Goal: Transaction & Acquisition: Purchase product/service

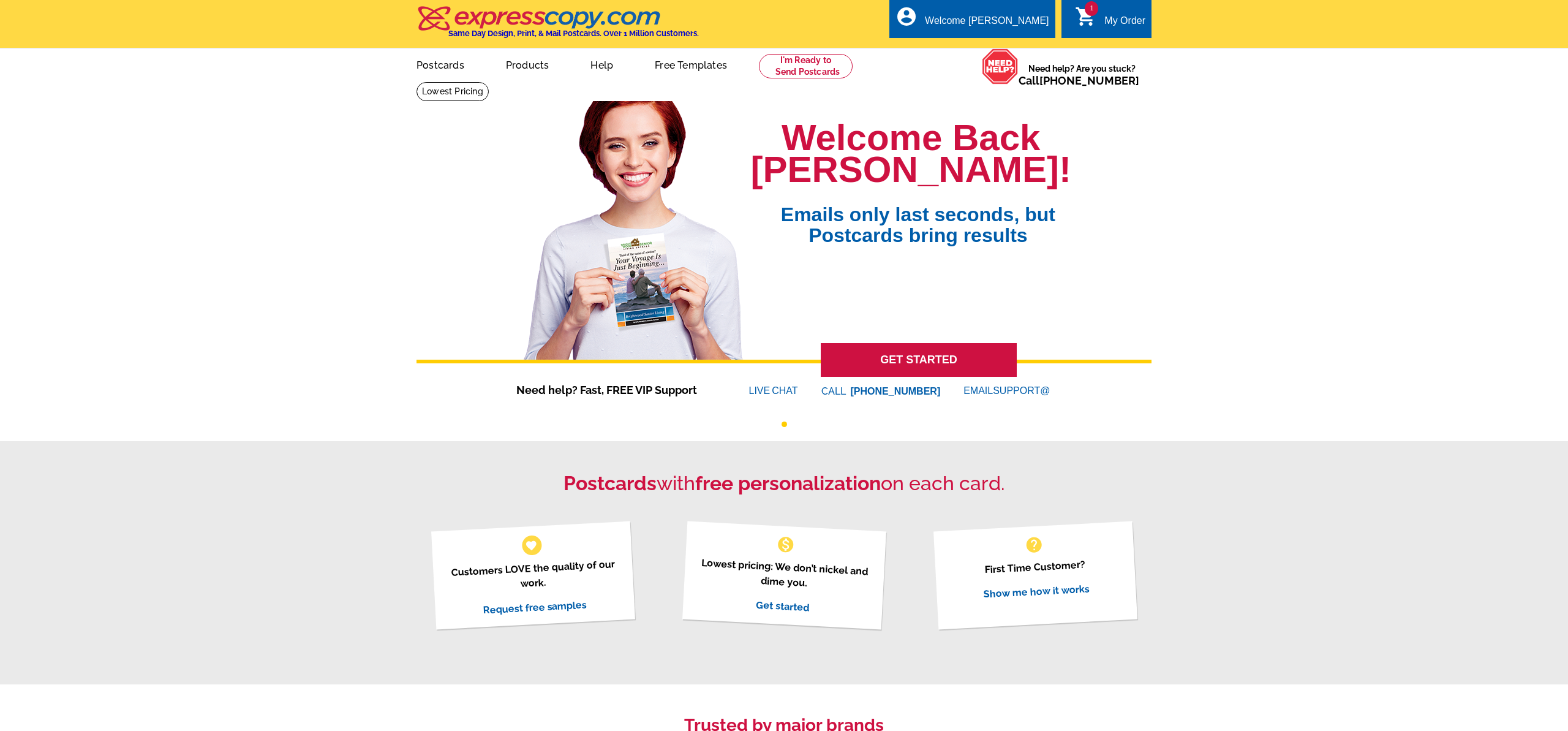
click at [1126, 16] on div "My Order" at bounding box center [1125, 24] width 41 height 17
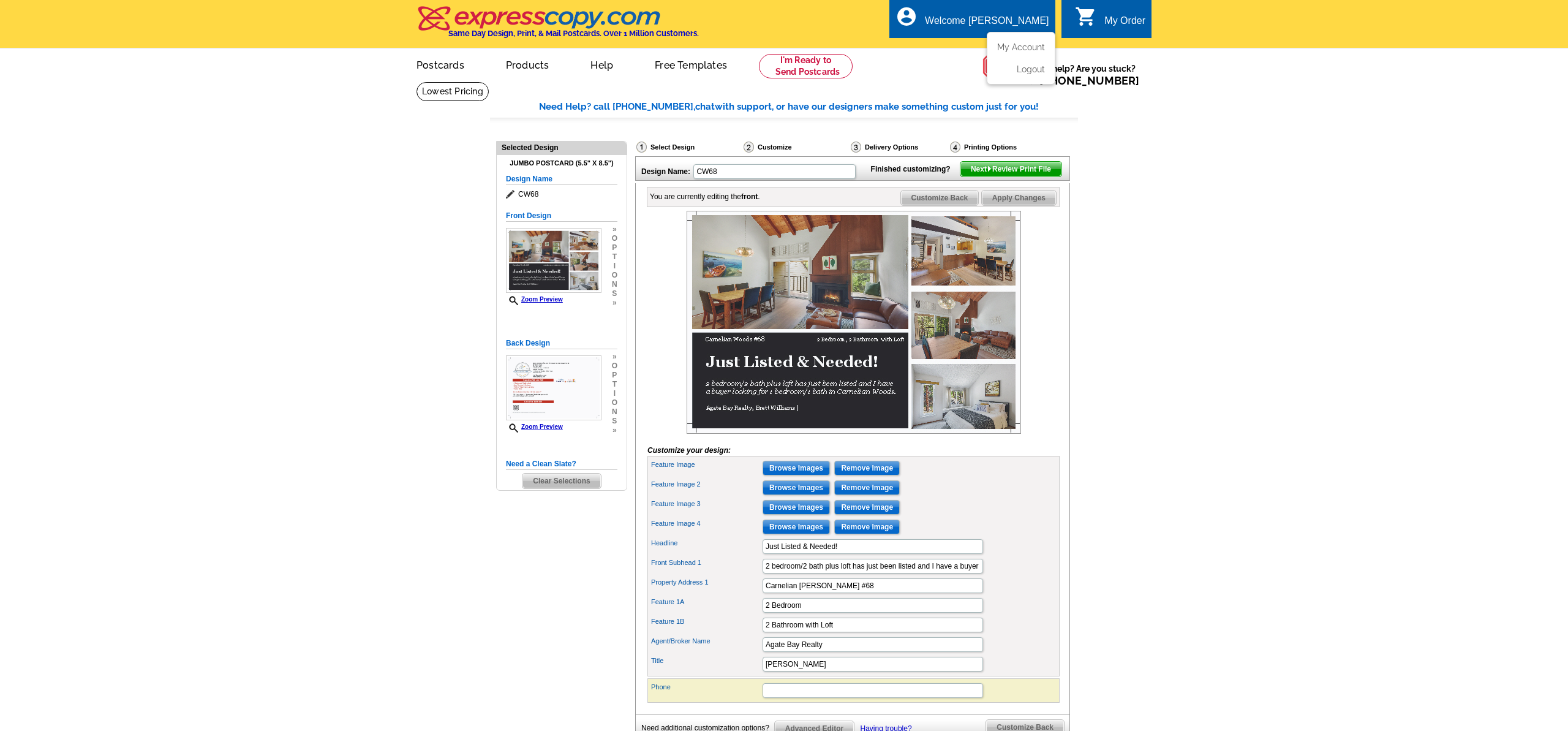
click at [1030, 16] on div "Welcome [PERSON_NAME]" at bounding box center [987, 24] width 124 height 17
click at [1026, 41] on ul "My Account Logout" at bounding box center [1021, 58] width 68 height 53
click at [1025, 43] on link "My Account" at bounding box center [1018, 47] width 53 height 11
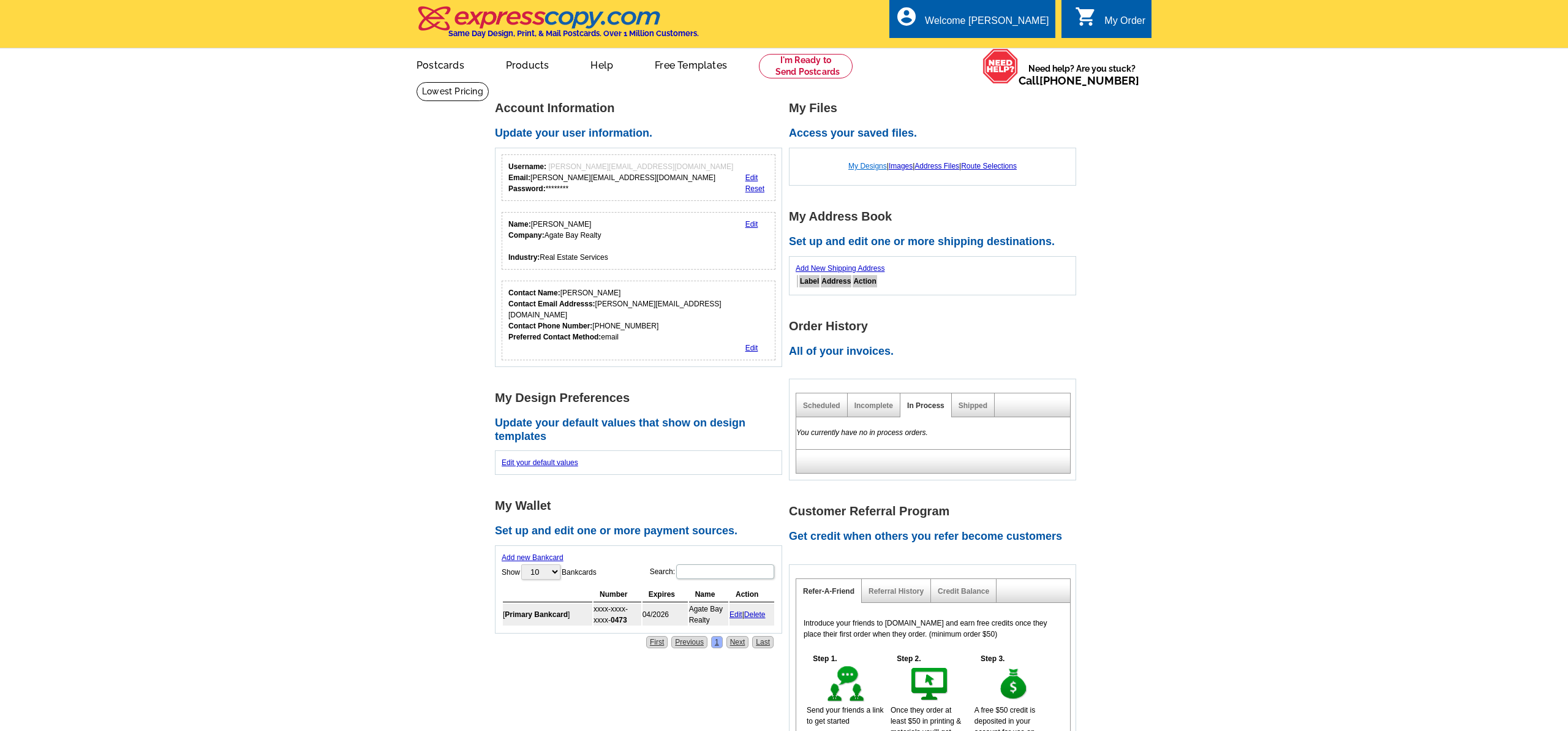
click at [867, 169] on link "My Designs" at bounding box center [868, 165] width 38 height 8
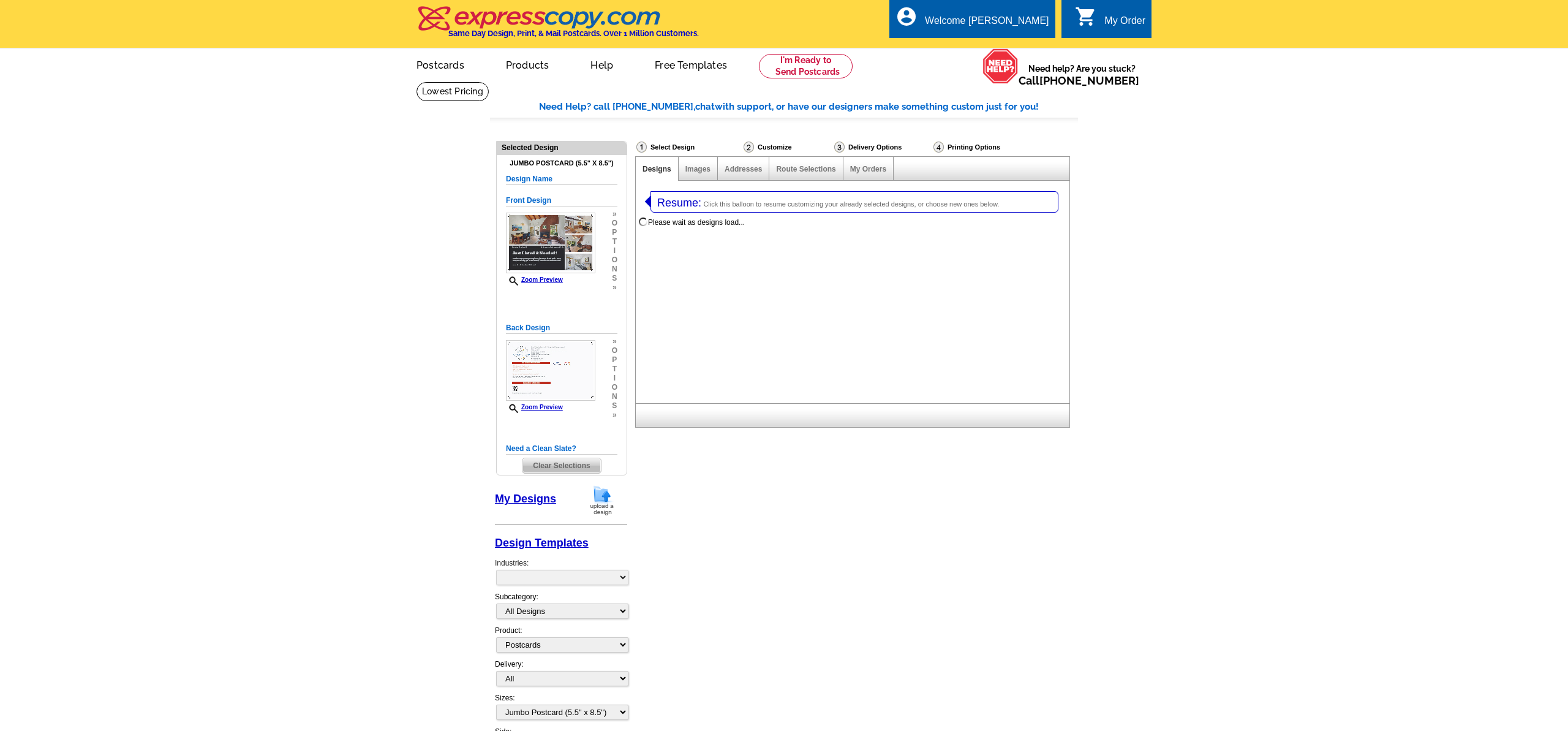
select select "1"
select select "2"
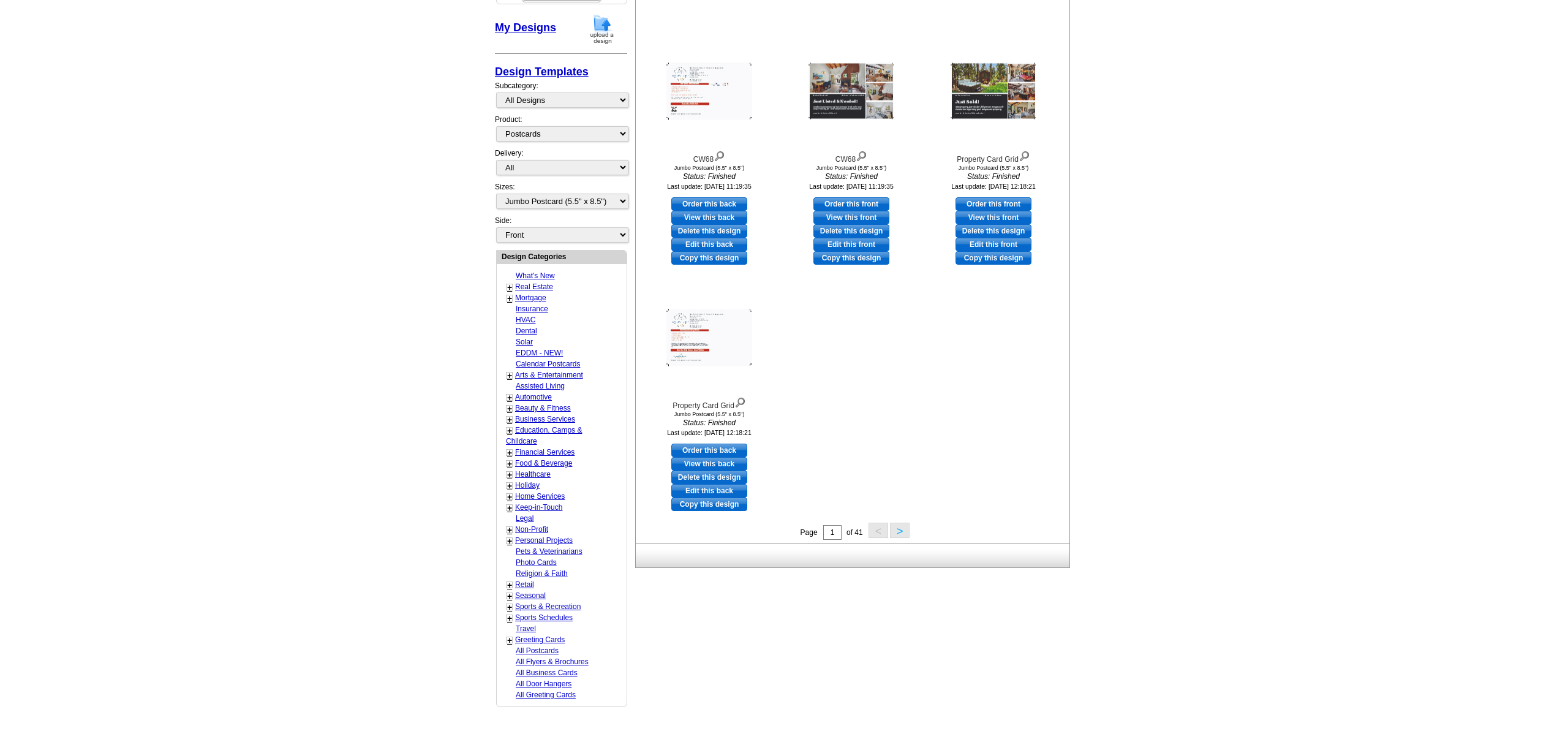
scroll to position [497, 0]
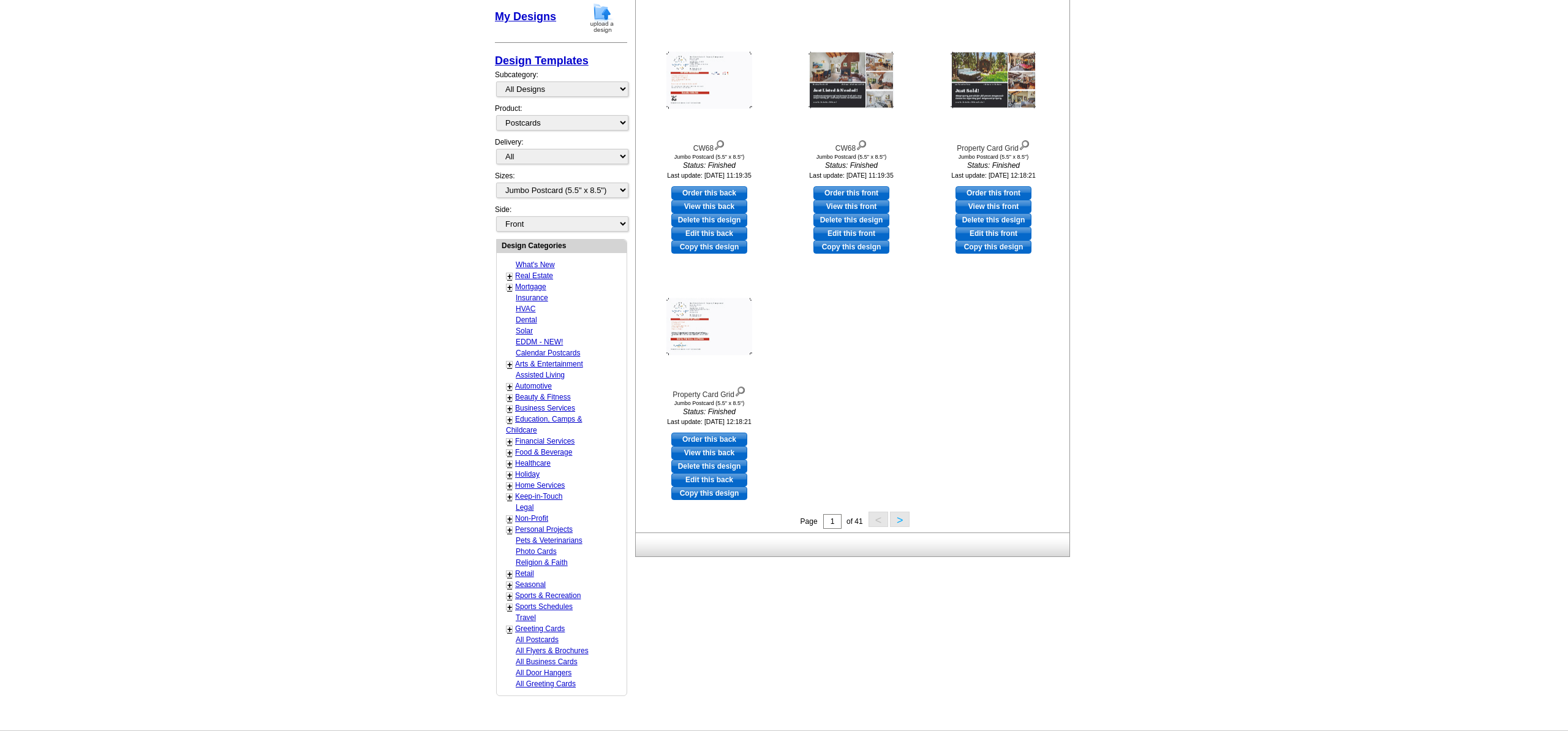
click at [905, 521] on button ">" at bounding box center [900, 519] width 20 height 15
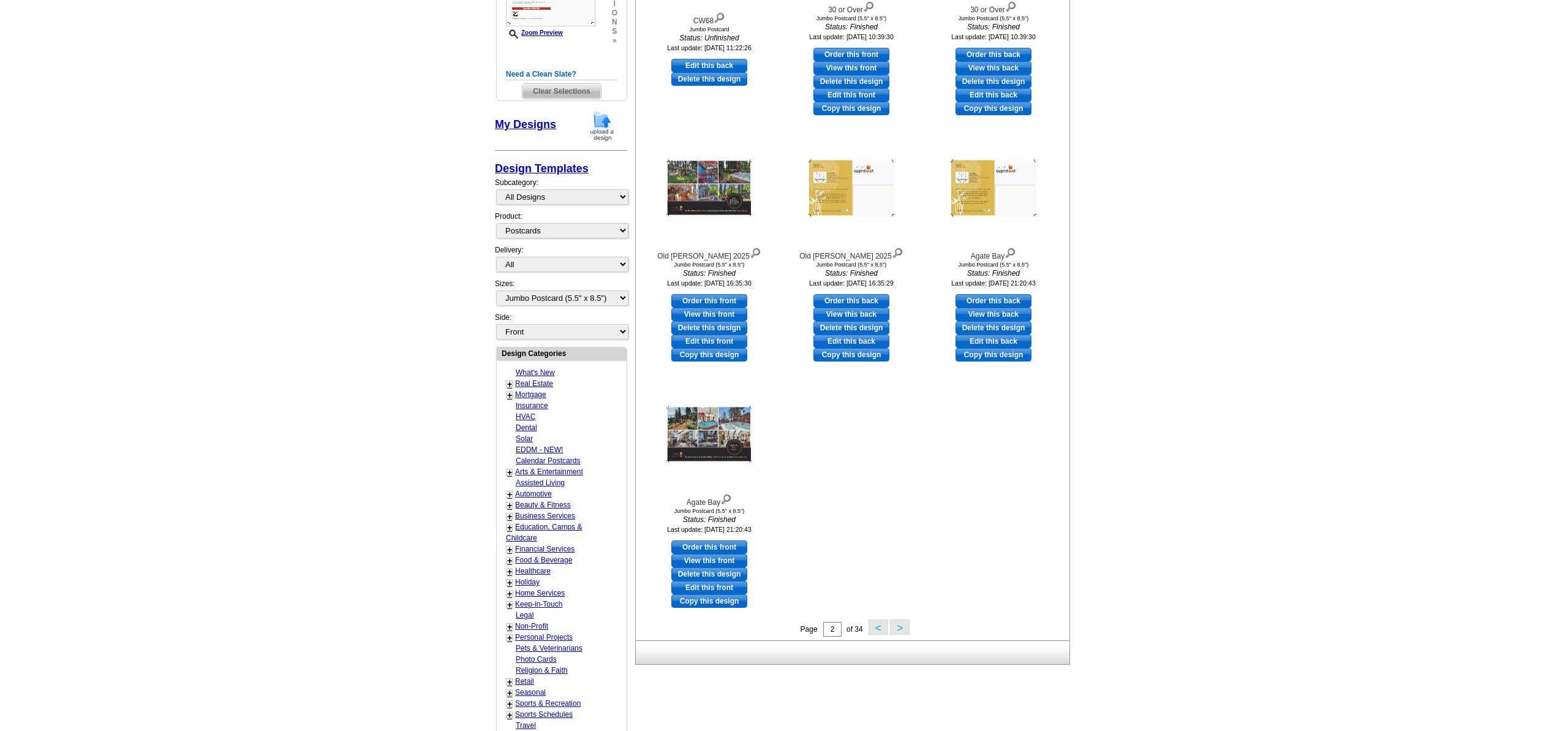
scroll to position [426, 0]
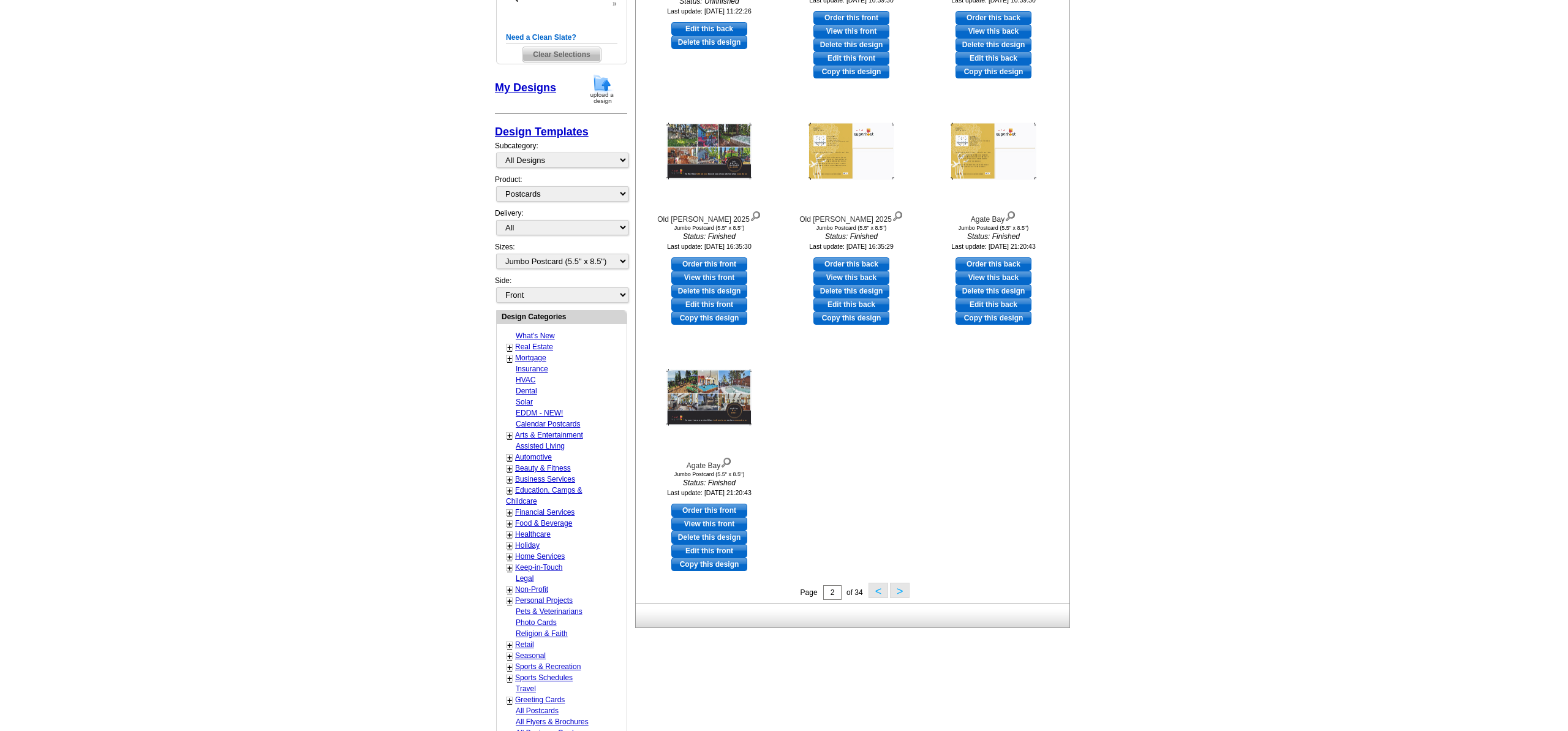
click at [901, 590] on button ">" at bounding box center [900, 590] width 20 height 15
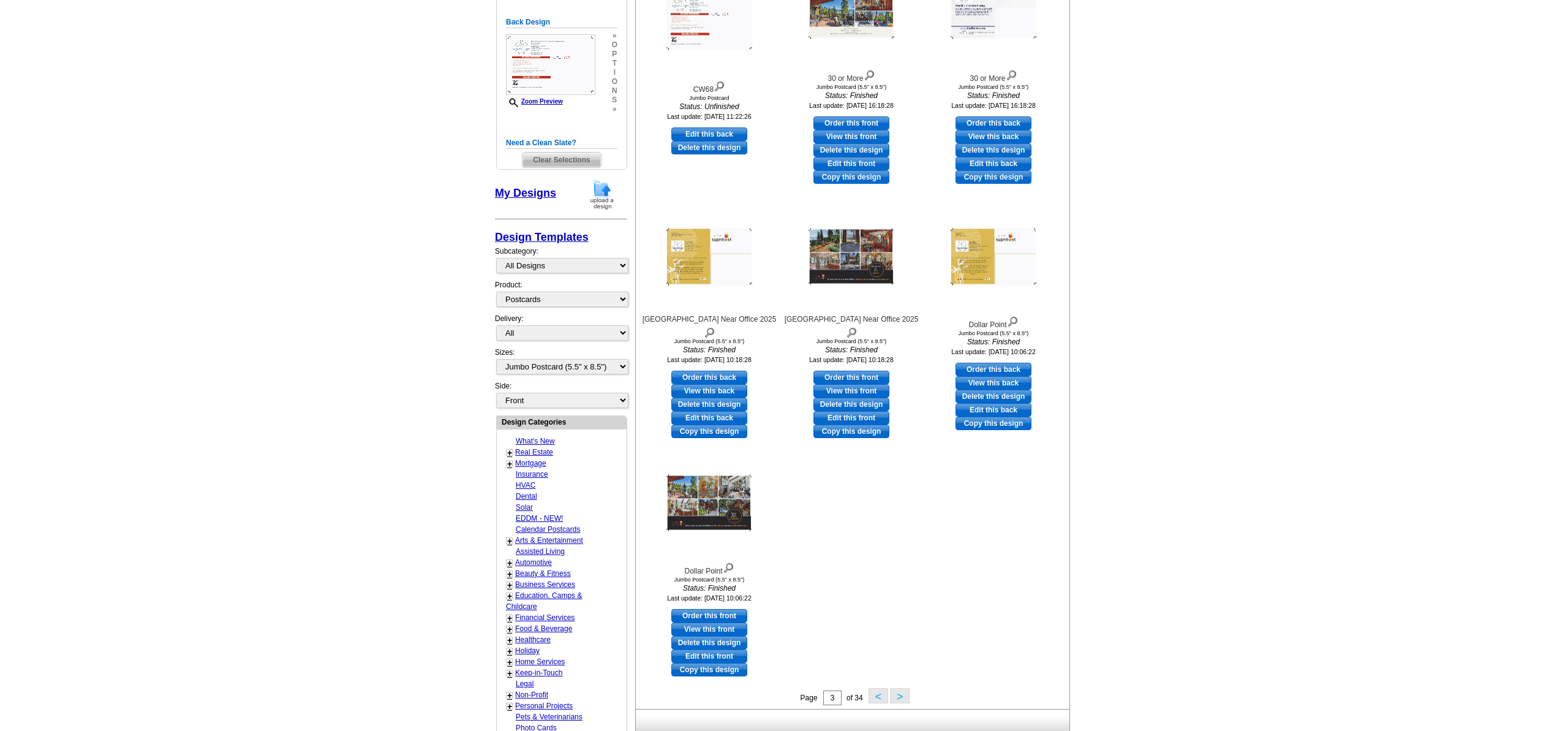
scroll to position [327, 0]
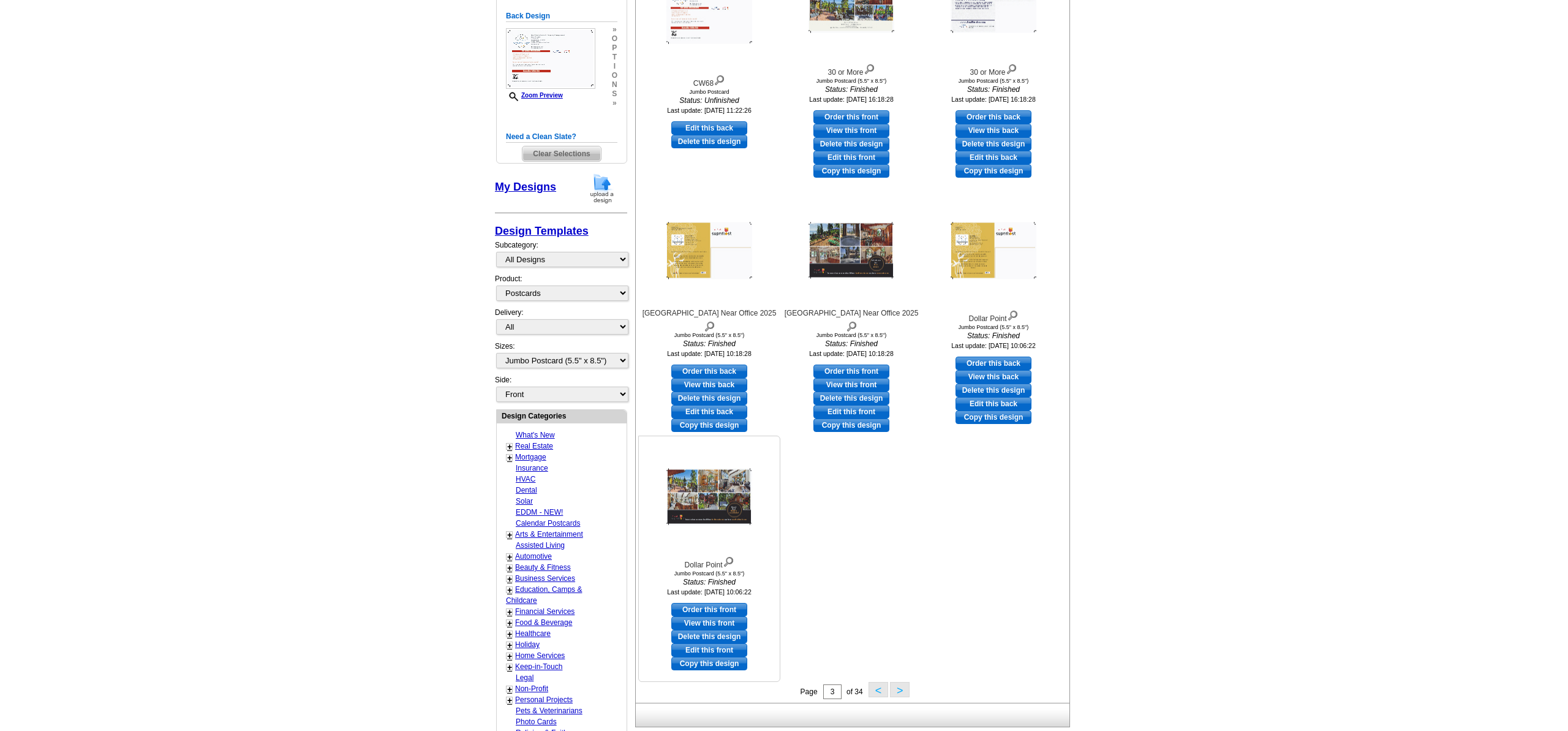
click at [723, 648] on link "Edit this front" at bounding box center [709, 649] width 76 height 13
select select "back"
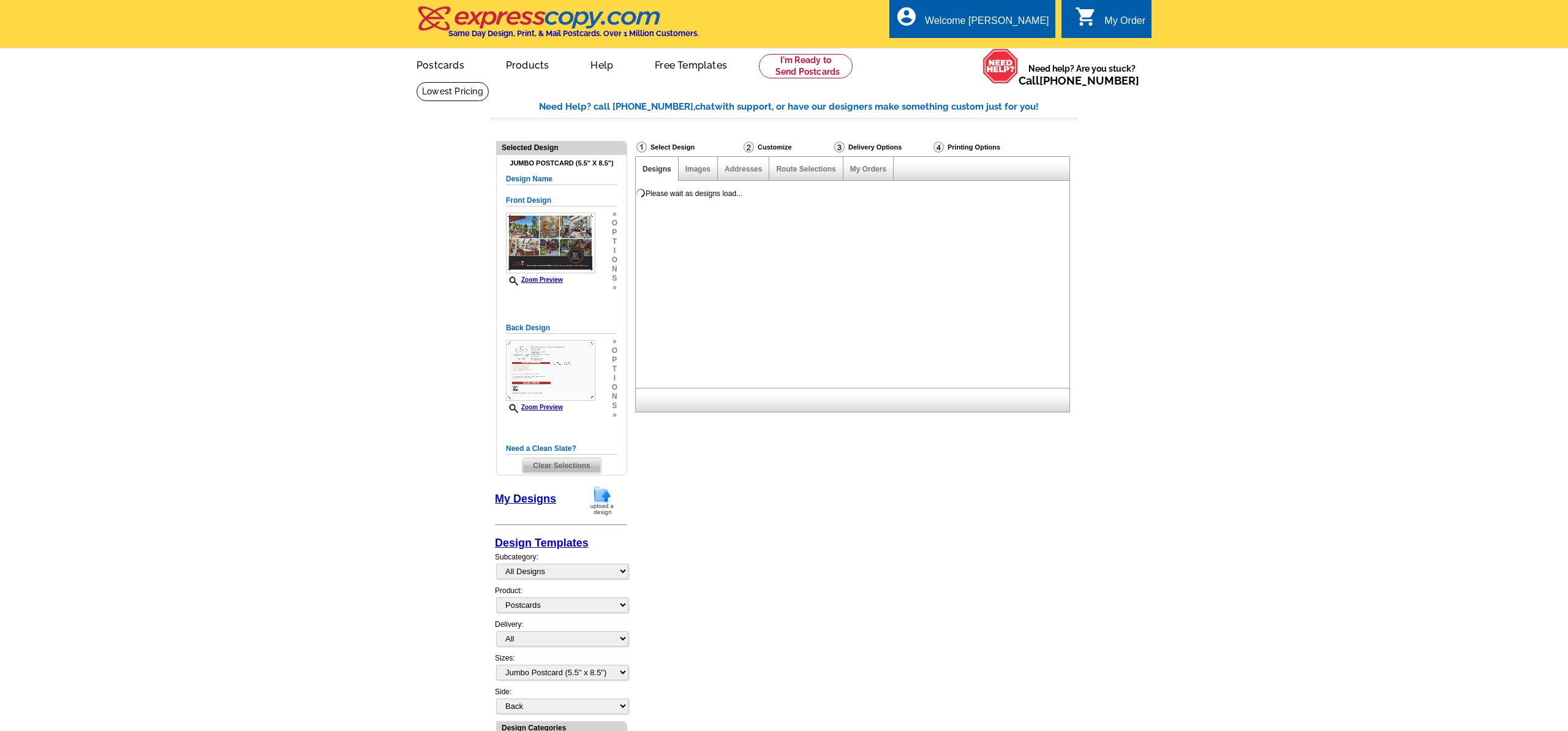
scroll to position [0, 0]
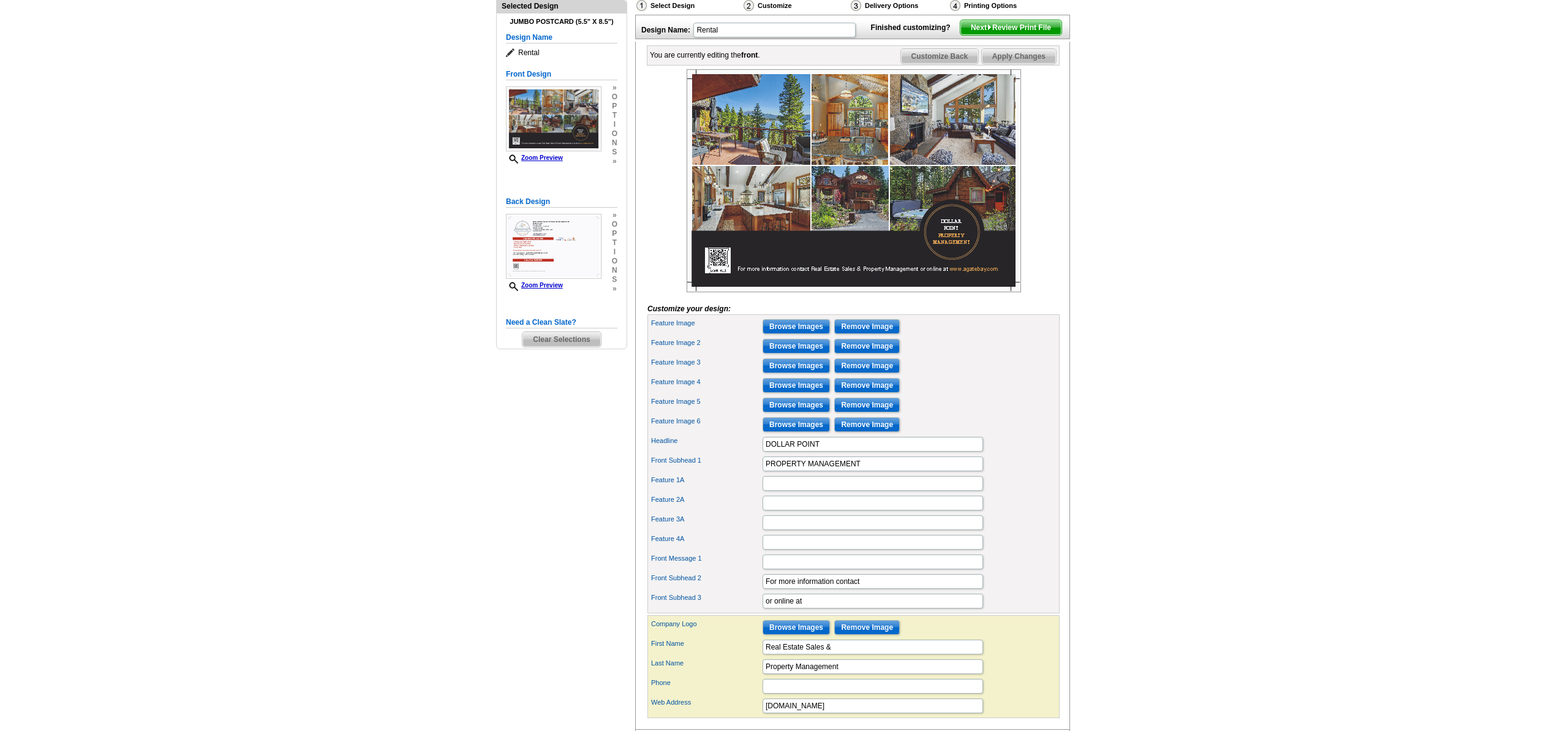
scroll to position [141, 0]
drag, startPoint x: 797, startPoint y: 602, endPoint x: 904, endPoint y: 607, distance: 107.1
click at [904, 589] on input "For more information contact" at bounding box center [872, 582] width 220 height 15
drag, startPoint x: 779, startPoint y: 601, endPoint x: 734, endPoint y: 599, distance: 45.0
click at [734, 592] on div "Front Subhead 2 For more Dollar Point" at bounding box center [854, 582] width 407 height 20
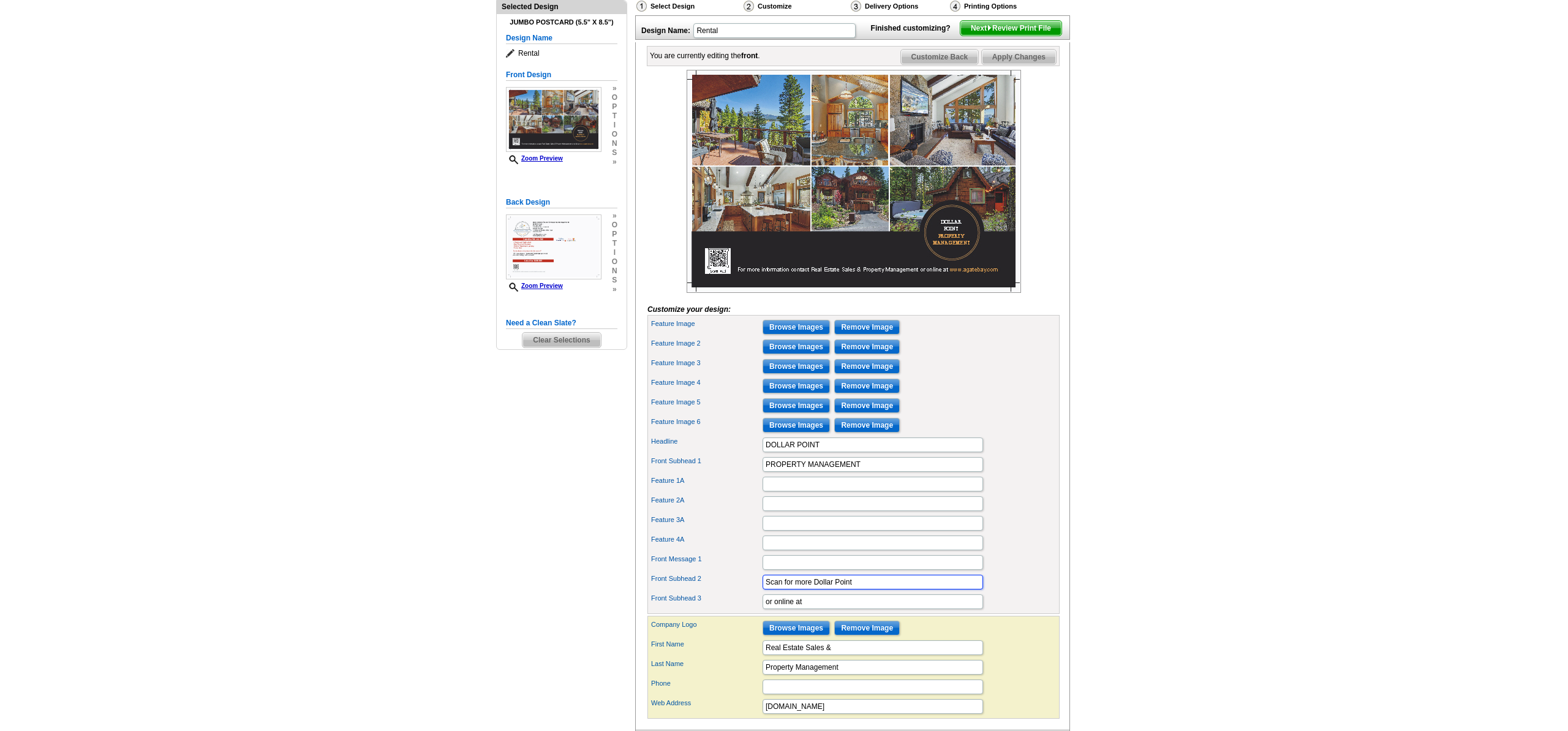
click at [871, 589] on input "Scan for more Dollar Point" at bounding box center [872, 582] width 220 height 15
drag, startPoint x: 782, startPoint y: 603, endPoint x: 723, endPoint y: 602, distance: 59.0
click at [723, 592] on div "Front Subhead 2 Scan for more [GEOGRAPHIC_DATA]" at bounding box center [854, 582] width 407 height 20
click at [938, 589] on input "Email [PERSON_NAME][EMAIL_ADDRESS][DOMAIN_NAME] for more Dollar Point" at bounding box center [872, 582] width 220 height 15
type input "Email [PERSON_NAME][EMAIL_ADDRESS][DOMAIN_NAME] for more Dollar Point Real Esta…"
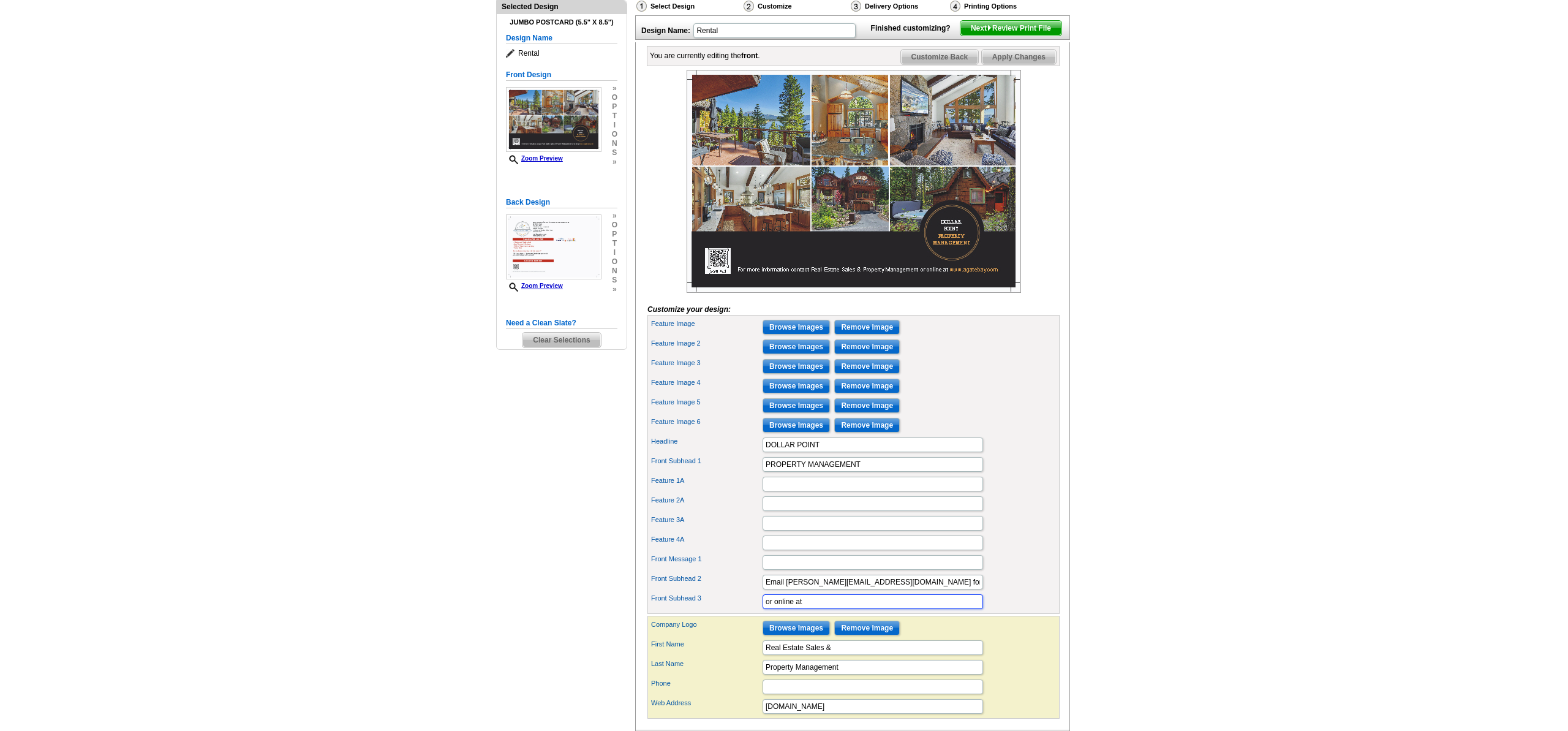
click at [762, 609] on input "or online at" at bounding box center [872, 601] width 220 height 15
click at [777, 609] on input "or online at" at bounding box center [872, 601] width 220 height 15
click at [776, 609] on input "or online at" at bounding box center [872, 601] width 220 height 15
type input "or go online at"
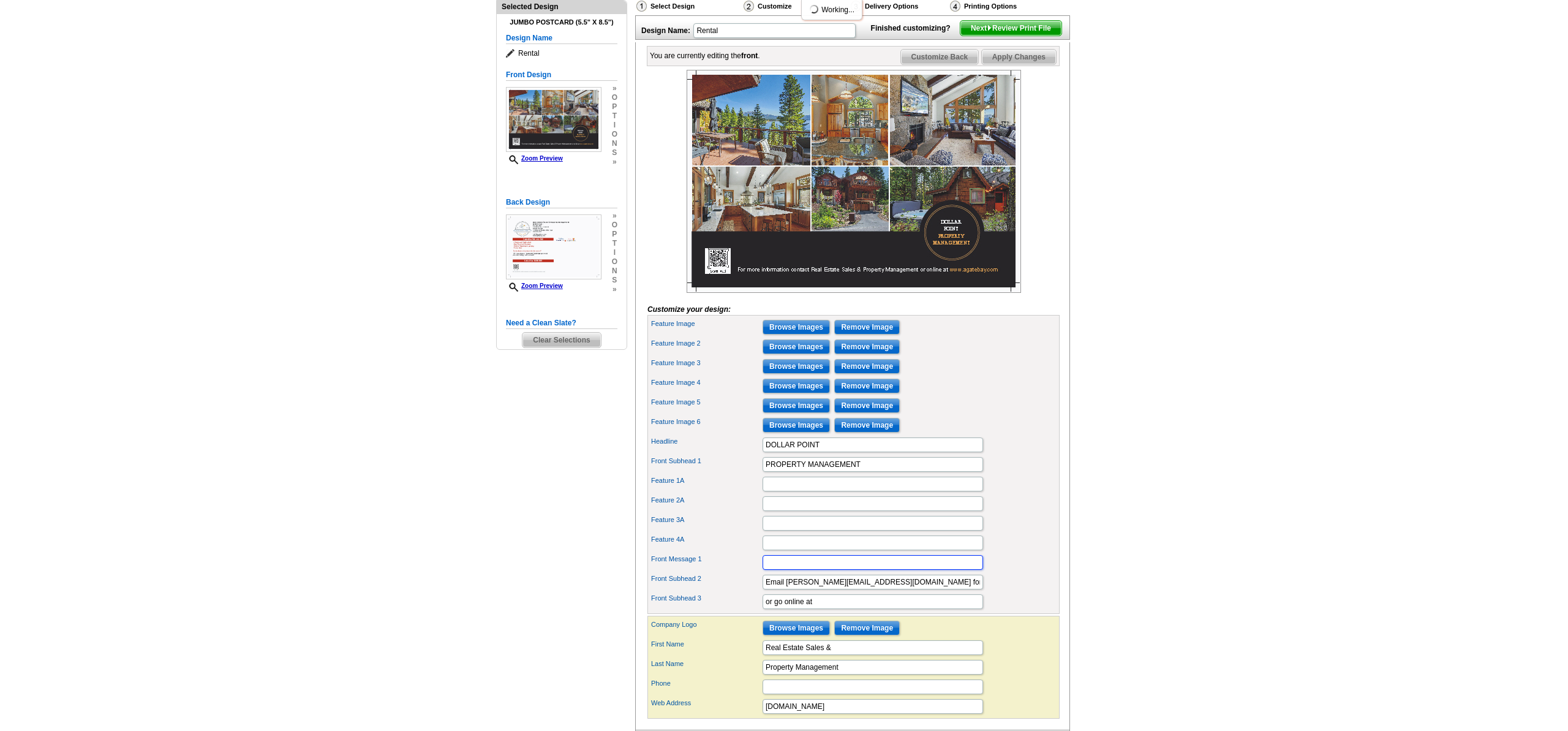
click at [778, 569] on input "Front Message 1" at bounding box center [872, 562] width 220 height 15
click at [633, 553] on div "Select Design Customize Delivery Options Printing Options You have selected a b…" at bounding box center [852, 380] width 440 height 776
drag, startPoint x: 926, startPoint y: 602, endPoint x: 965, endPoint y: 602, distance: 39.0
click at [965, 589] on input "Email brett@agatebay.com for more Dollar Point Real Estate" at bounding box center [872, 582] width 220 height 15
type input "Email [PERSON_NAME][EMAIL_ADDRESS][DOMAIN_NAME] for more Dollar Point"
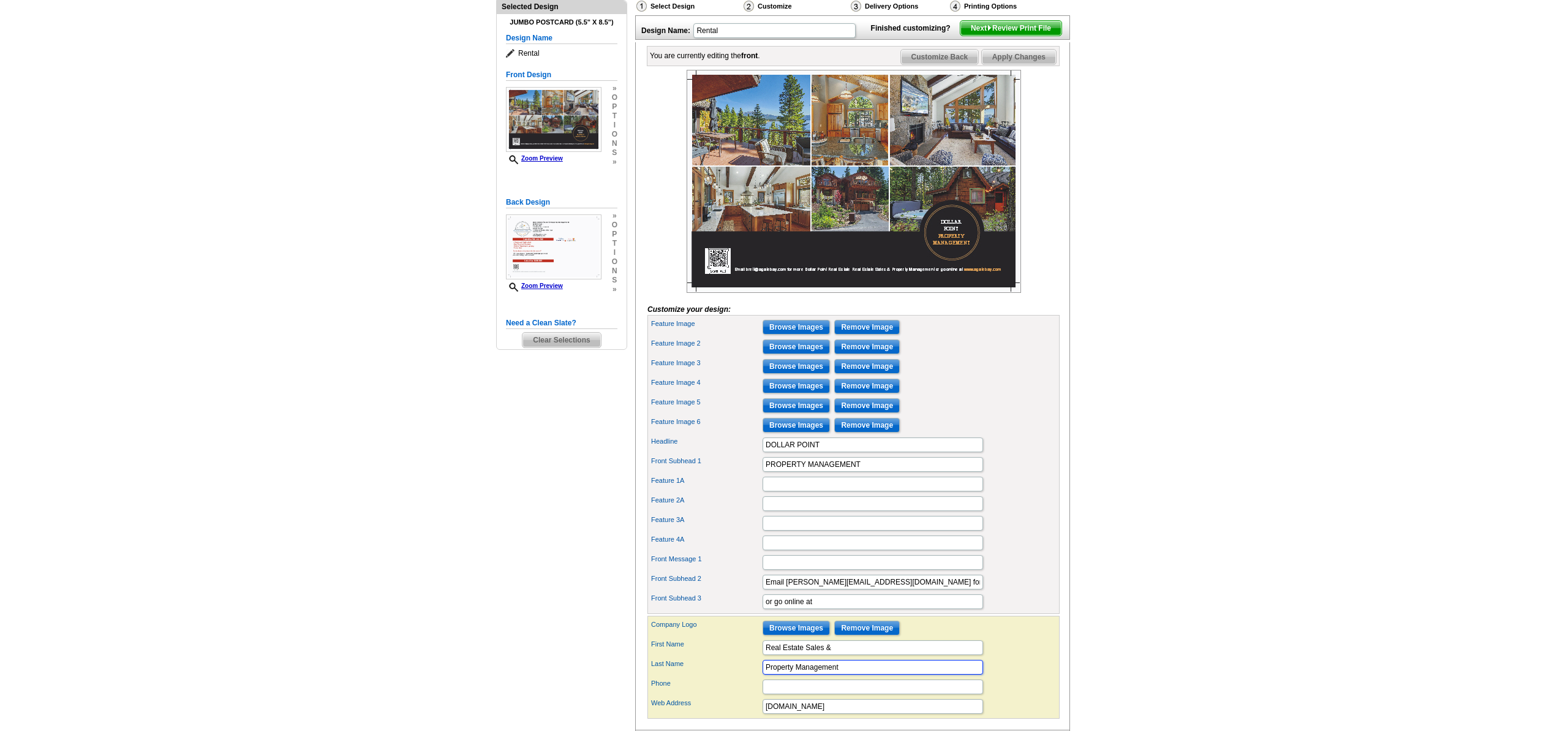
click at [915, 674] on input "Property Management" at bounding box center [872, 667] width 220 height 15
click at [902, 609] on input "or go online at" at bounding box center [872, 601] width 220 height 15
click at [905, 569] on input "Front Message 1" at bounding box center [872, 562] width 220 height 15
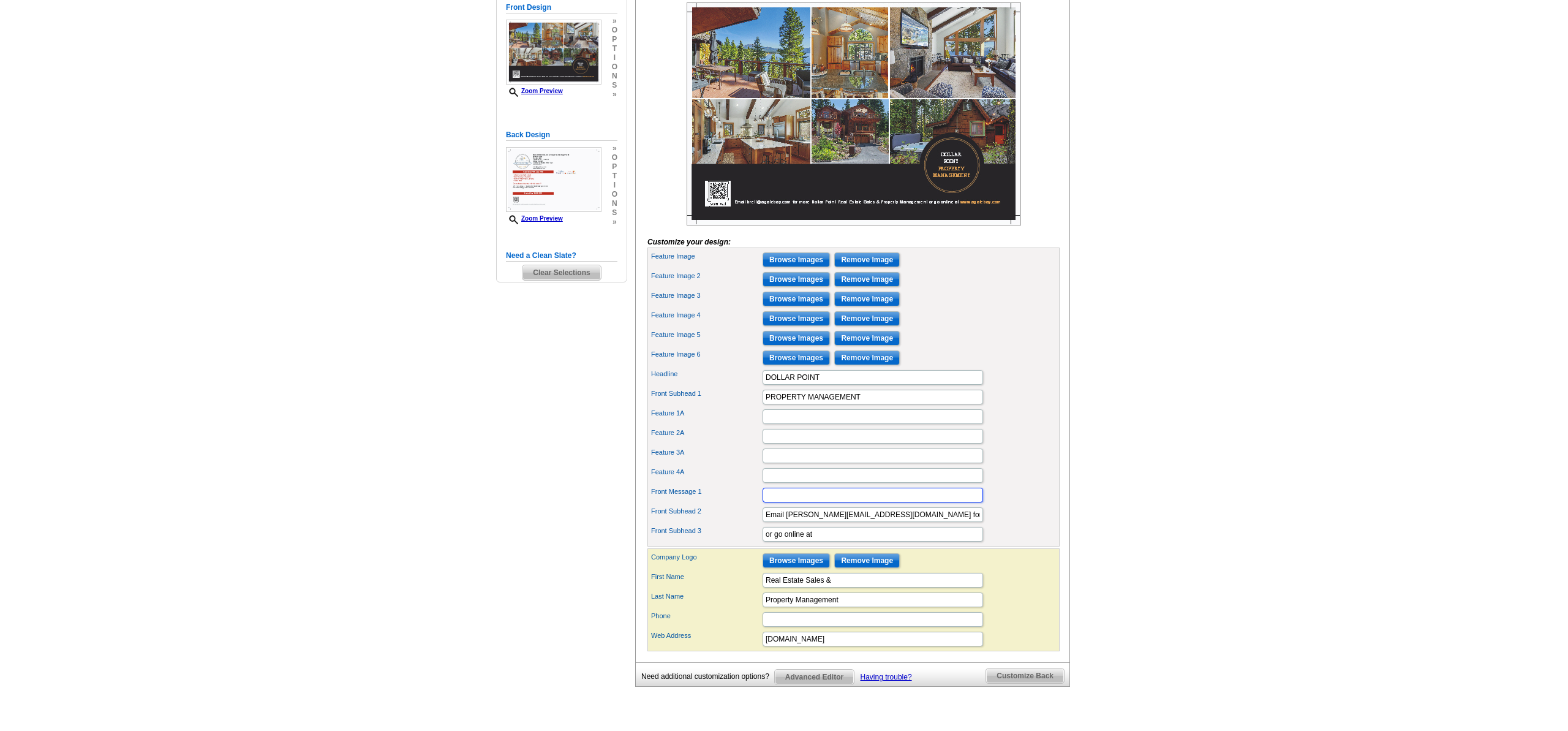
scroll to position [210, 0]
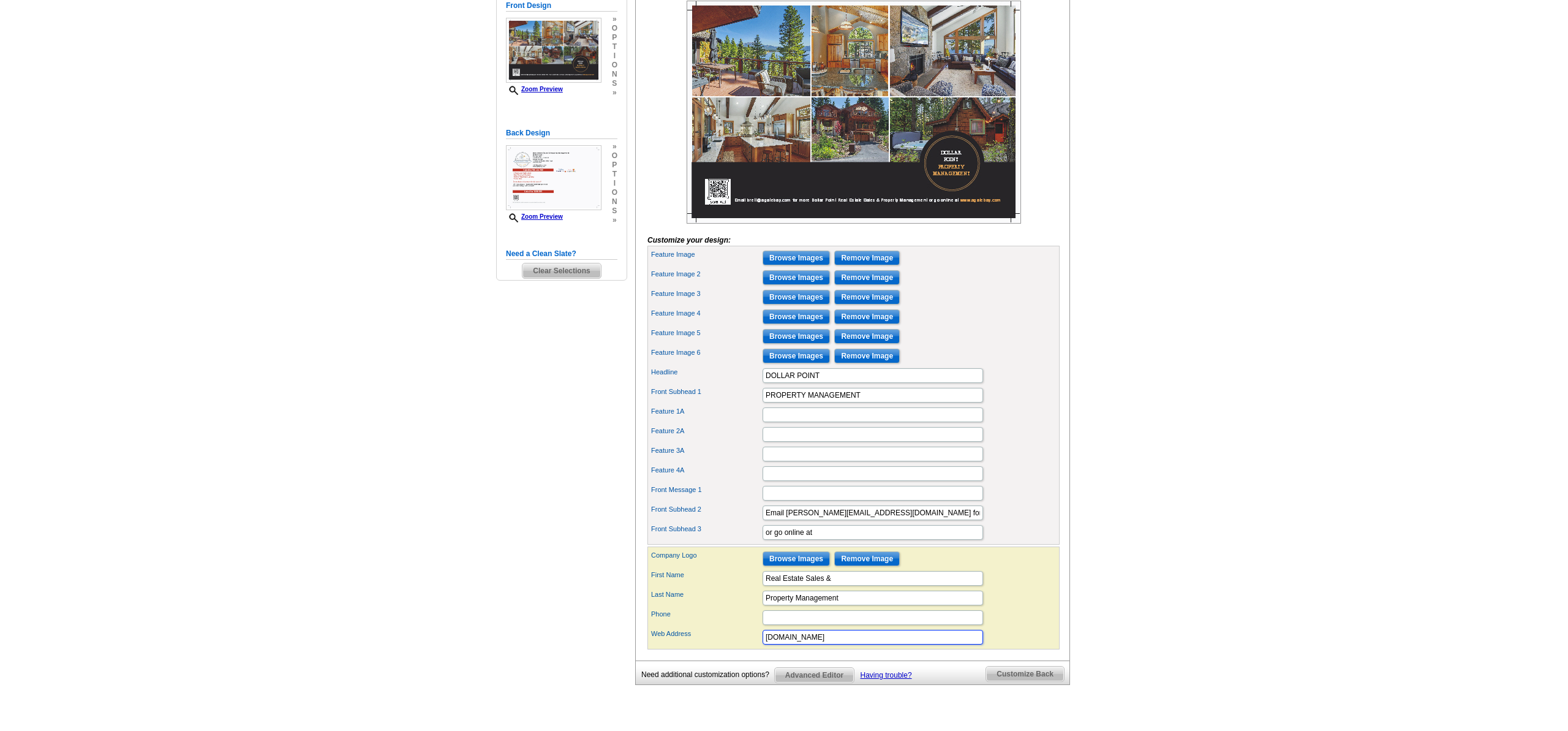
drag, startPoint x: 784, startPoint y: 658, endPoint x: 812, endPoint y: 658, distance: 28.0
click at [812, 644] on input "www.agatebay.com" at bounding box center [872, 637] width 220 height 15
type input "www.RentTahoeCity.com"
click at [824, 625] on input "Phone" at bounding box center [872, 617] width 220 height 15
click at [774, 442] on input "Feature 2A" at bounding box center [872, 434] width 220 height 15
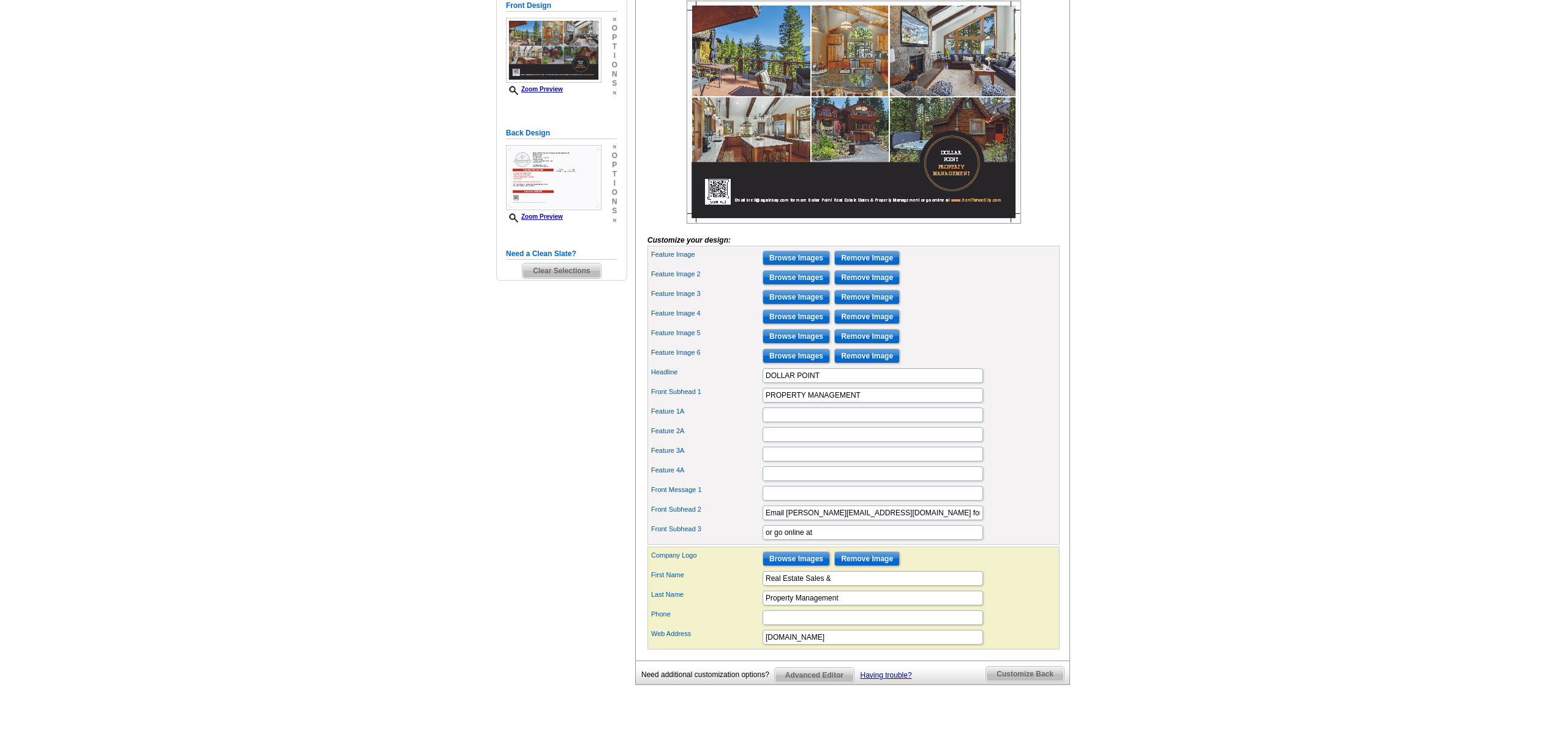
click at [1025, 681] on span "Customize Back" at bounding box center [1025, 674] width 78 height 15
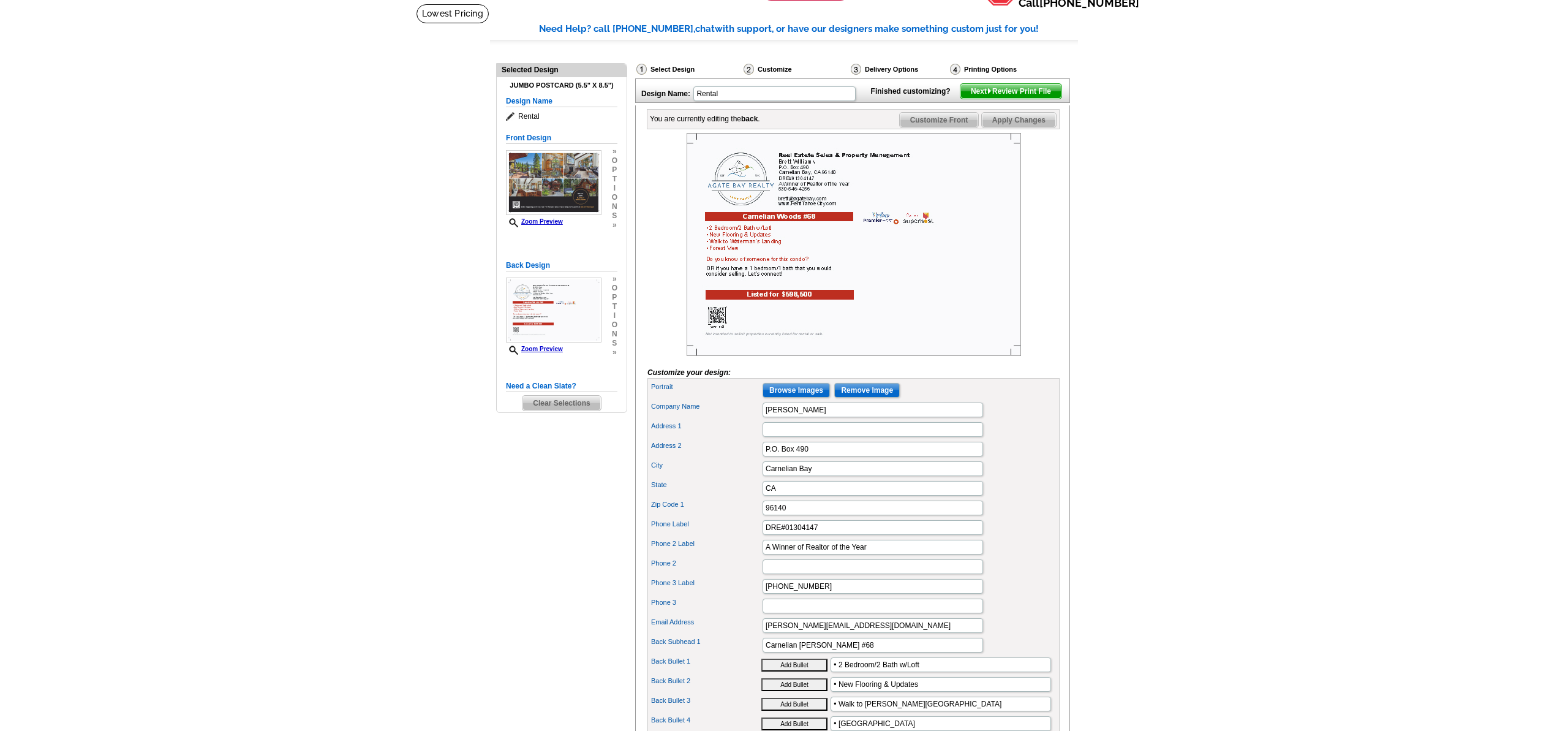
scroll to position [77, 0]
click at [539, 268] on h5 "Back Design" at bounding box center [561, 266] width 112 height 11
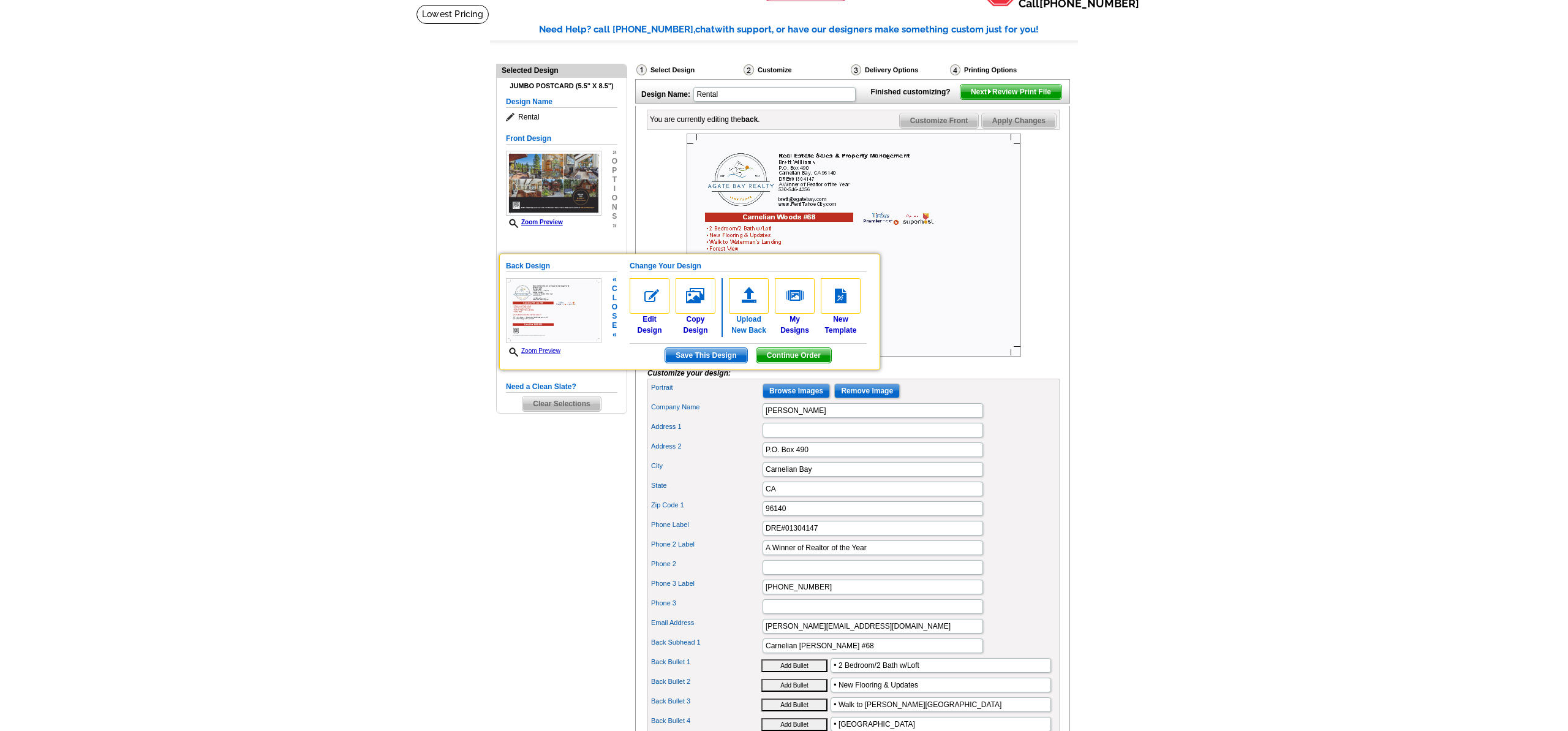
scroll to position [76, 0]
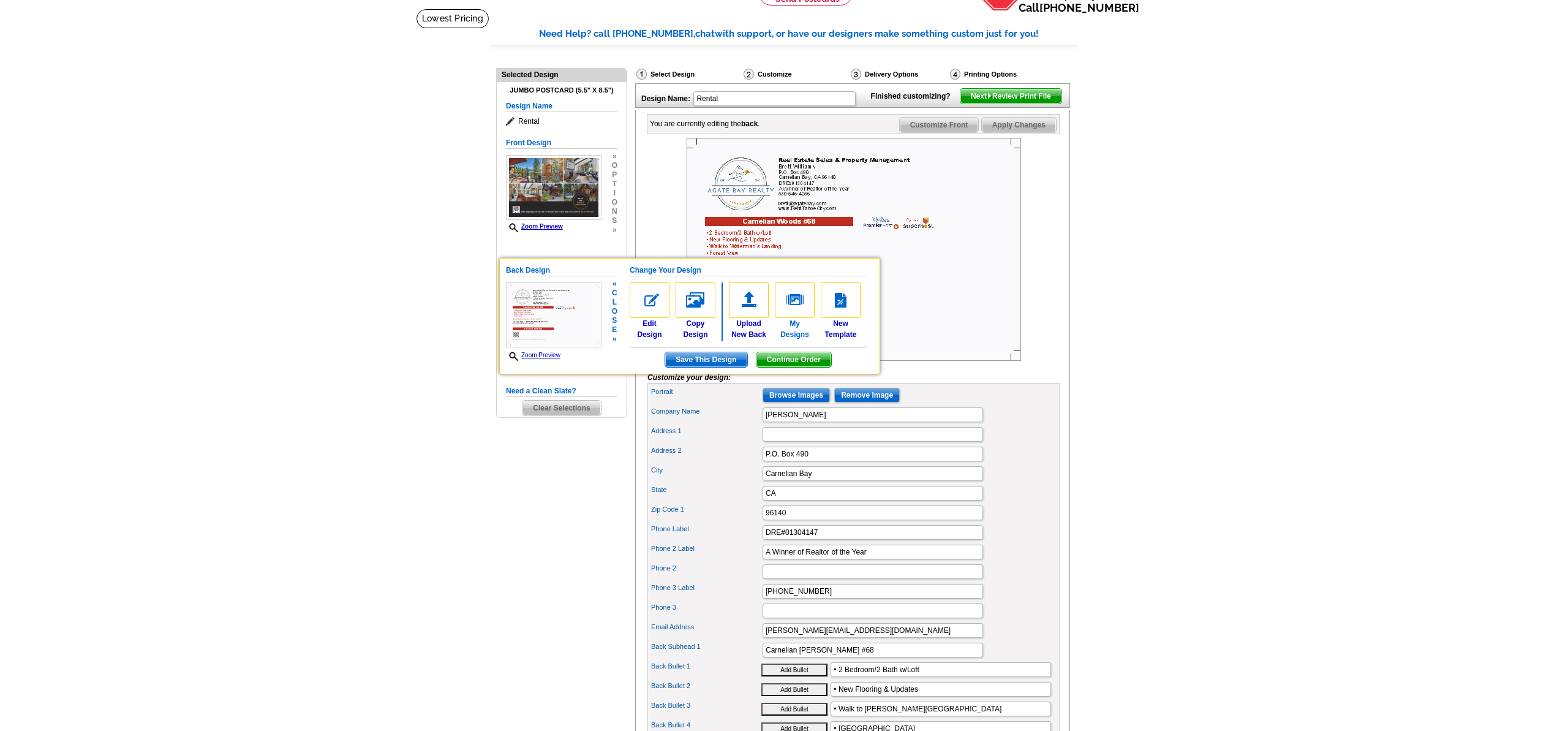
click at [800, 296] on img at bounding box center [795, 300] width 40 height 36
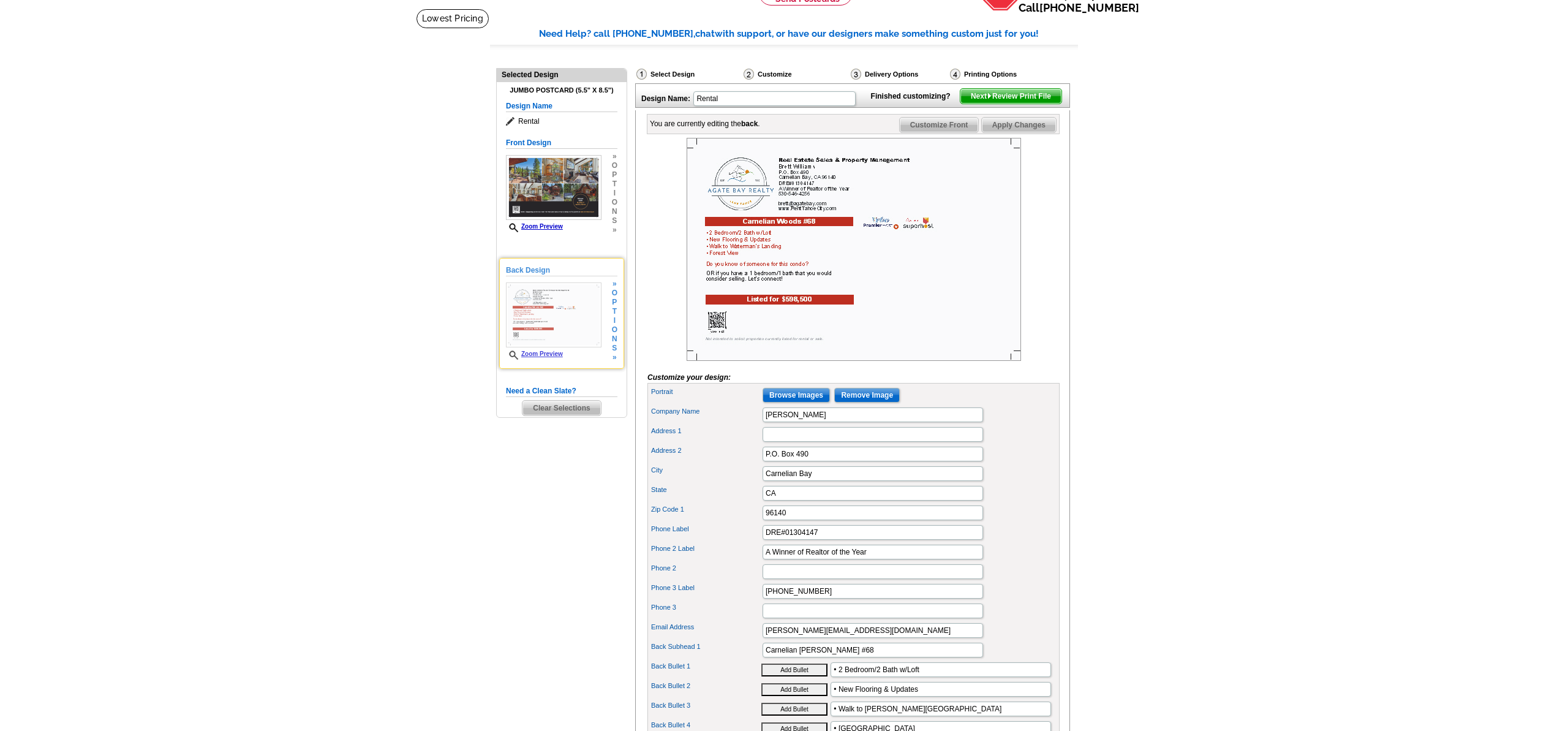
scroll to position [73, 0]
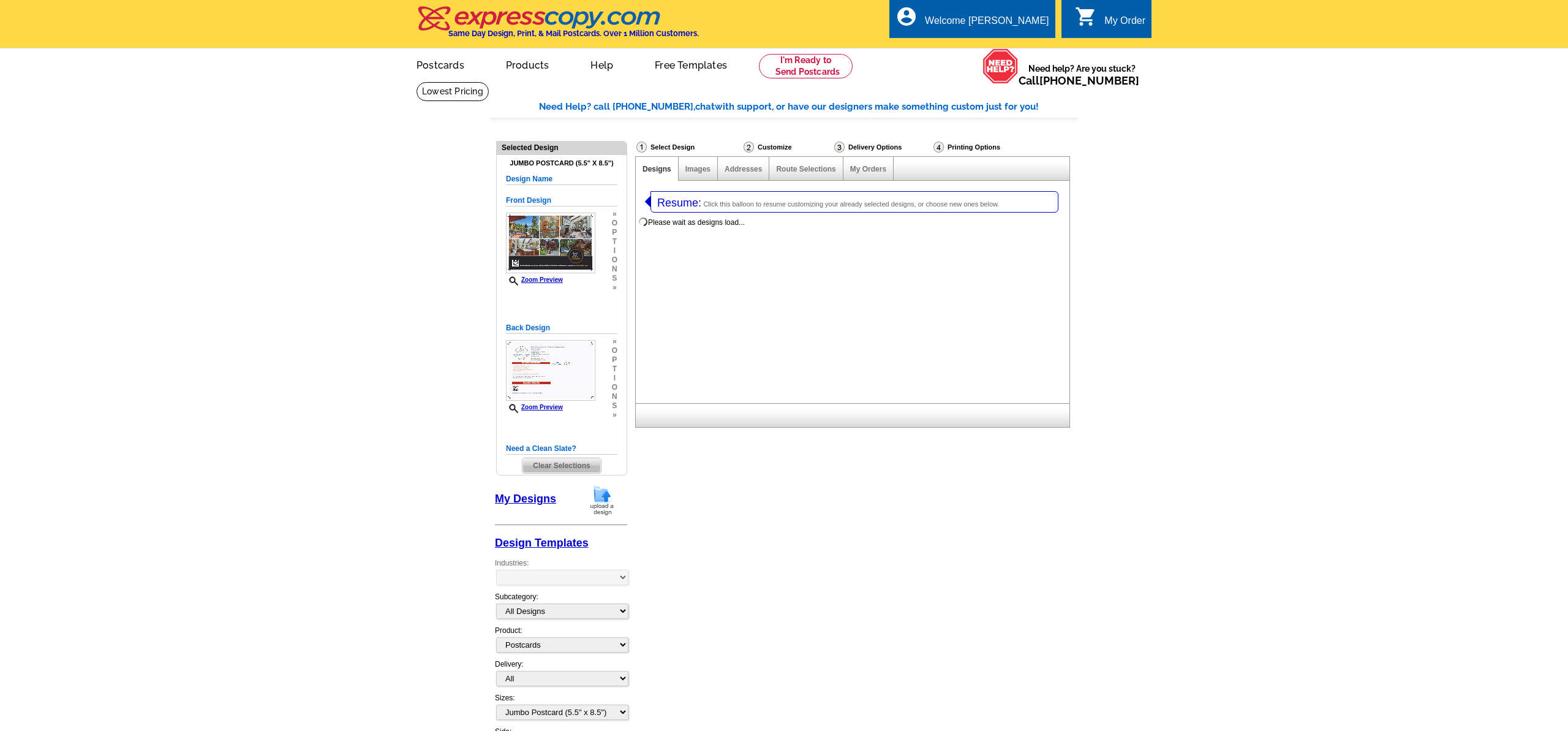
select select "1"
select select "2"
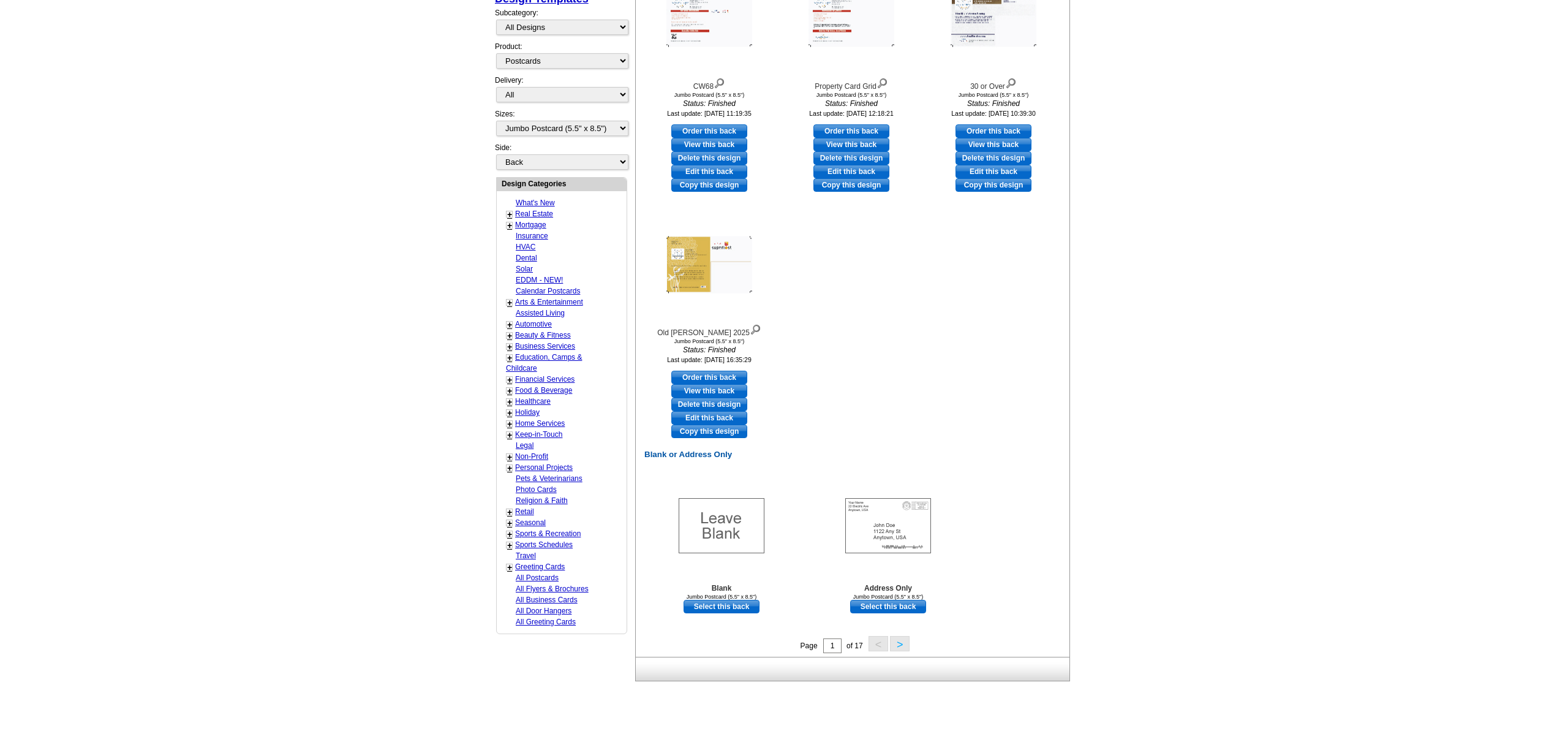
scroll to position [561, 0]
click at [905, 644] on button ">" at bounding box center [900, 642] width 20 height 15
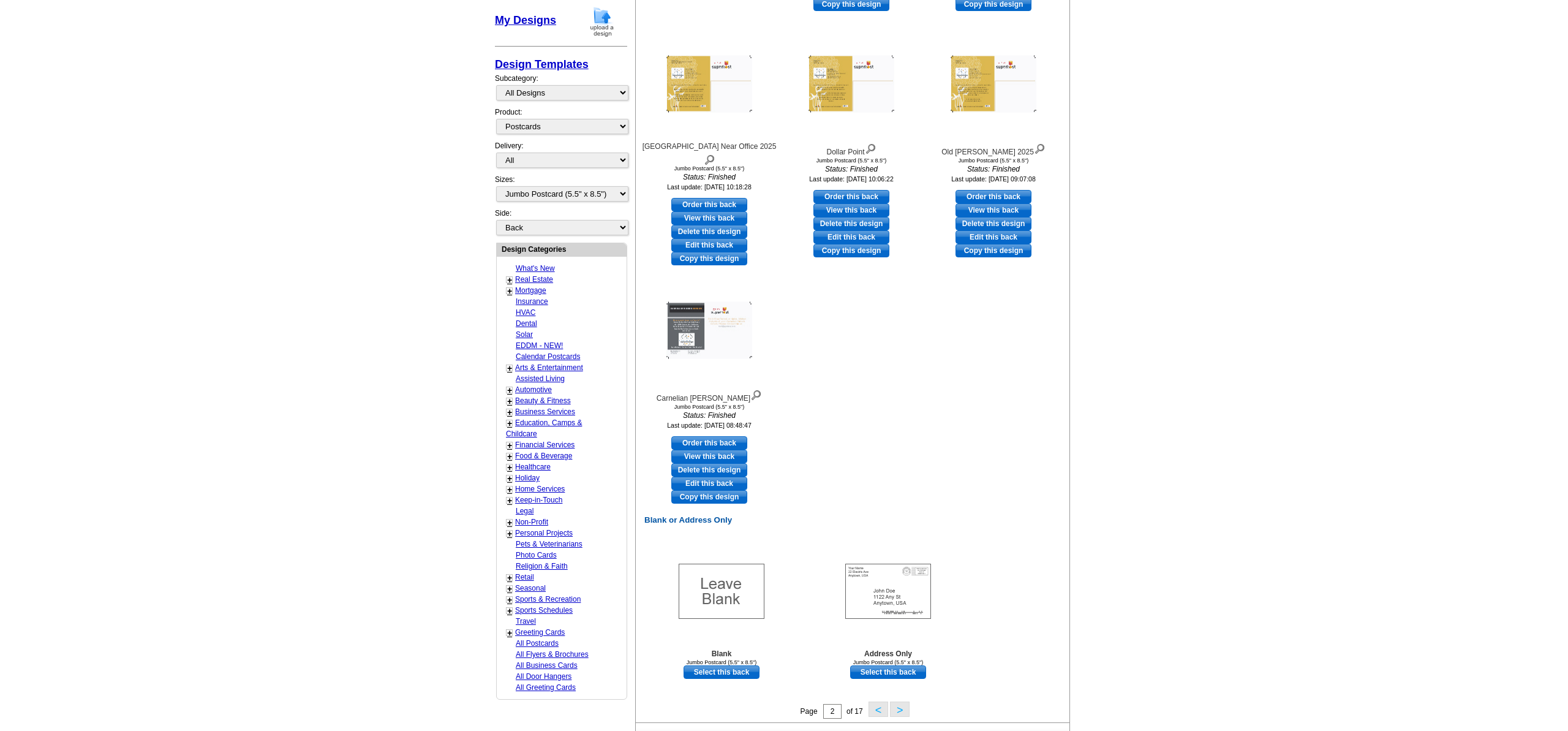
scroll to position [494, 0]
click at [904, 712] on button ">" at bounding box center [900, 709] width 20 height 15
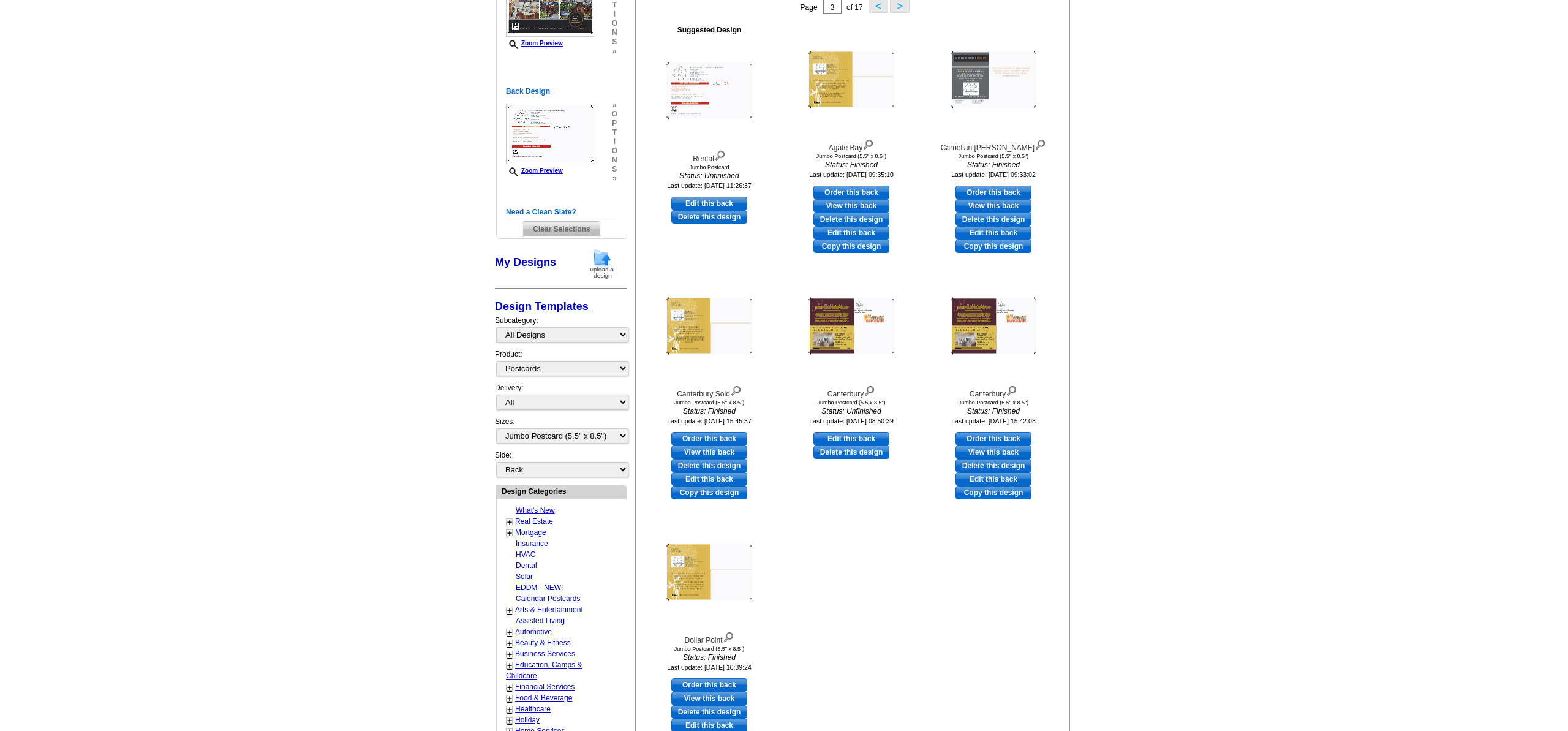
scroll to position [262, 0]
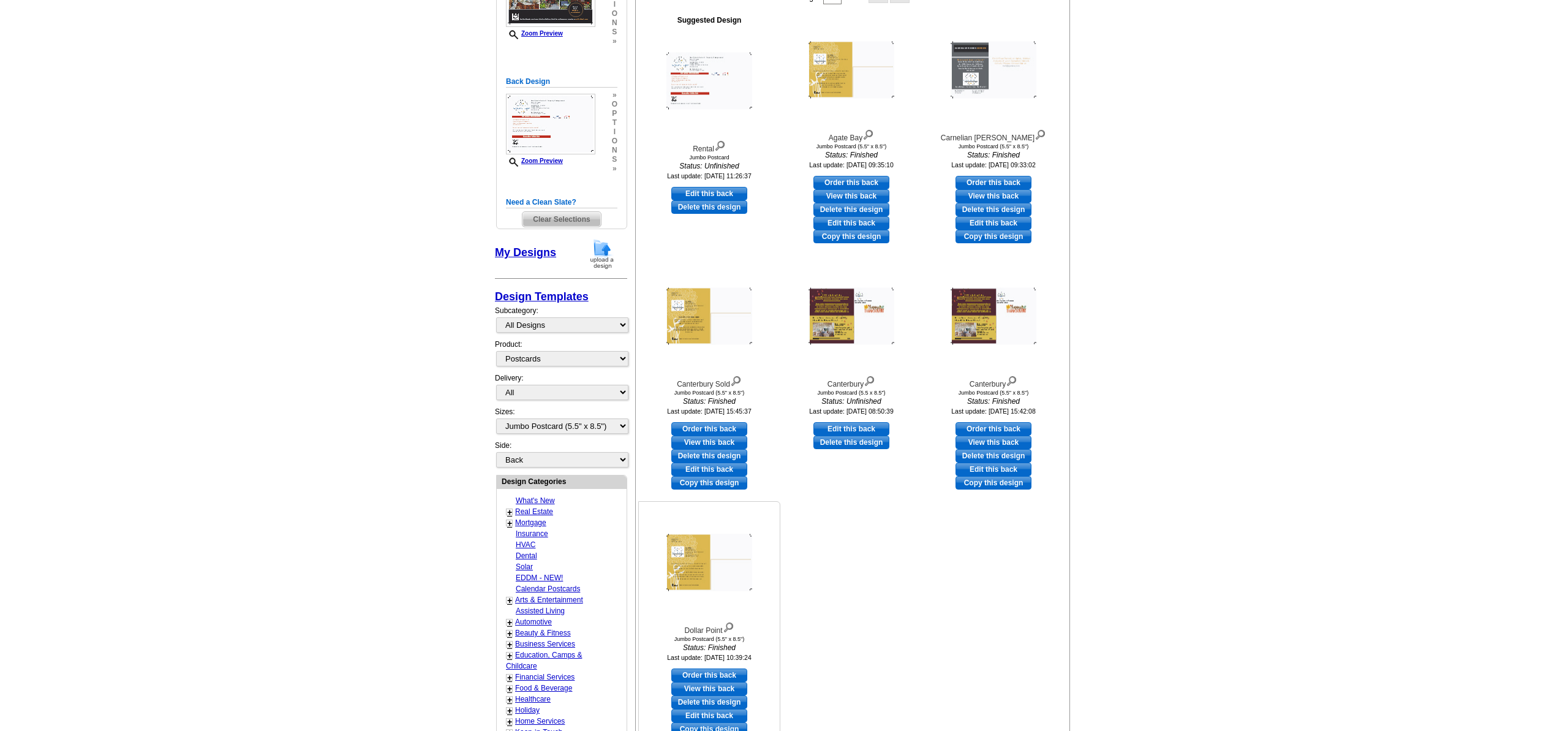
click at [705, 714] on link "Edit this back" at bounding box center [709, 715] width 76 height 13
select select "front"
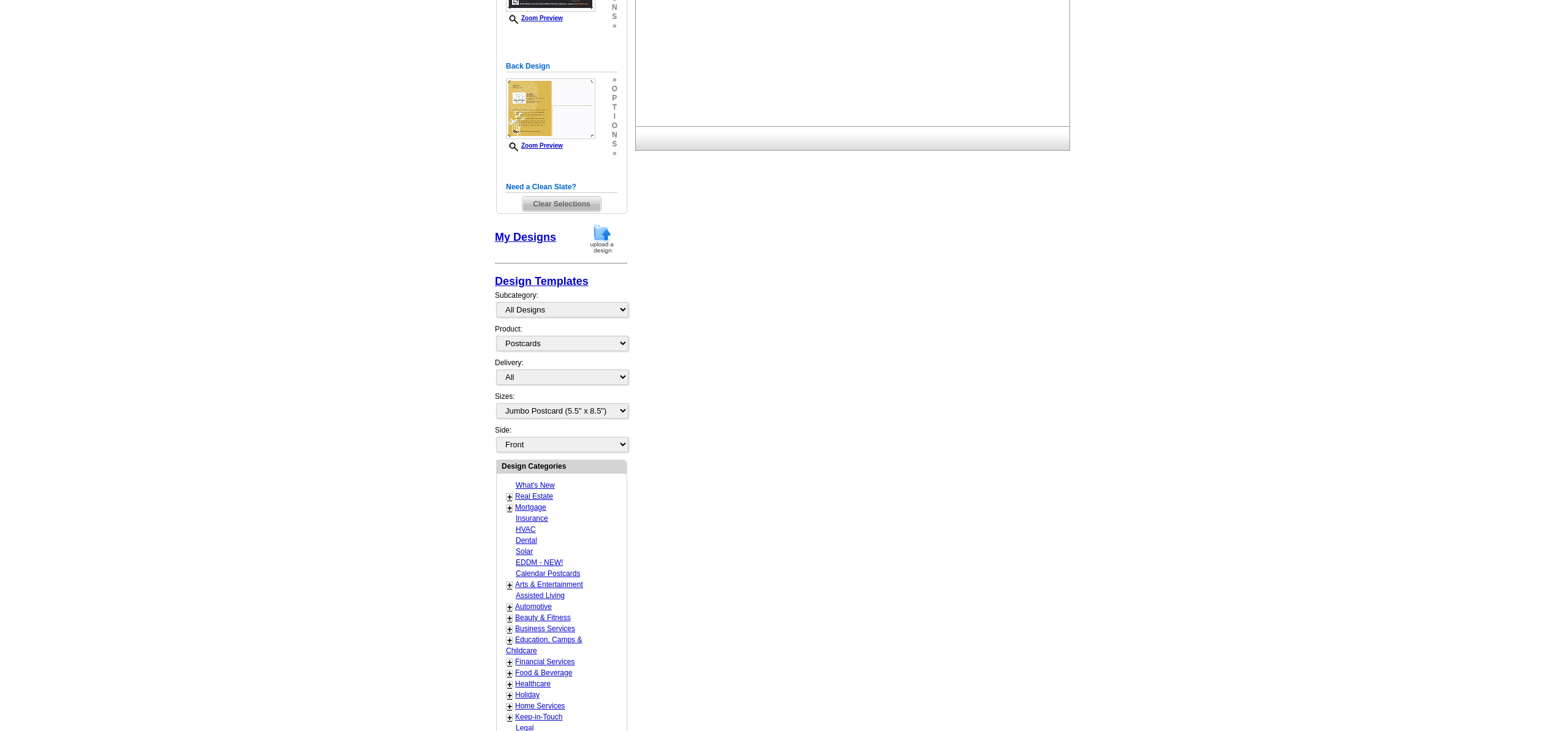
scroll to position [0, 0]
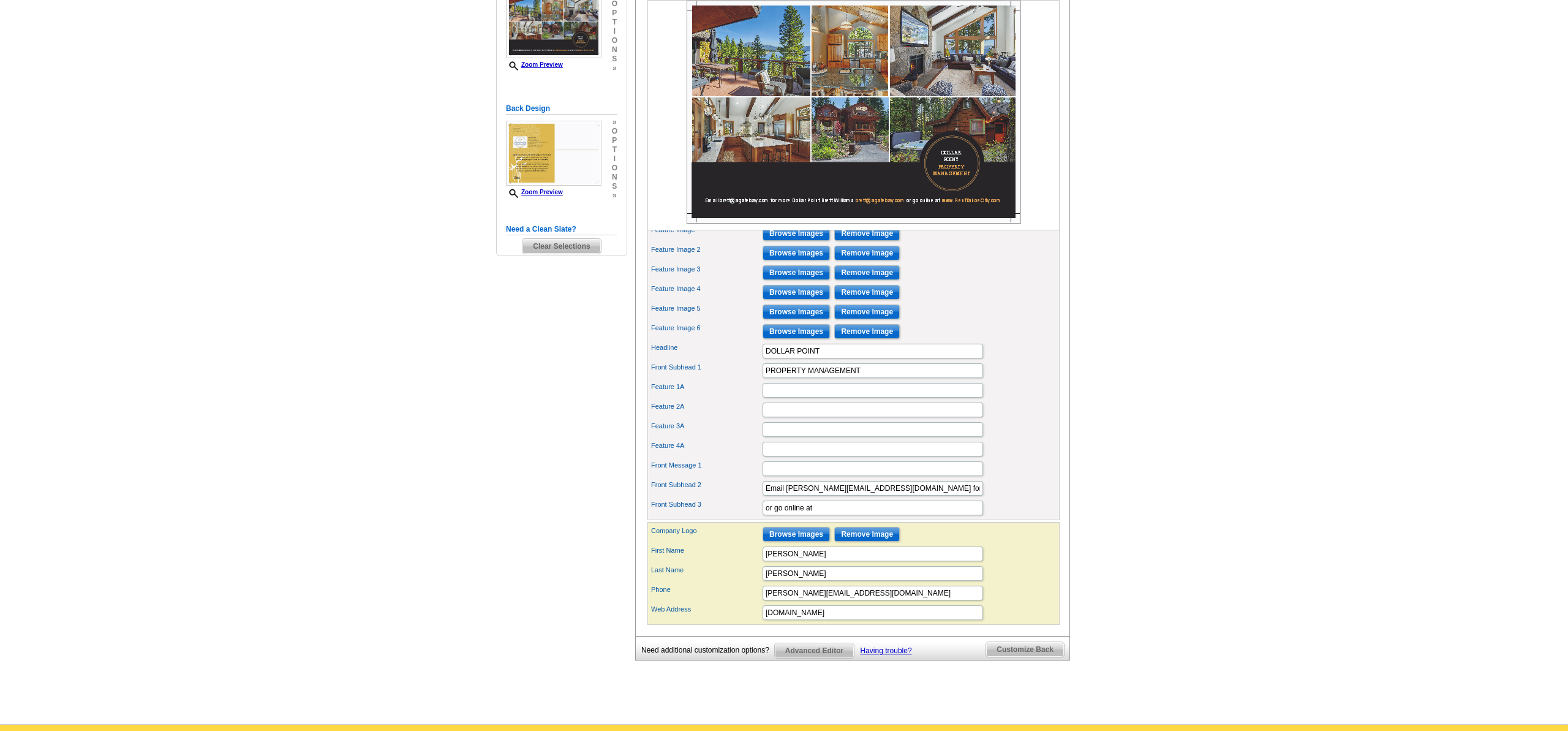
scroll to position [235, 0]
click at [1033, 656] on span "Customize Back" at bounding box center [1025, 649] width 78 height 15
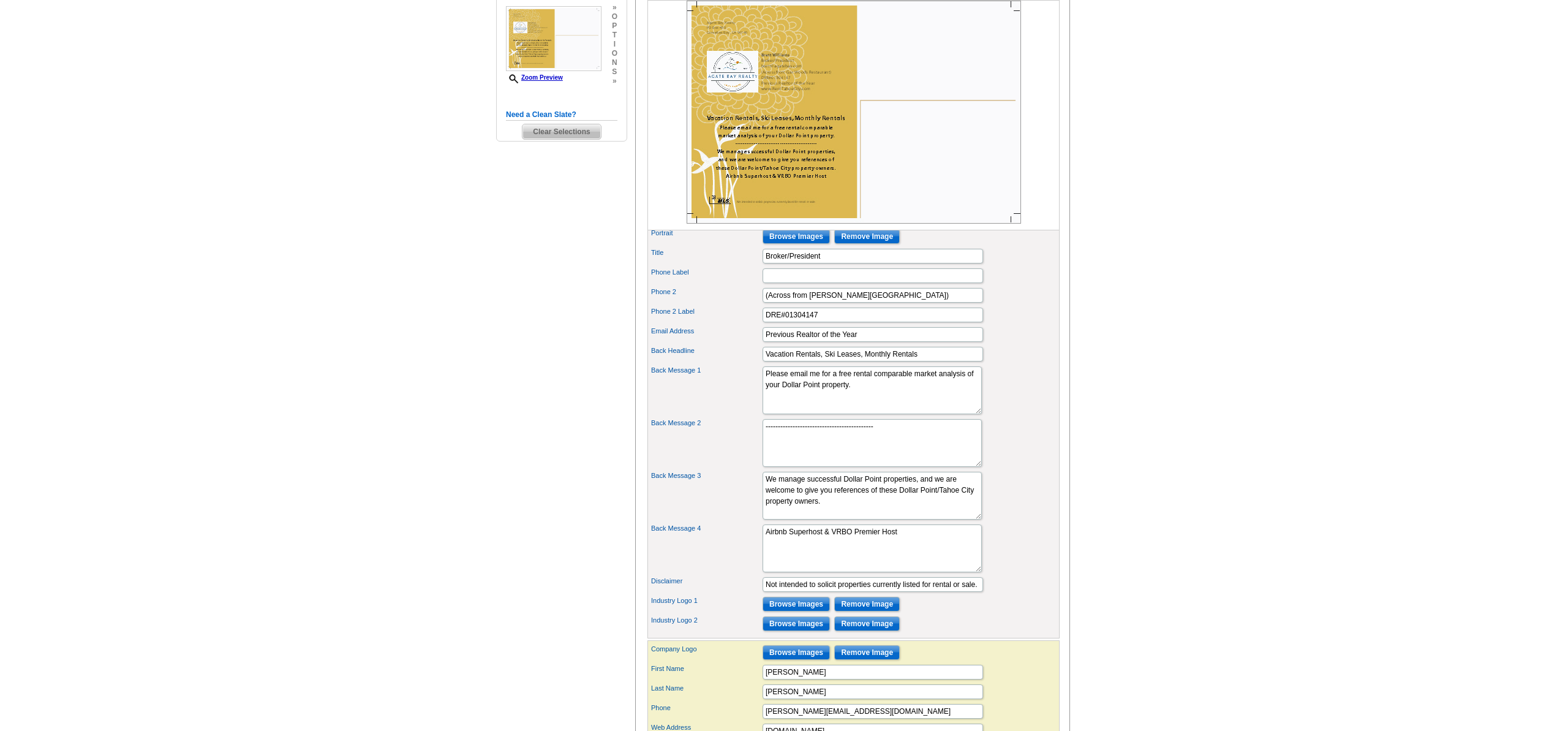
scroll to position [368, 0]
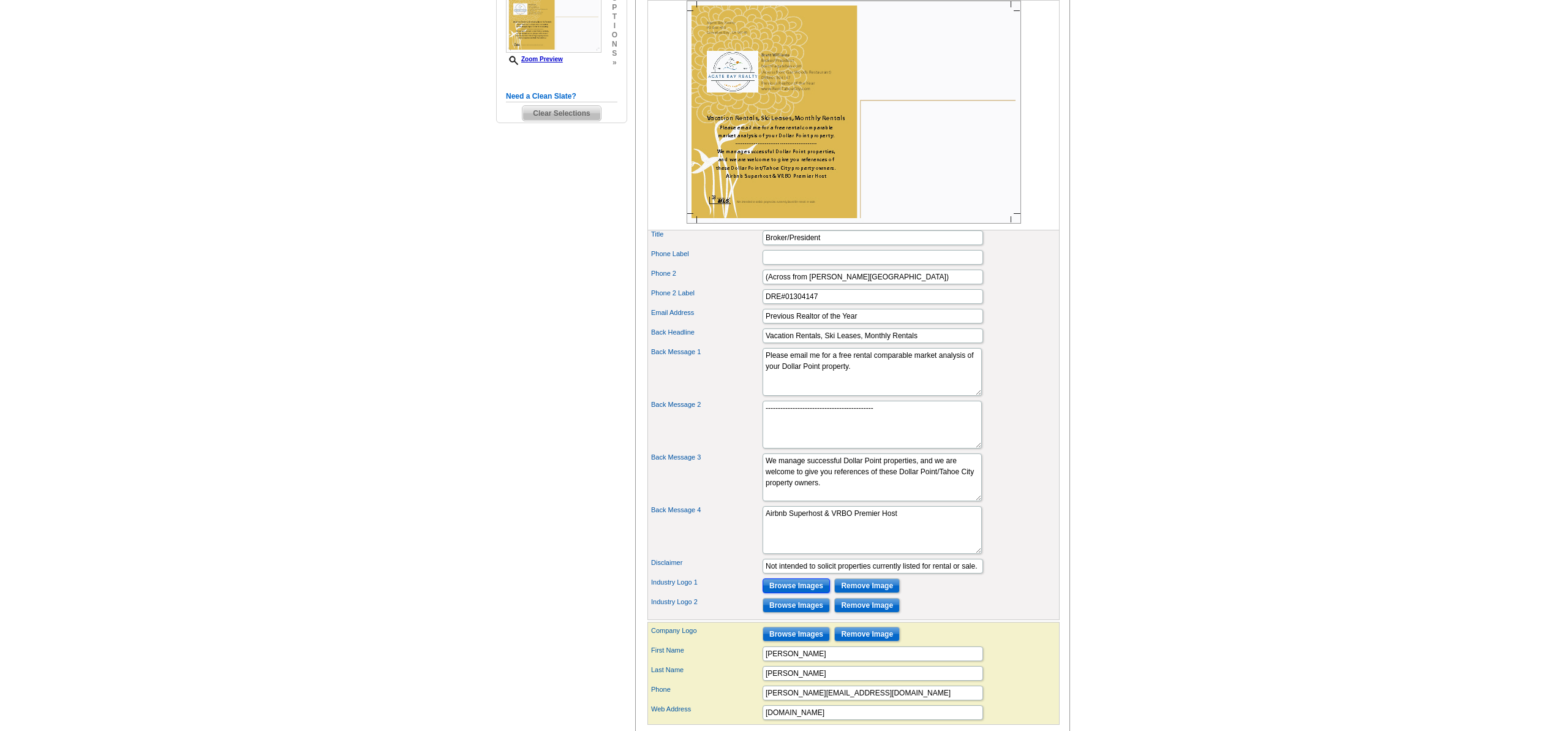
click at [794, 593] on input "Browse Images" at bounding box center [796, 585] width 68 height 15
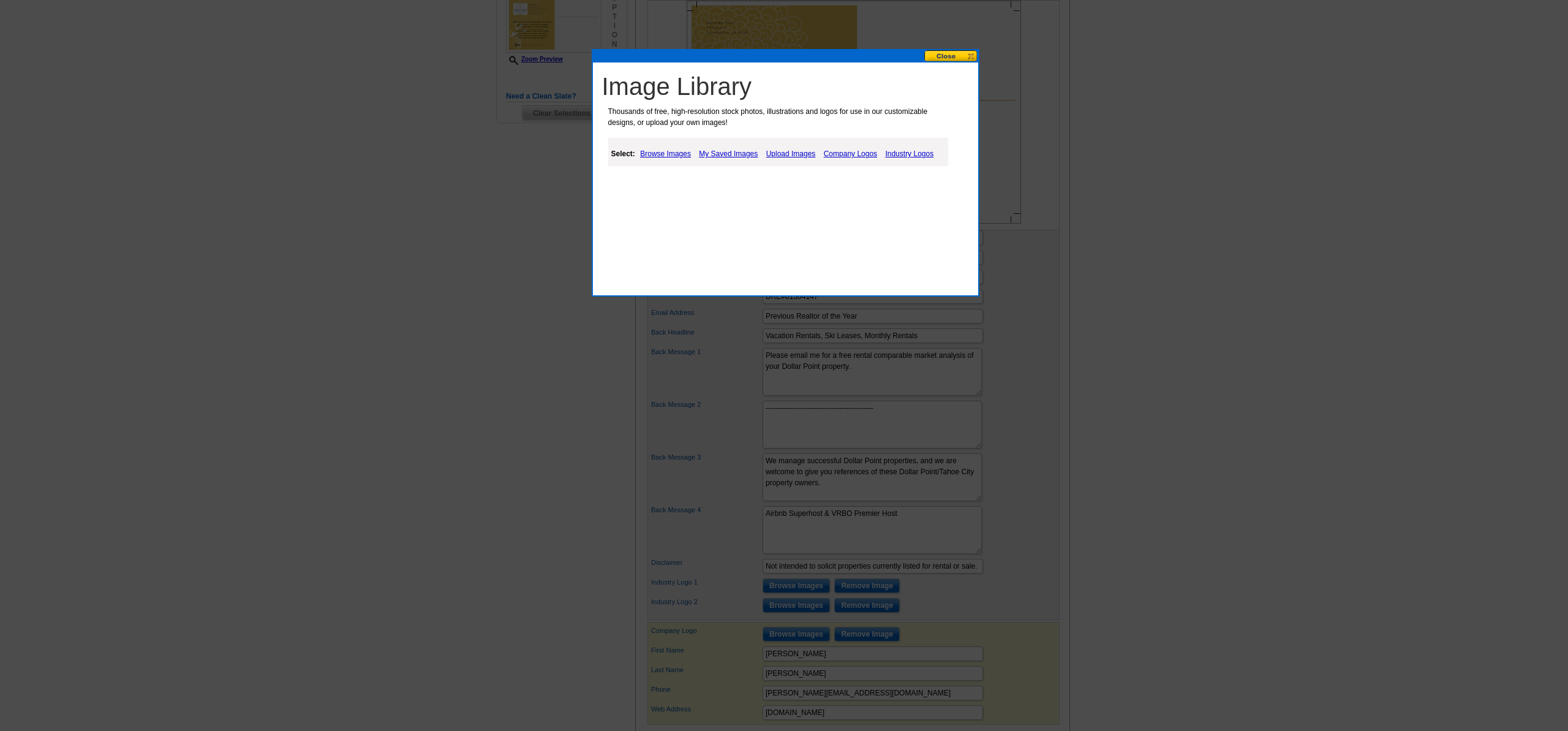
click at [753, 153] on link "My Saved Images" at bounding box center [728, 153] width 65 height 15
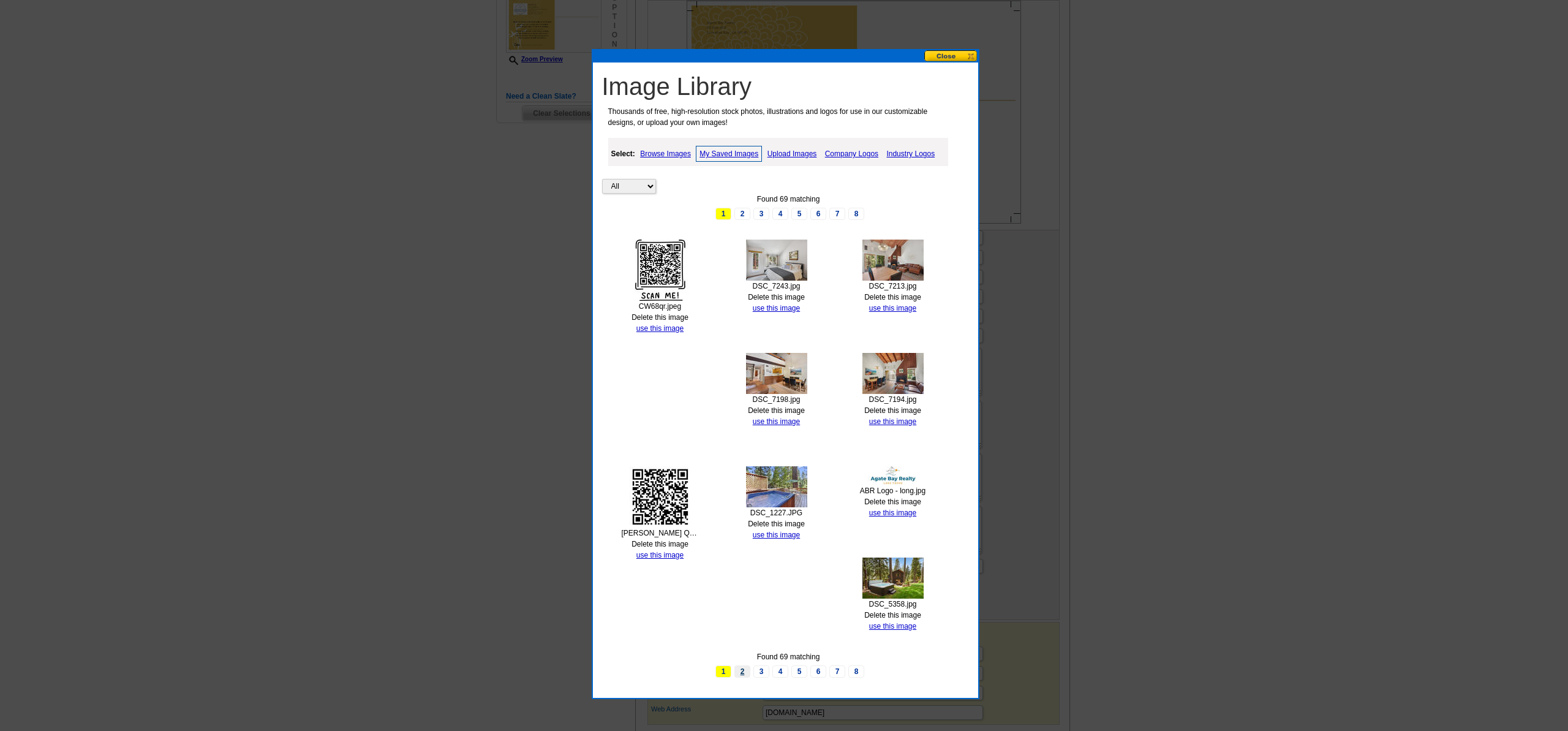
click at [741, 671] on link "2" at bounding box center [742, 671] width 16 height 12
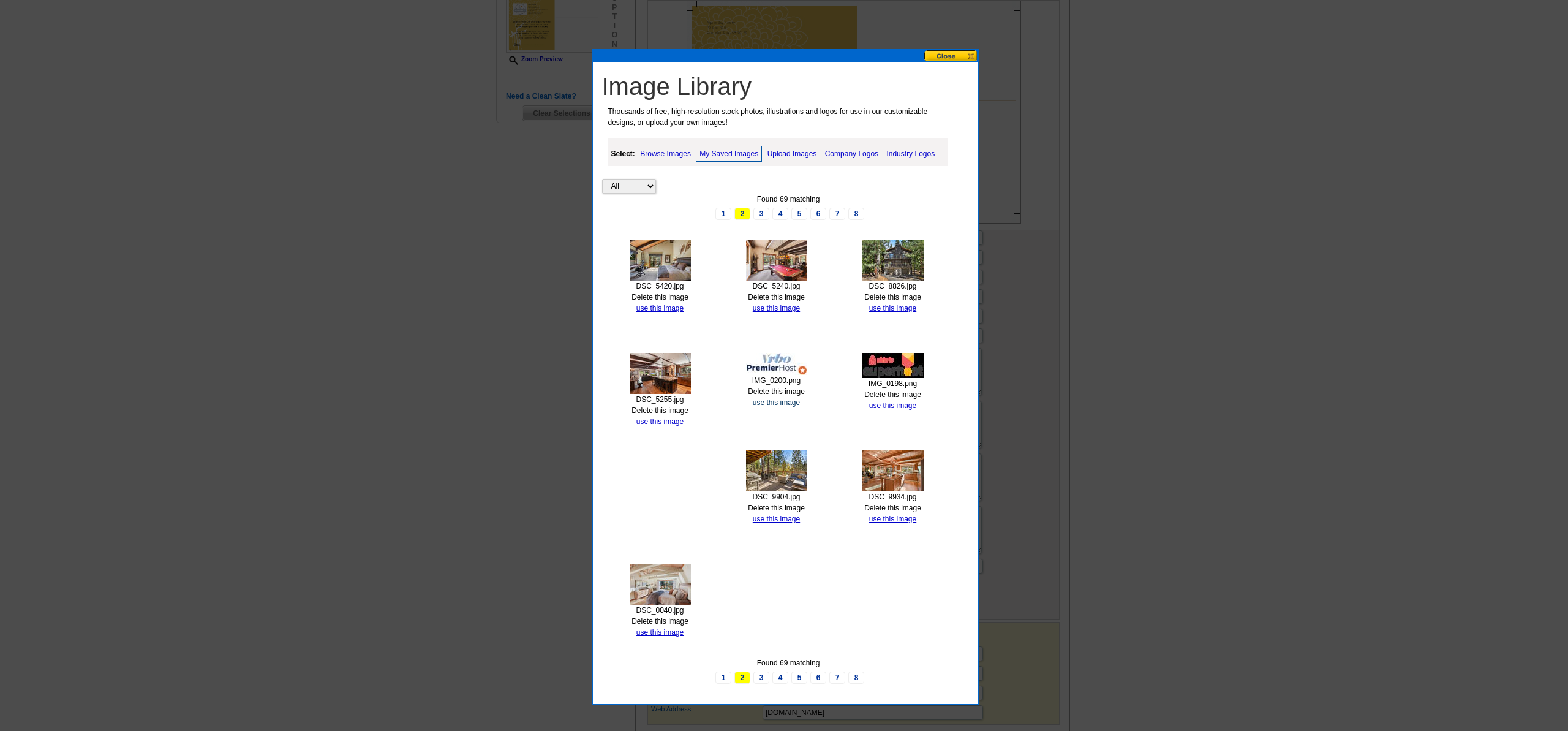
click at [777, 403] on link "use this image" at bounding box center [776, 402] width 47 height 8
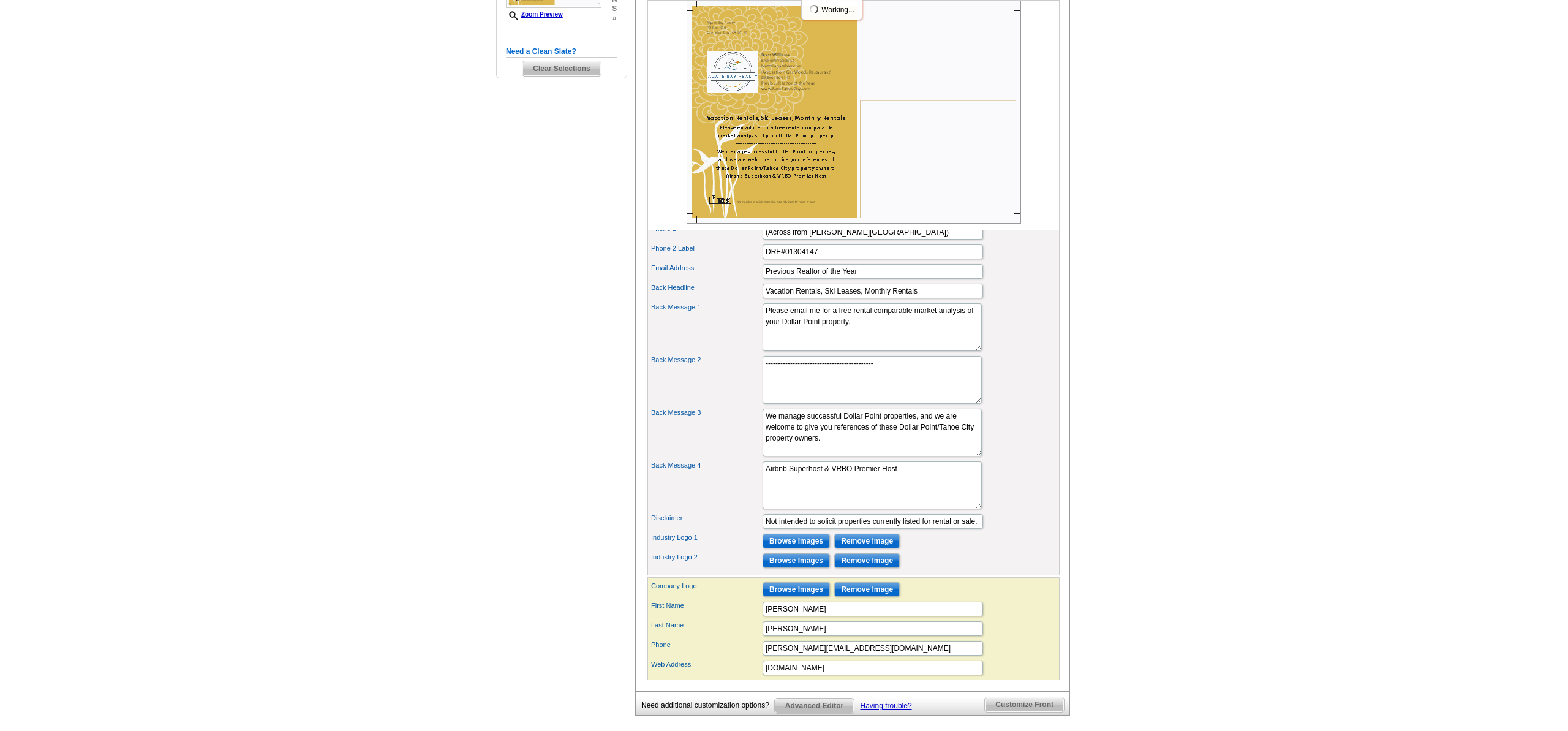
scroll to position [418, 0]
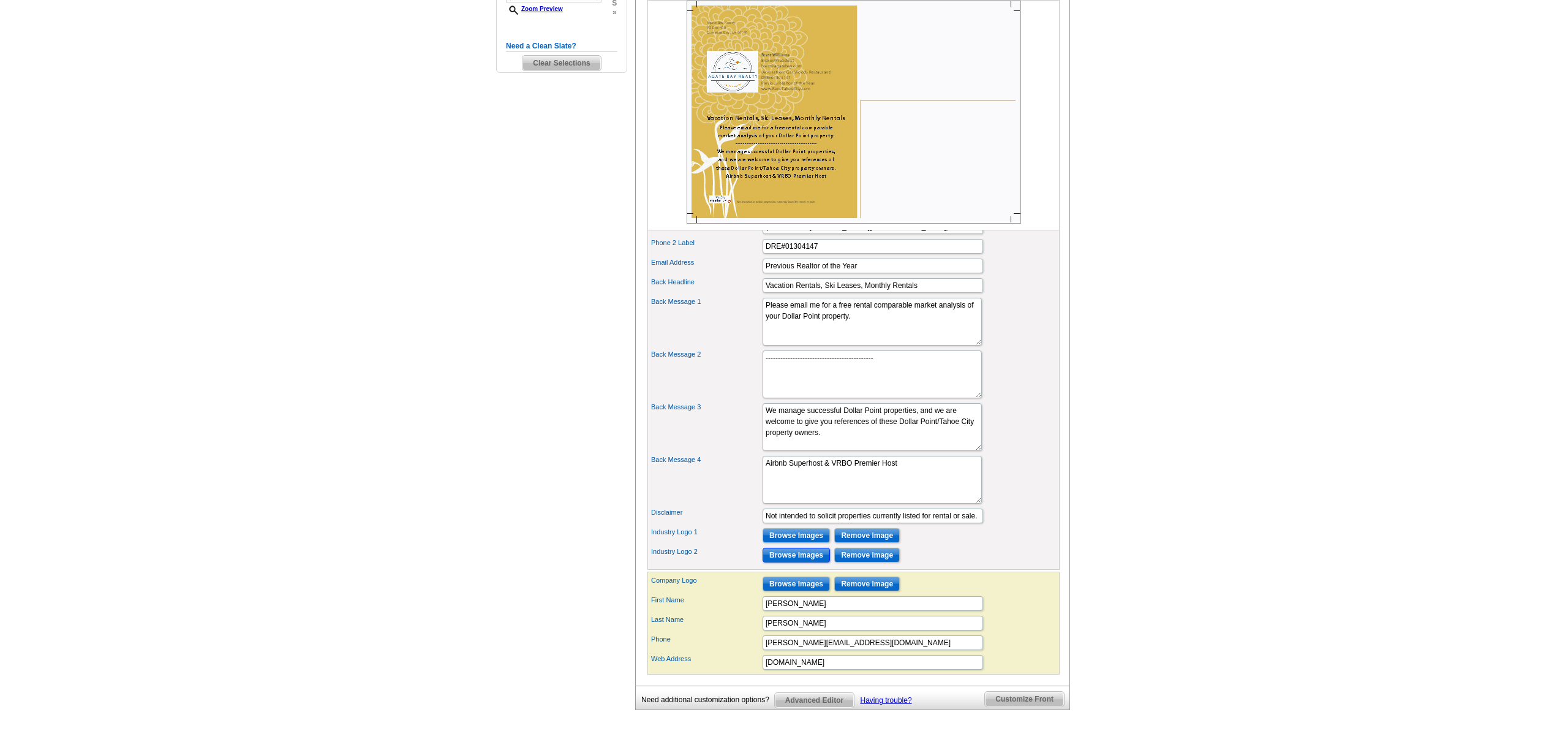
click at [799, 562] on input "Browse Images" at bounding box center [796, 555] width 68 height 15
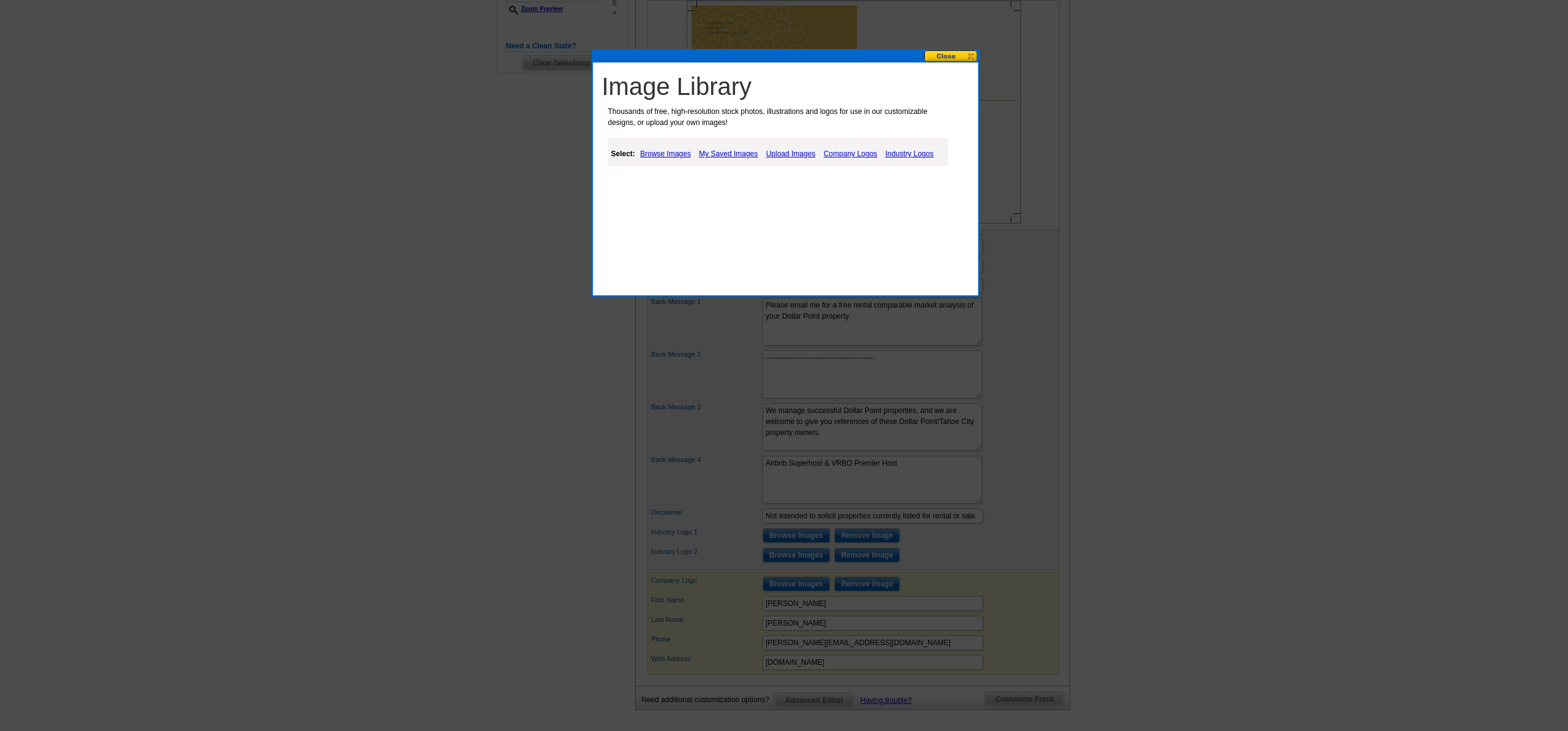
click at [716, 152] on link "My Saved Images" at bounding box center [728, 153] width 65 height 15
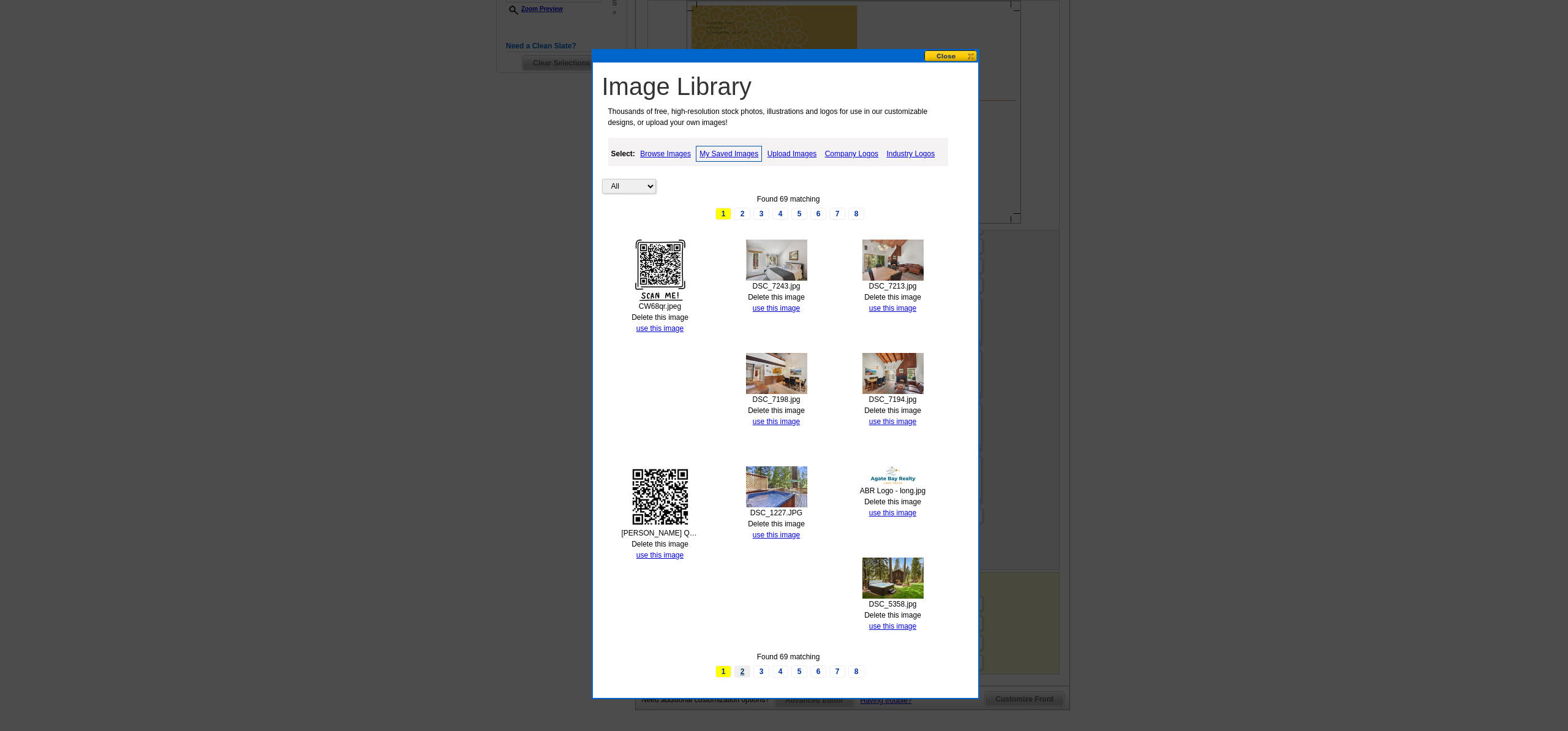
click at [738, 673] on link "2" at bounding box center [742, 671] width 16 height 12
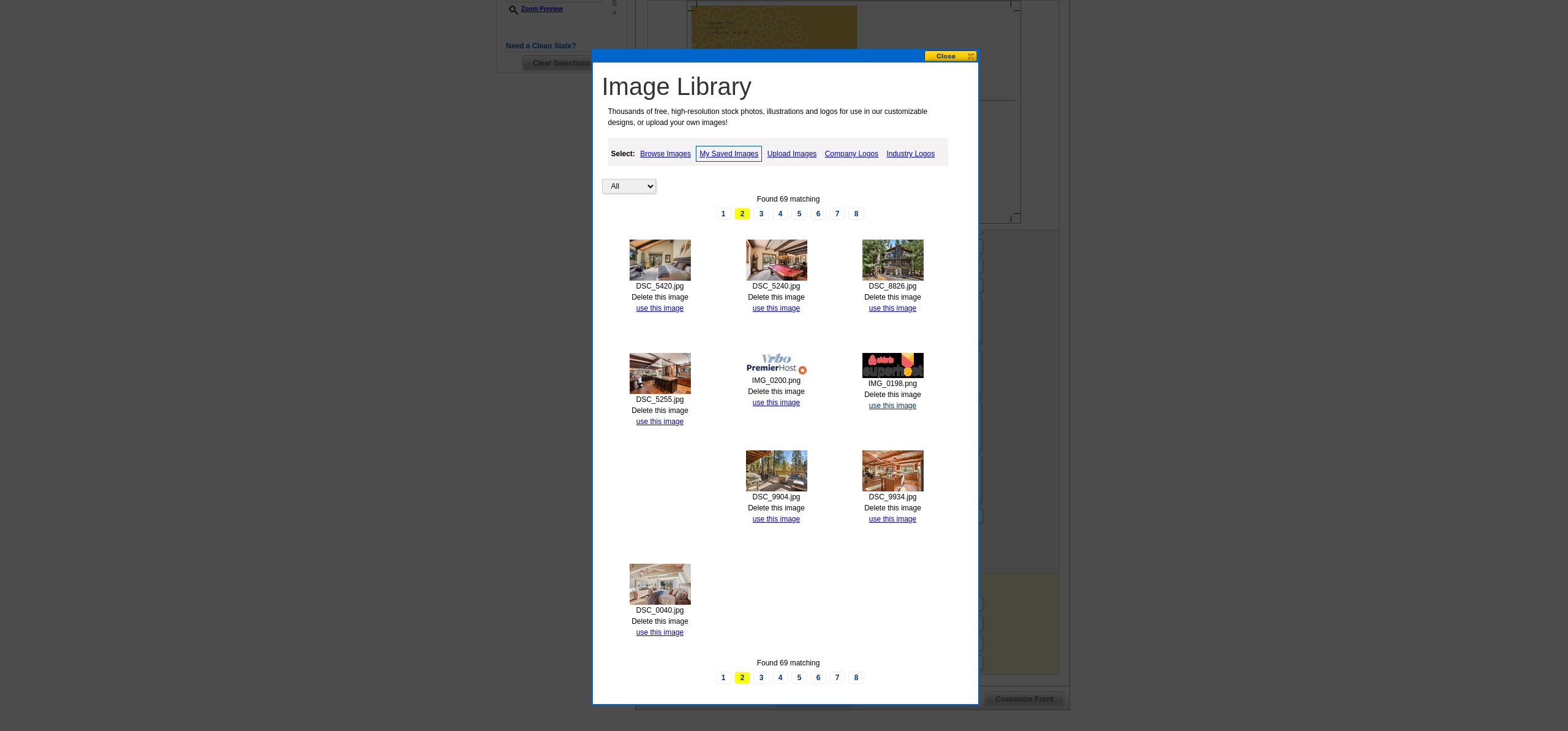
click at [883, 403] on link "use this image" at bounding box center [893, 405] width 47 height 8
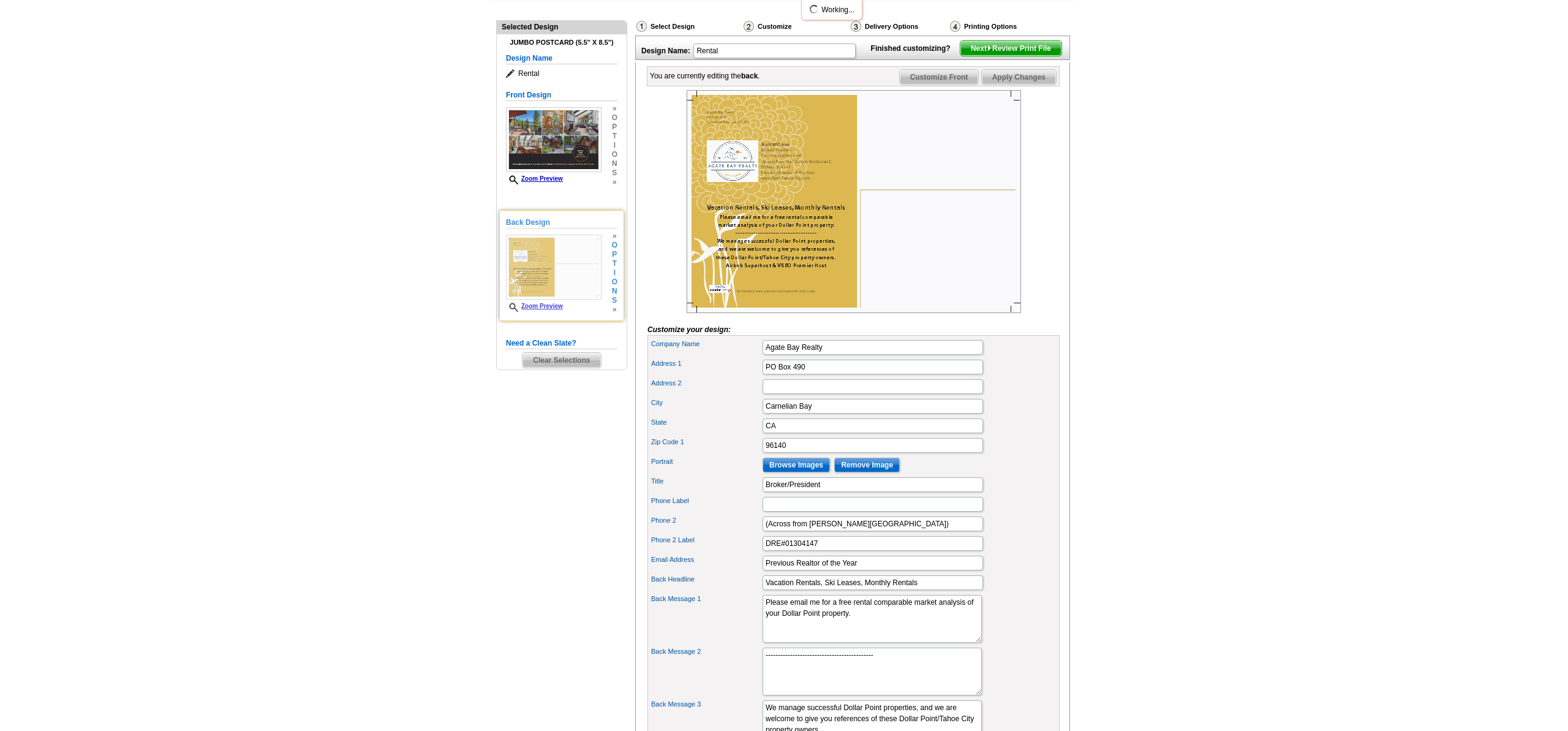
scroll to position [121, 0]
drag, startPoint x: 891, startPoint y: 542, endPoint x: 751, endPoint y: 543, distance: 140.0
click at [751, 533] on div "Phone 2 (Across from Gar Woods Restaurant)" at bounding box center [854, 523] width 407 height 20
type input "3090 North Lake Blvd. (Dollar Hill)"
click at [782, 511] on input "Phone Label" at bounding box center [872, 503] width 220 height 15
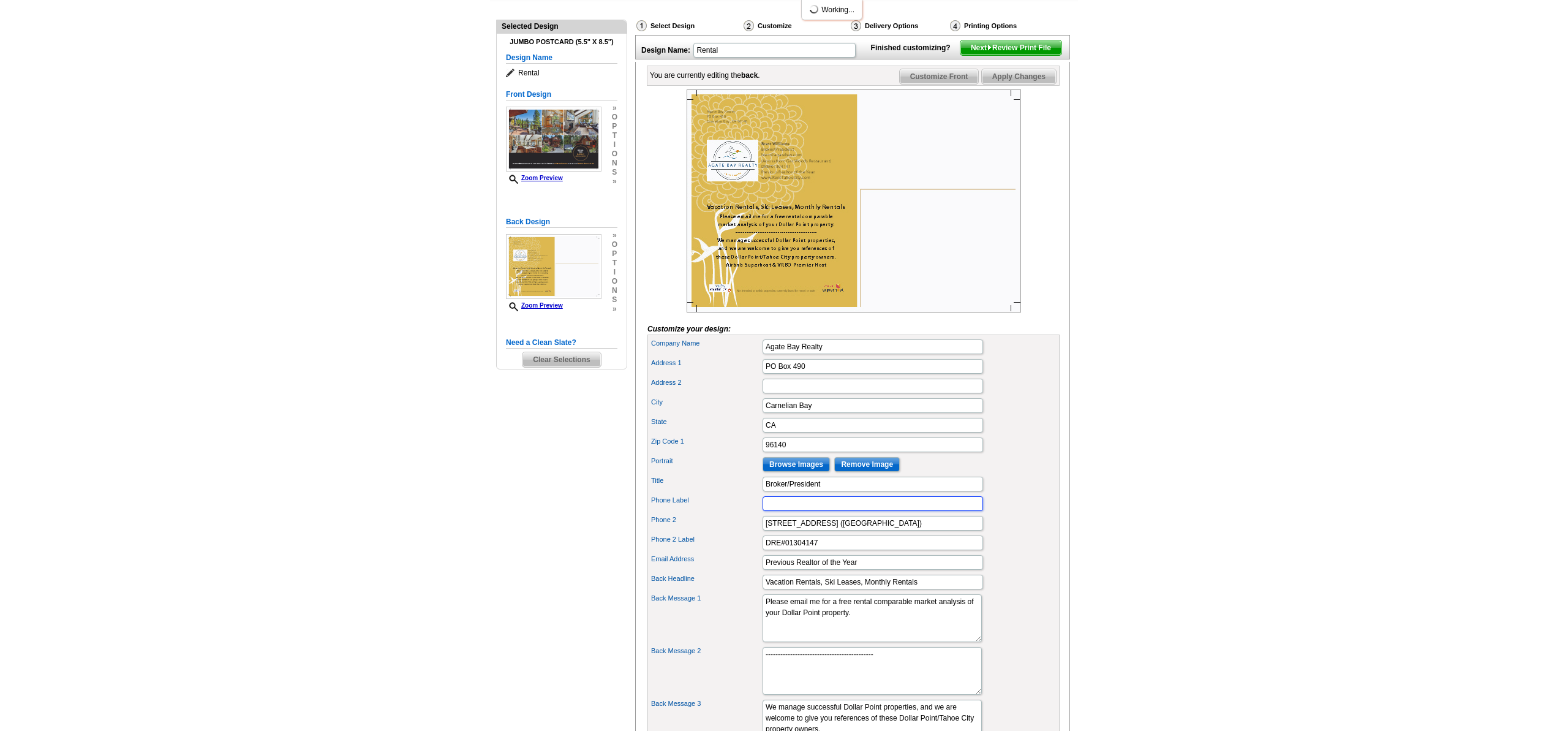
scroll to position [118, 0]
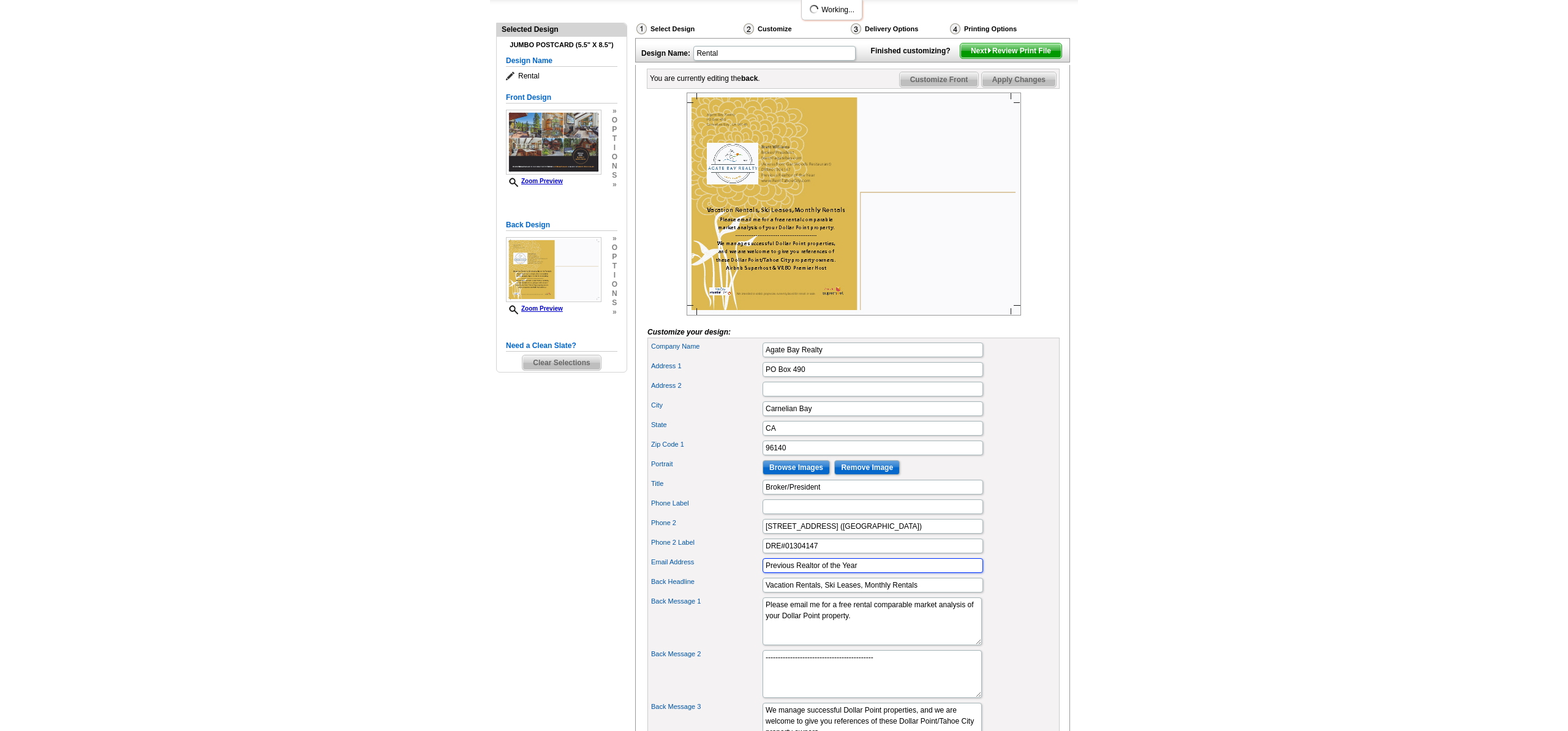
drag, startPoint x: 794, startPoint y: 585, endPoint x: 756, endPoint y: 585, distance: 38.0
click at [756, 575] on div "Email Address Previous Realtor of the Year" at bounding box center [854, 565] width 407 height 20
type input "A Winner of Realtor of the Year"
click at [776, 555] on div "Phone 2 Label DRE#01304147" at bounding box center [854, 545] width 407 height 20
click at [776, 553] on input "DRE#01304147" at bounding box center [872, 545] width 220 height 15
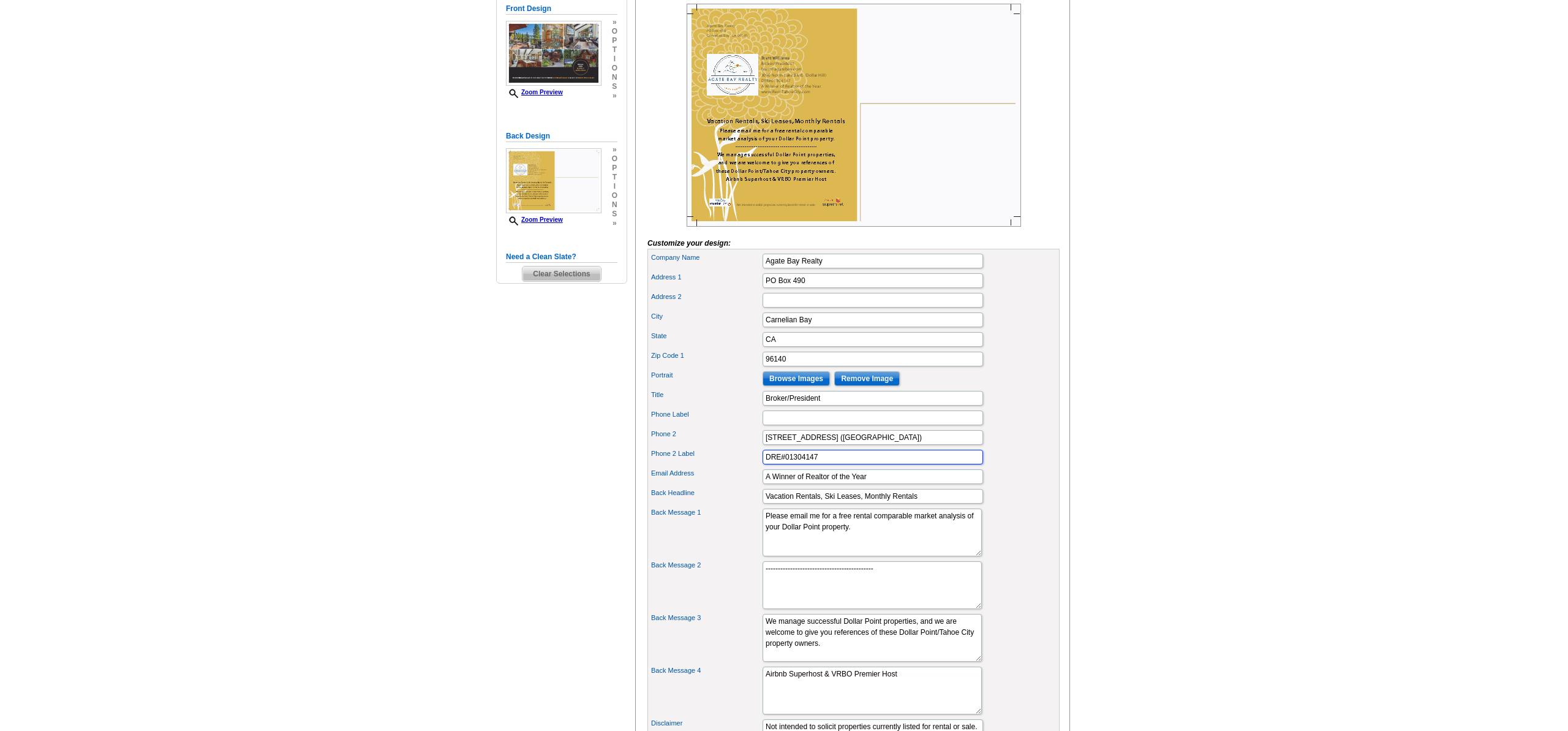
scroll to position [206, 0]
drag, startPoint x: 834, startPoint y: 298, endPoint x: 762, endPoint y: 294, distance: 72.1
click at [762, 289] on input "PO Box 490" at bounding box center [872, 281] width 220 height 15
type input "3090 North Lake Blvd. (Dollar Hill)"
type input "Tahoe City"
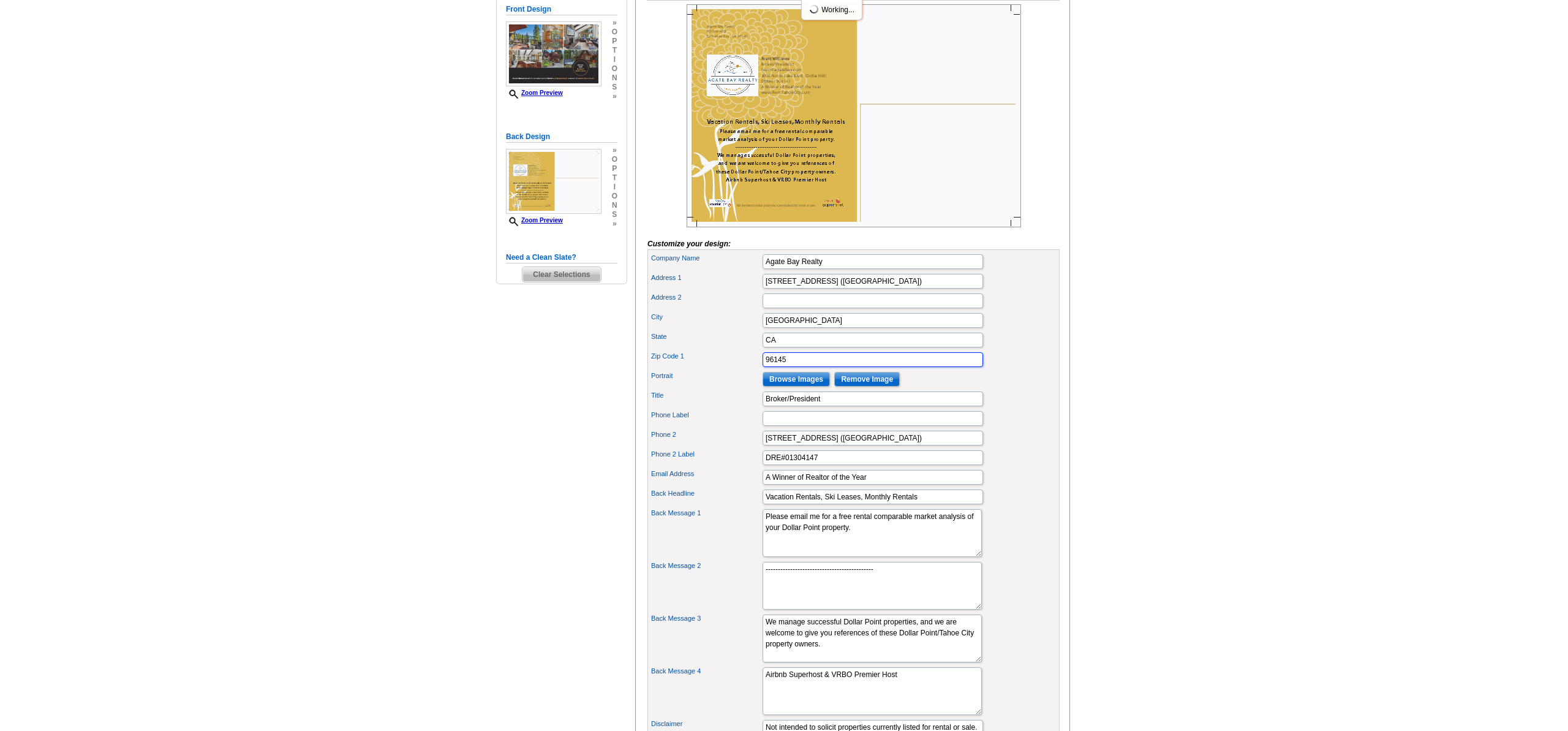
type input "96145"
click at [804, 308] on input "Address 2" at bounding box center [872, 301] width 220 height 15
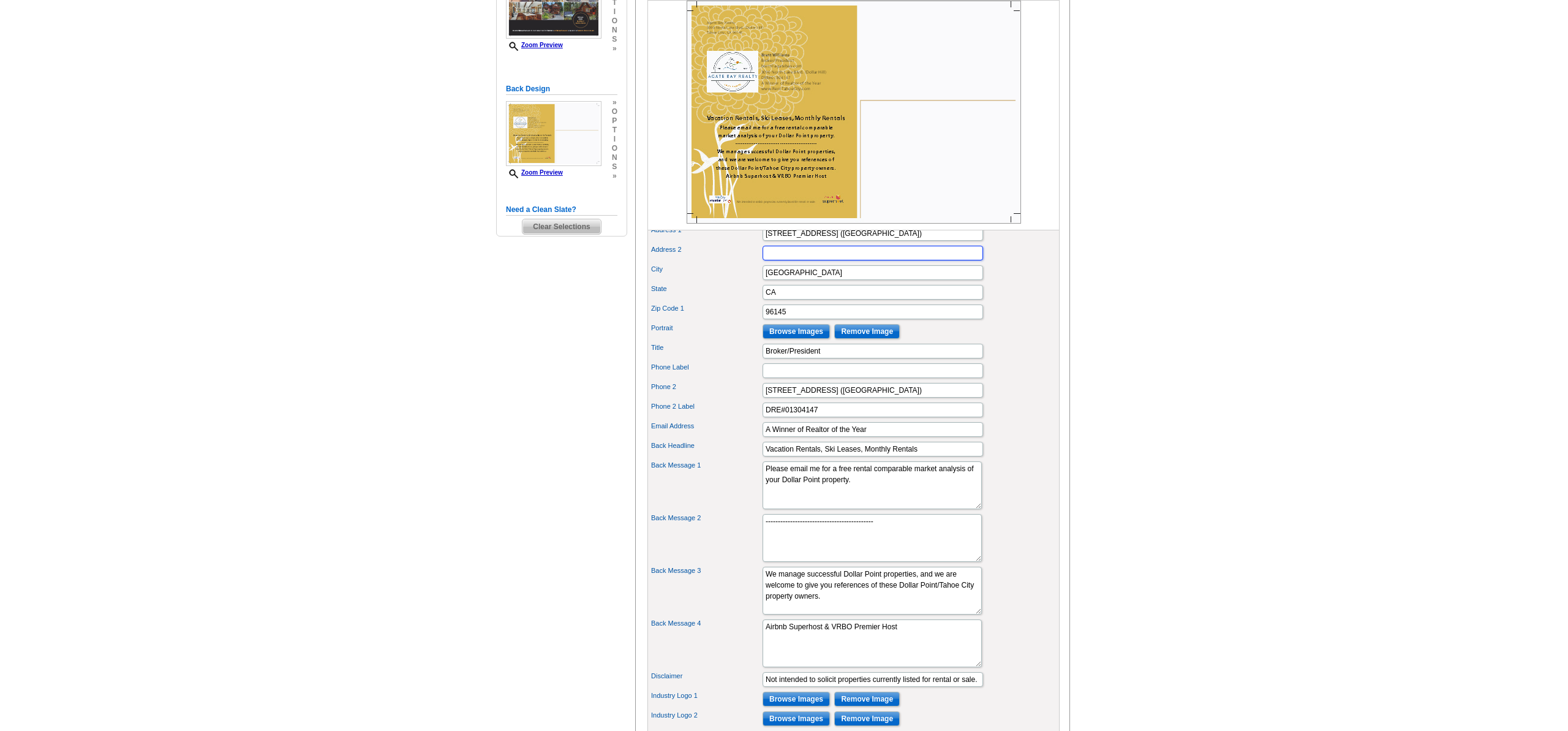
scroll to position [255, 0]
click at [891, 614] on textarea "We manage successful Dollar Point properties, and we are welcome to give you re…" at bounding box center [871, 590] width 219 height 48
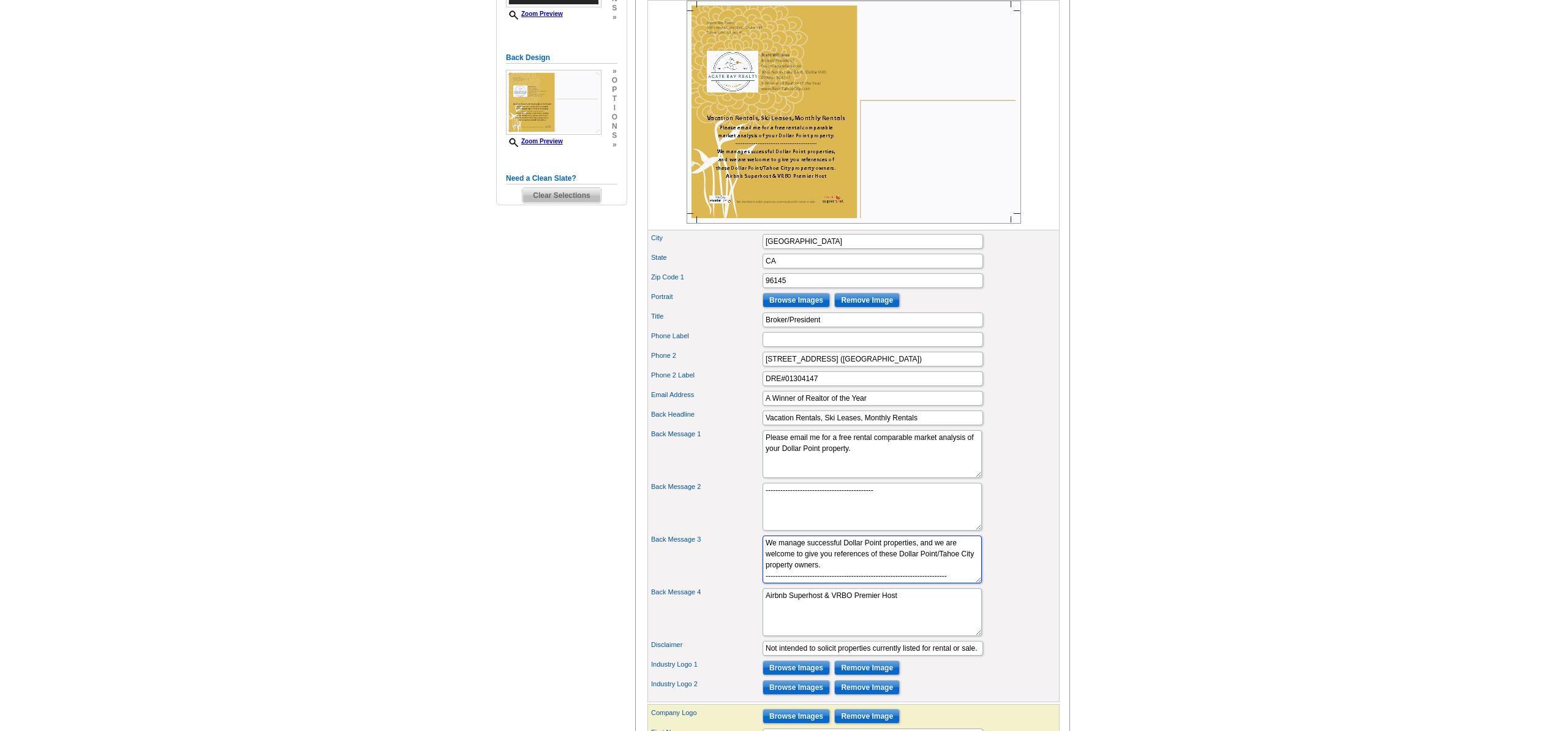
scroll to position [0, 0]
click at [822, 531] on textarea "--------------------------------------------" at bounding box center [871, 506] width 219 height 48
click at [947, 583] on textarea "We manage successful Dollar Point properties, and we are welcome to give you re…" at bounding box center [871, 559] width 219 height 48
click at [947, 583] on textarea "We manage successful Dollar Point properties, and we are welcome to give you re…" at bounding box center [871, 559] width 219 height 48
click at [946, 583] on textarea "We manage successful Dollar Point properties, and we are welcome to give you re…" at bounding box center [871, 559] width 219 height 48
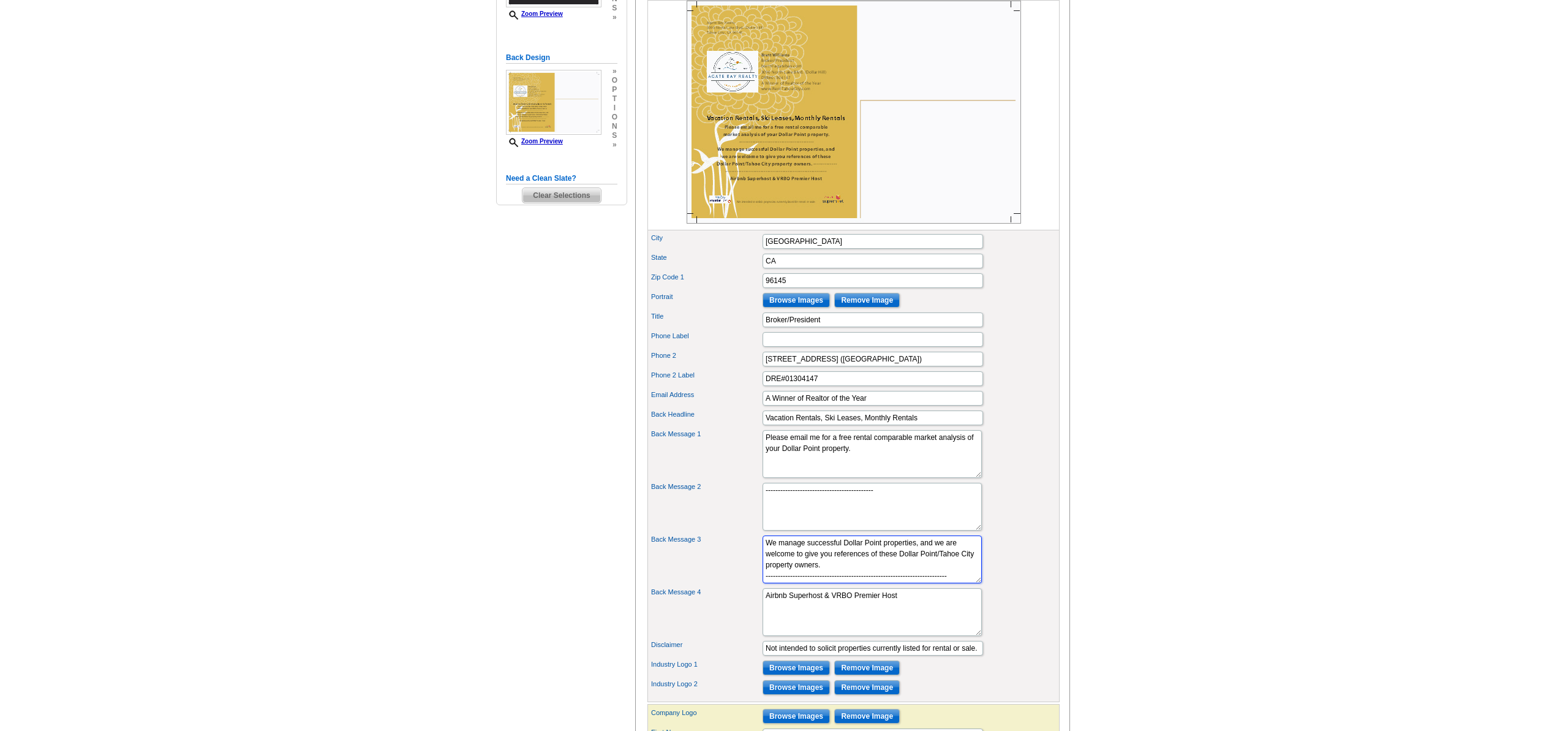
click at [885, 583] on textarea "We manage successful Dollar Point properties, and we are welcome to give you re…" at bounding box center [871, 559] width 219 height 48
type textarea "We manage successful Dollar Point properties, and we are welcome to give you re…"
click at [912, 515] on textarea "--------------------------------------------" at bounding box center [871, 506] width 219 height 48
click at [765, 614] on textarea "Airbnb Superhost & VRBO Premier Host" at bounding box center [871, 612] width 219 height 48
click at [783, 573] on textarea "We manage successful Dollar Point properties, and we are welcome to give you re…" at bounding box center [871, 559] width 219 height 48
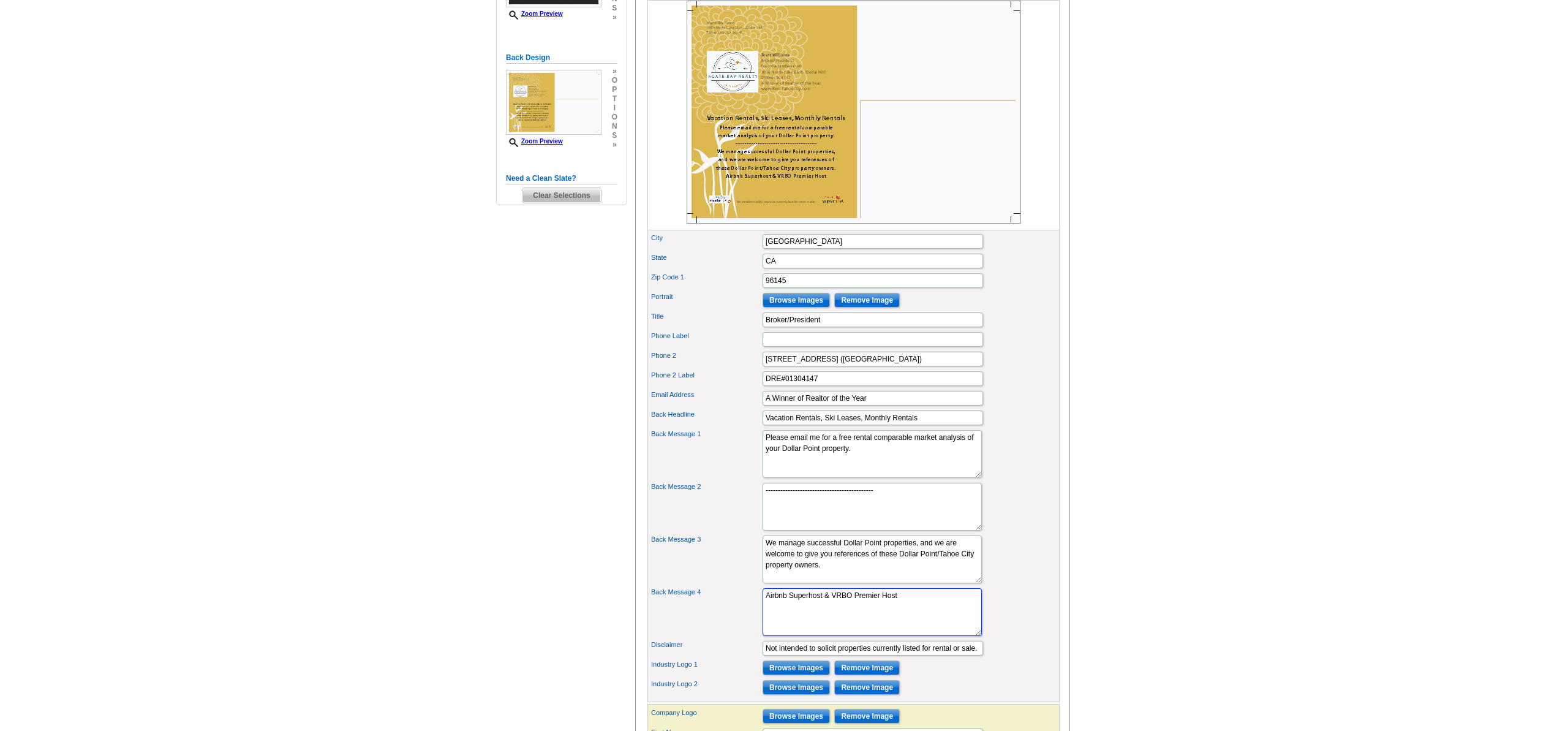
click at [767, 615] on textarea "Airbnb Superhost & VRBO Premier Host" at bounding box center [871, 612] width 219 height 48
drag, startPoint x: 879, startPoint y: 511, endPoint x: 757, endPoint y: 508, distance: 122.0
click at [757, 508] on div "Back Message 2 --------------------------------------------" at bounding box center [854, 506] width 407 height 53
drag, startPoint x: 883, startPoint y: 617, endPoint x: 747, endPoint y: 615, distance: 136.0
click at [747, 615] on div "Back Message 4 Airbnb Superhost & VRBO Premier Host" at bounding box center [854, 612] width 407 height 53
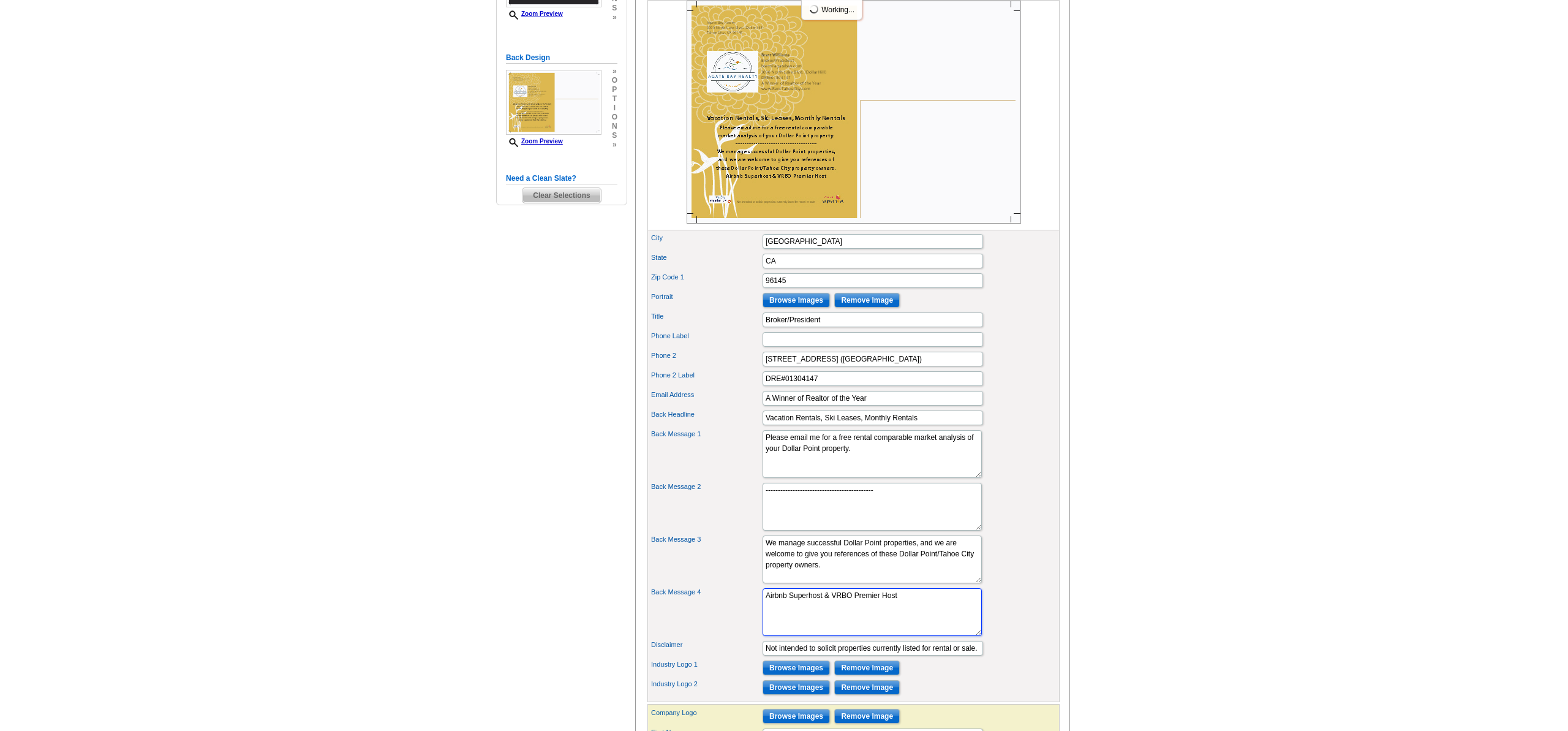
paste textarea "--------------------------------------------"
type textarea "-------------------------------------------- Airbnb Superhost & VRBO Premier Ho…"
click at [794, 568] on textarea "We manage successful Dollar Point properties, and we are welcome to give you re…" at bounding box center [871, 559] width 219 height 48
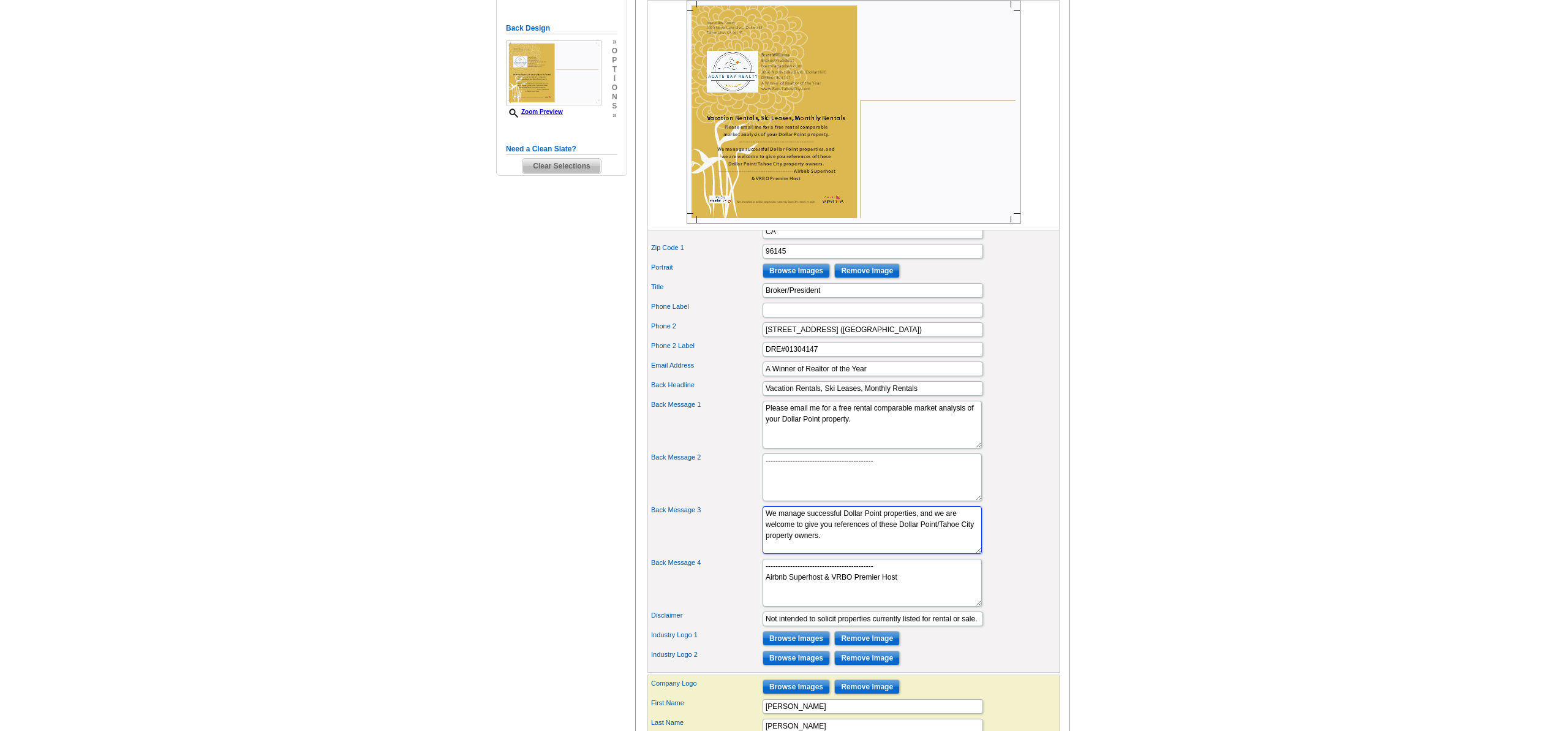
scroll to position [314, 0]
drag, startPoint x: 921, startPoint y: 601, endPoint x: 682, endPoint y: 592, distance: 239.2
click at [682, 592] on div "Back Message 4 Airbnb Superhost & VRBO Premier Host" at bounding box center [854, 583] width 407 height 53
type textarea "www.RentTahoeCity.com"
click at [813, 553] on textarea "We manage successful Dollar Point properties, and we are welcome to give you re…" at bounding box center [871, 530] width 219 height 48
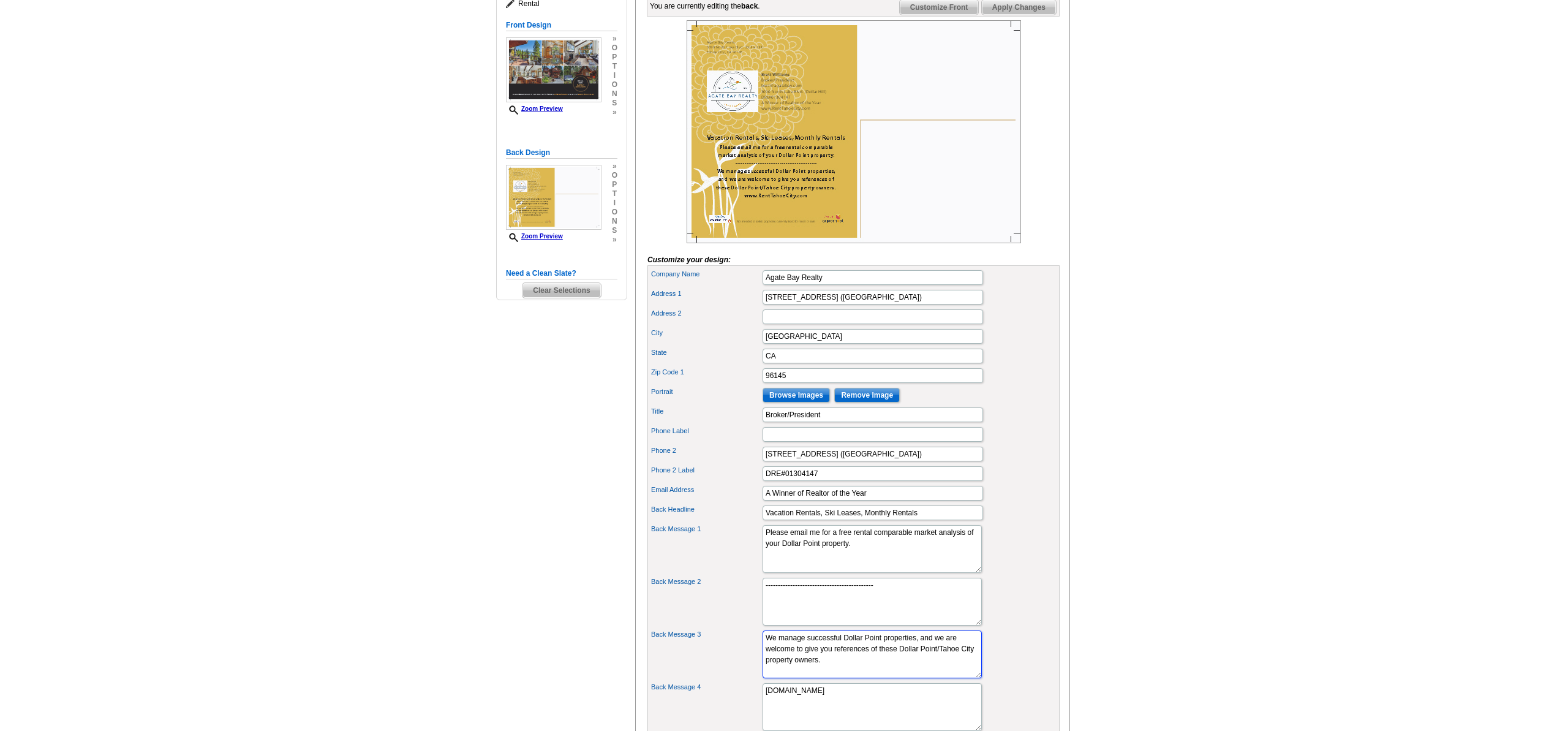
scroll to position [0, 0]
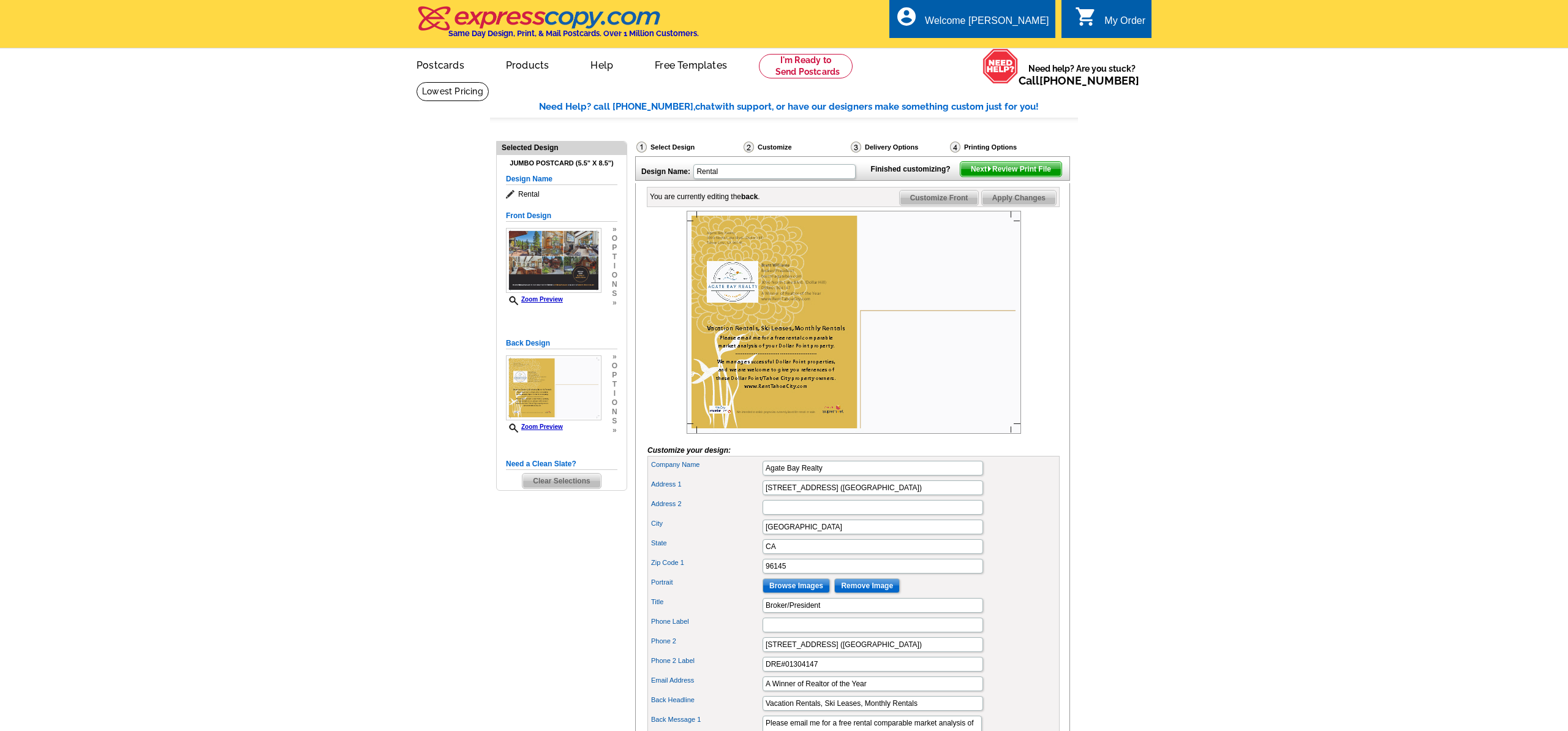
click at [949, 205] on span "Customize Front" at bounding box center [939, 197] width 79 height 15
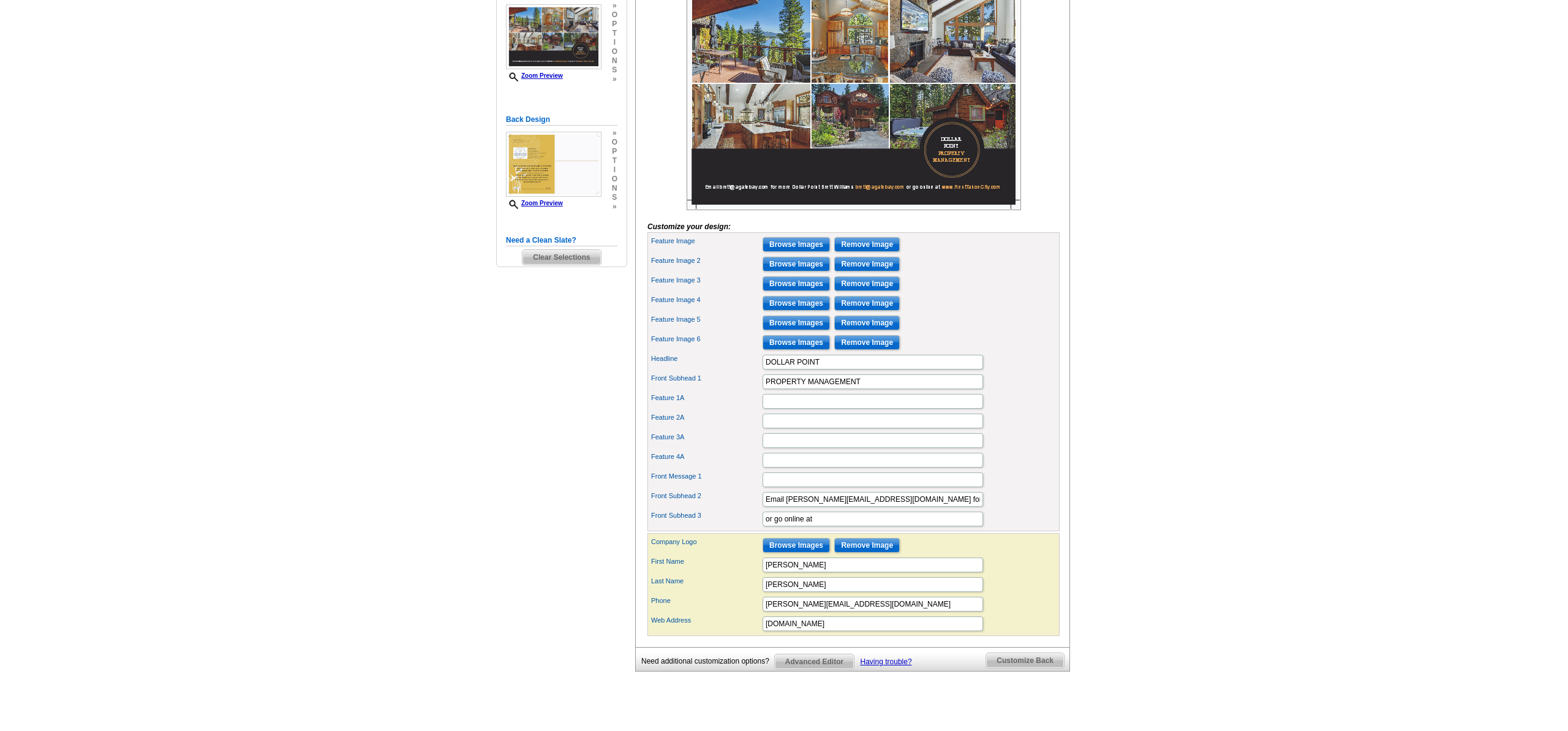
scroll to position [239, 0]
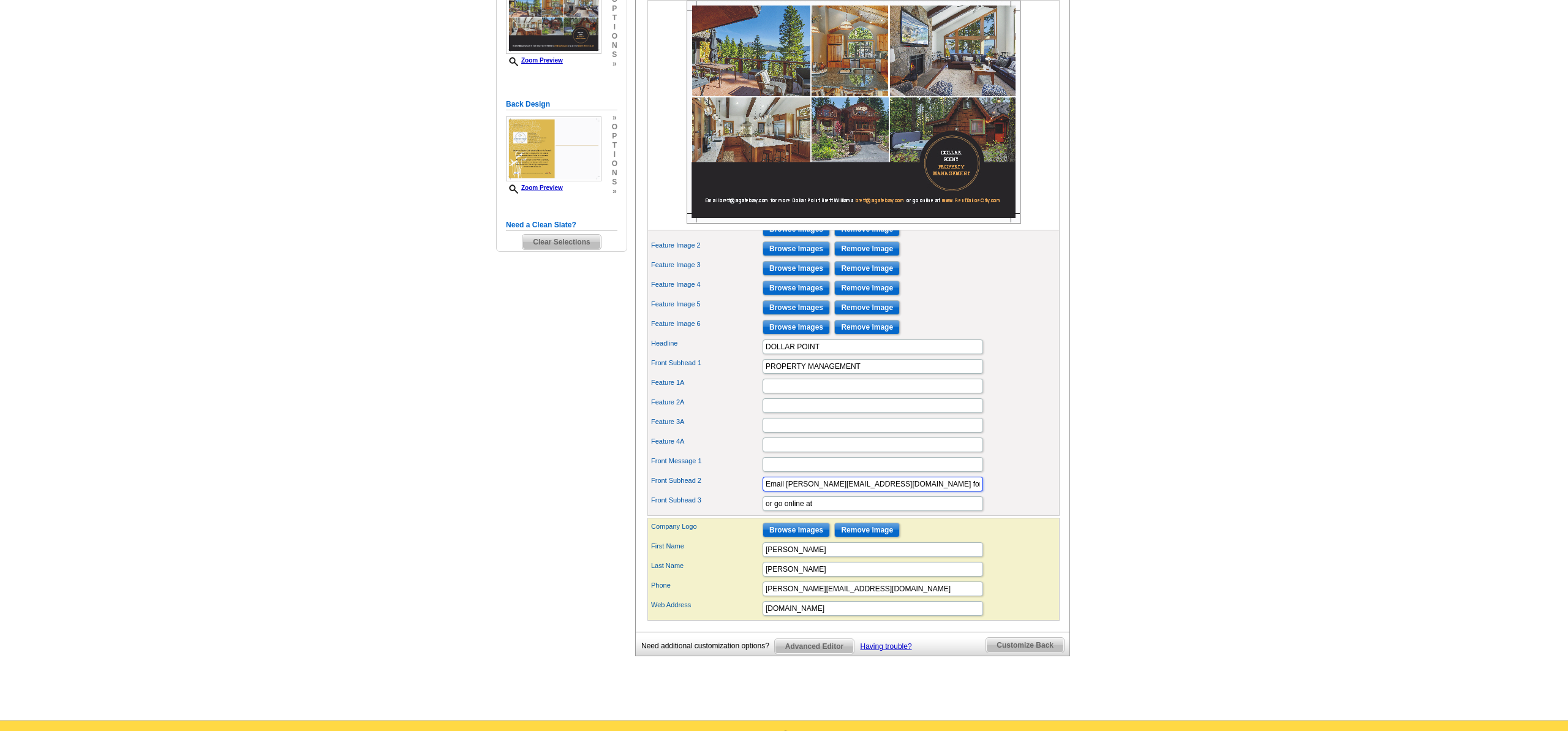
click at [885, 491] on input "Email brett@agatebay.com for more Dollar Point" at bounding box center [872, 483] width 220 height 15
click at [901, 491] on input "Email brett@agatebay.comDollar Point" at bounding box center [872, 483] width 220 height 15
type input "Email brett@agatebay.com"
click at [876, 472] on input "Front Message 1" at bounding box center [872, 464] width 220 height 15
click at [672, 455] on div "Feature 4A" at bounding box center [854, 444] width 407 height 20
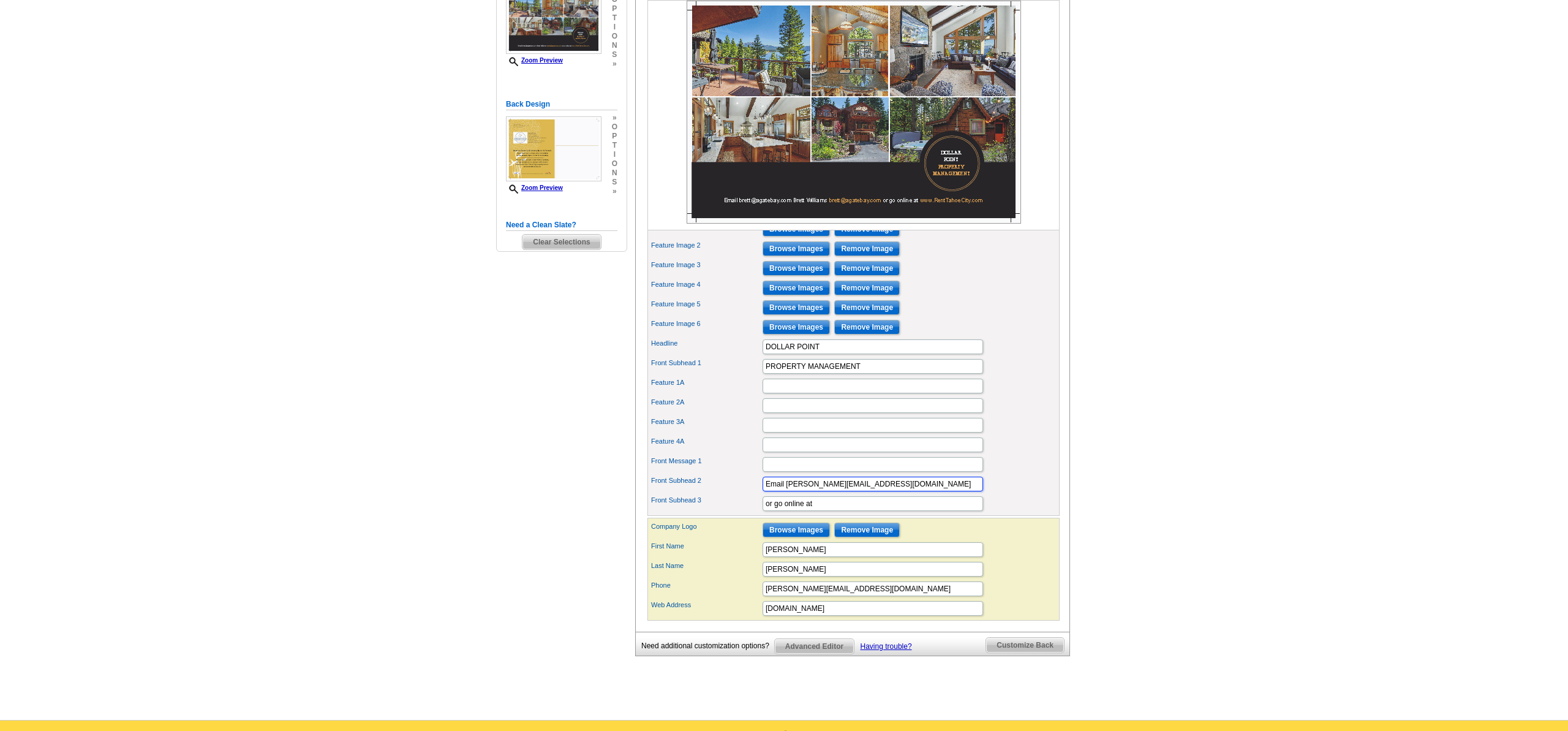
drag, startPoint x: 870, startPoint y: 506, endPoint x: 747, endPoint y: 501, distance: 123.1
click at [747, 494] on div "Front Subhead 2 Email brett@agatebay.com" at bounding box center [854, 484] width 407 height 20
click at [773, 472] on input "Front Message 1" at bounding box center [872, 464] width 220 height 15
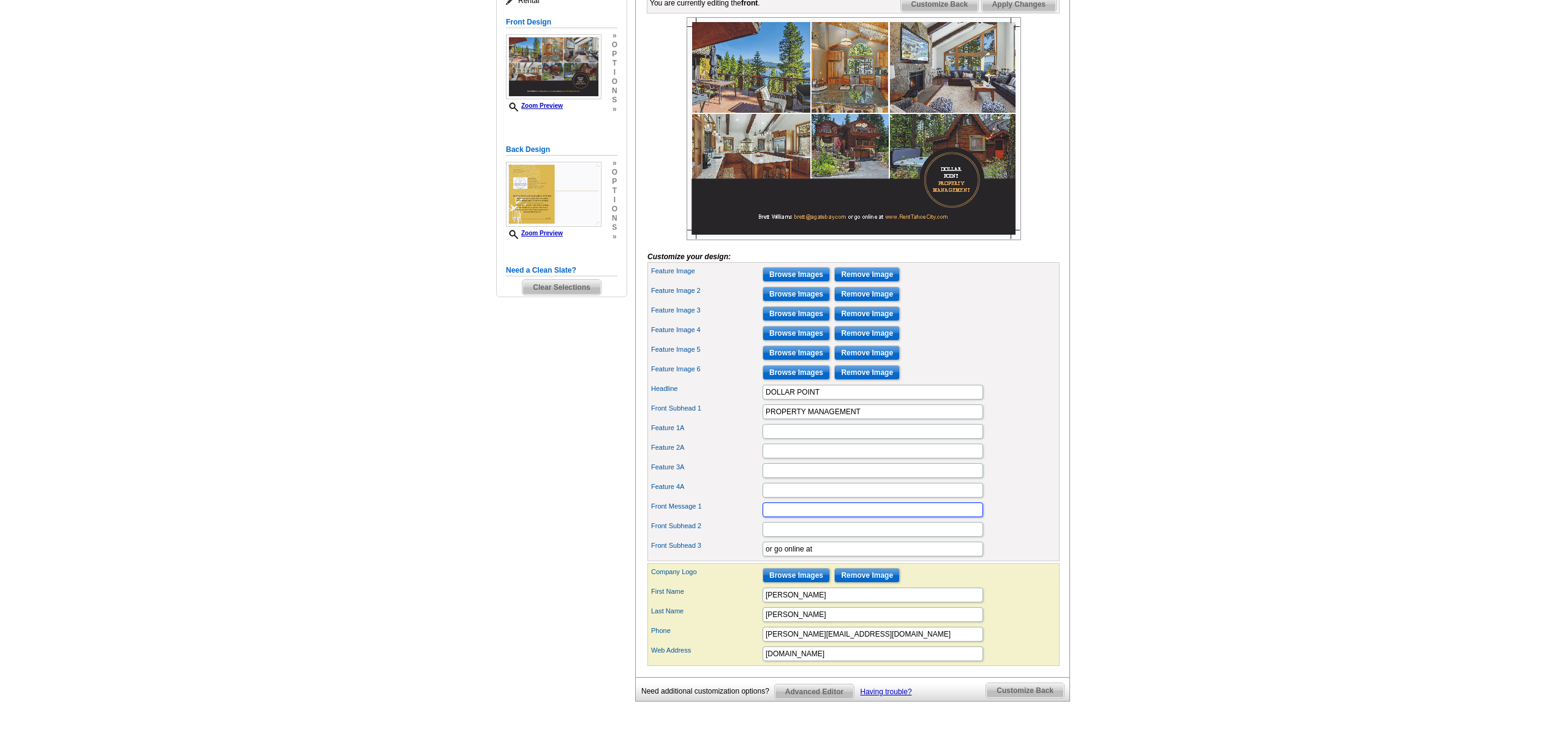
scroll to position [189, 0]
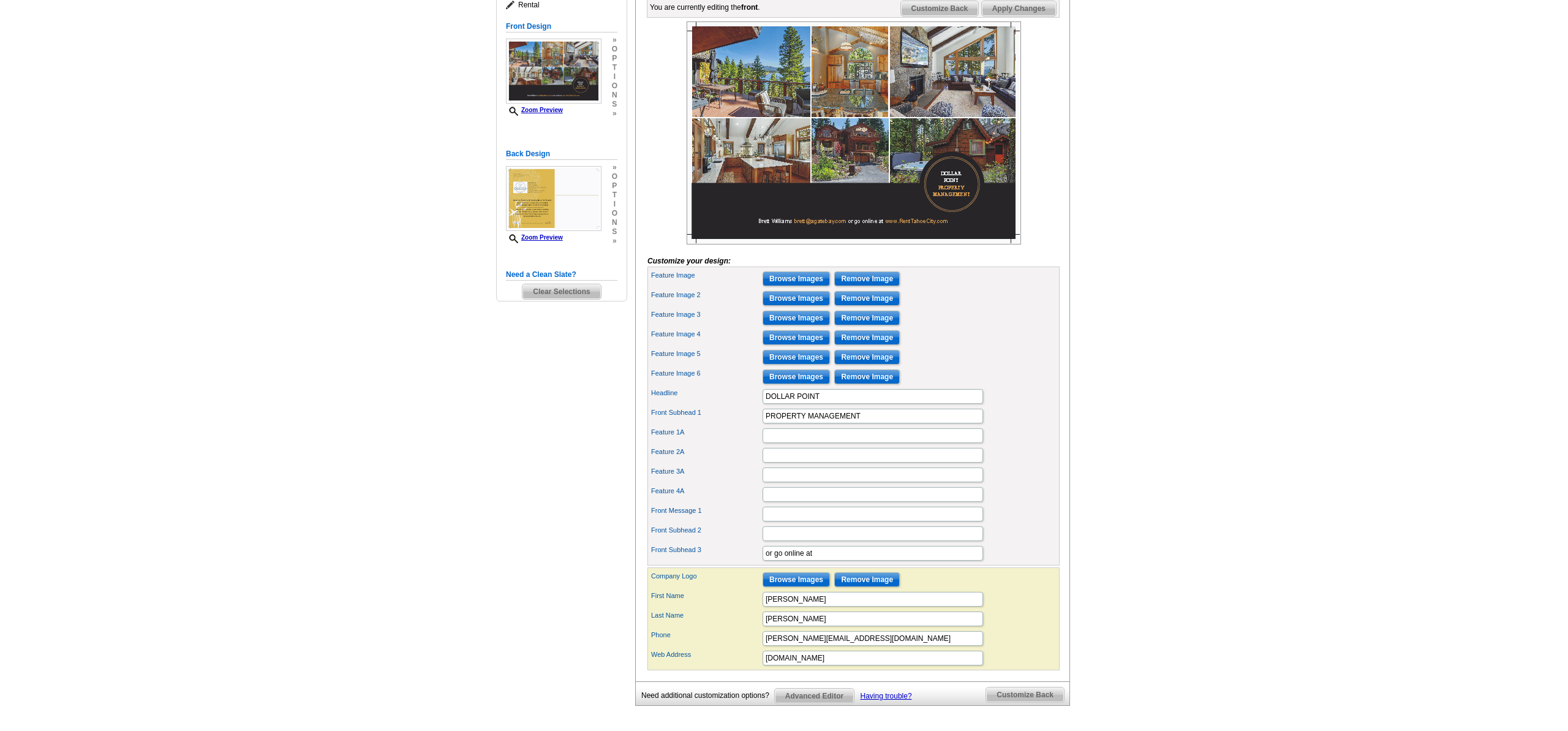
click at [1016, 702] on span "Customize Back" at bounding box center [1025, 694] width 78 height 15
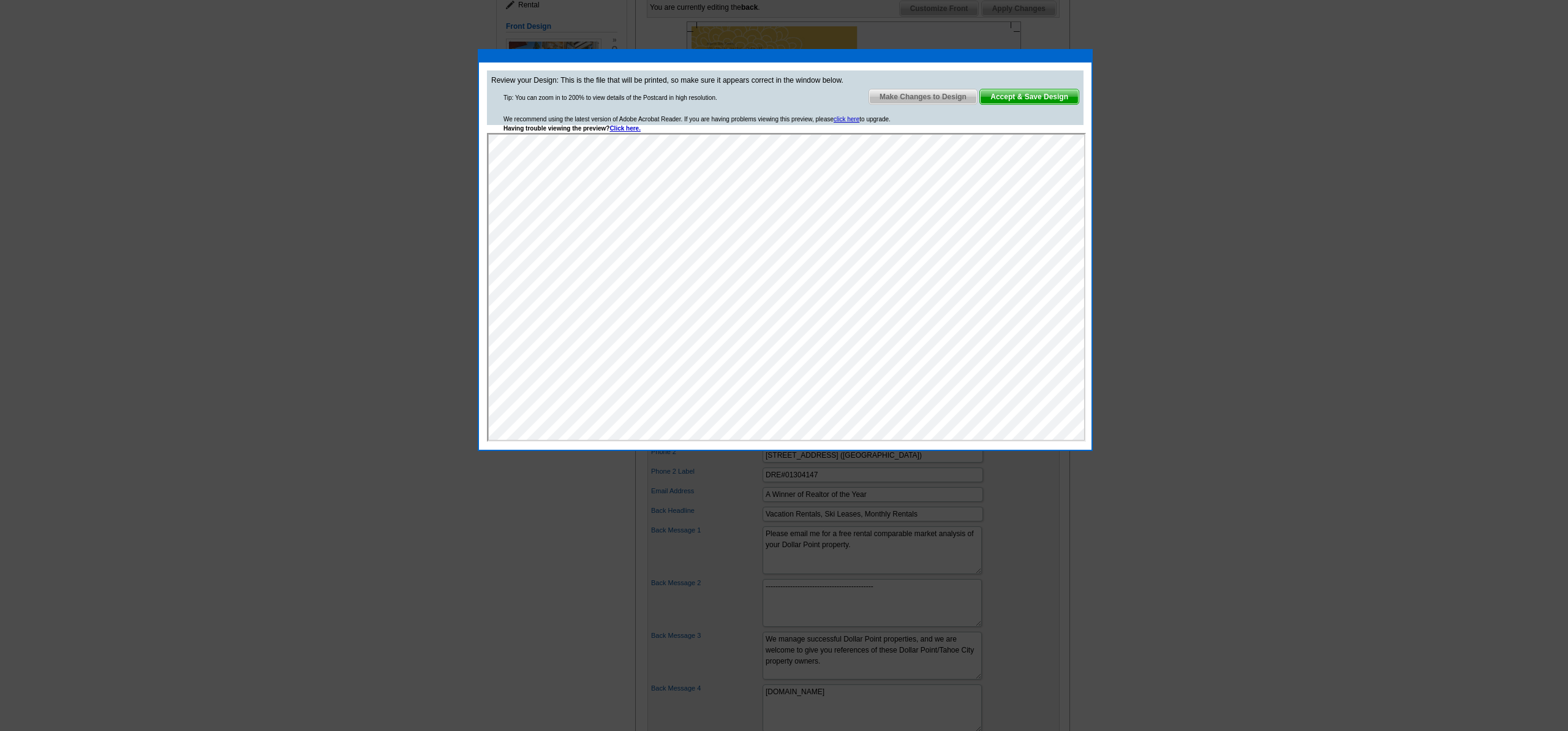
scroll to position [0, 0]
click at [901, 96] on span "Make Changes to Design" at bounding box center [923, 96] width 108 height 15
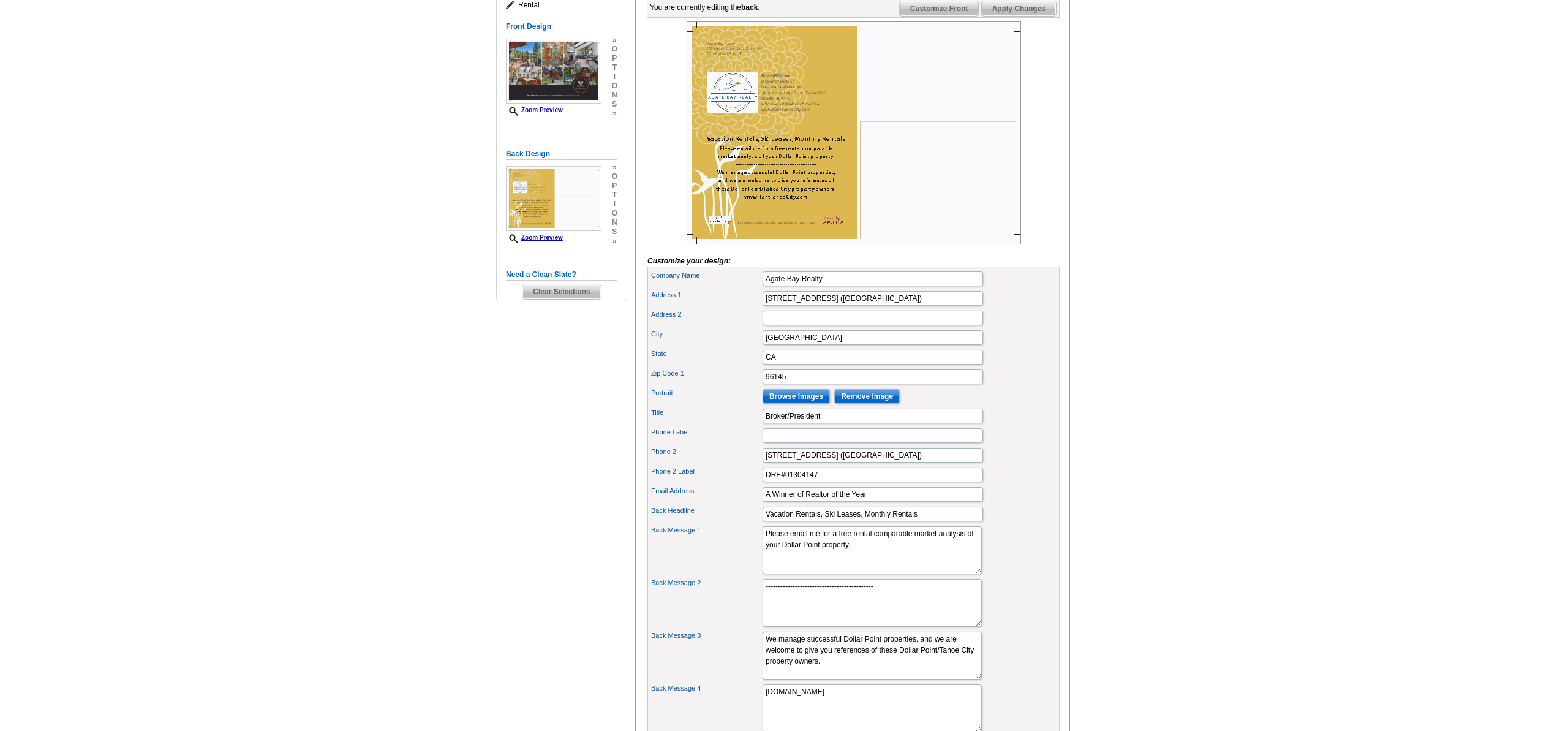
scroll to position [190, 0]
drag, startPoint x: 916, startPoint y: 533, endPoint x: 864, endPoint y: 536, distance: 52.1
click at [864, 521] on input "Vacation Rentals, Ski Leases, Monthly Rentals" at bounding box center [872, 513] width 220 height 15
type input "Vacation Rentals, Ski Leases, Real Estate"
click at [882, 501] on input "A Winner of Realtor of the Year" at bounding box center [872, 494] width 220 height 15
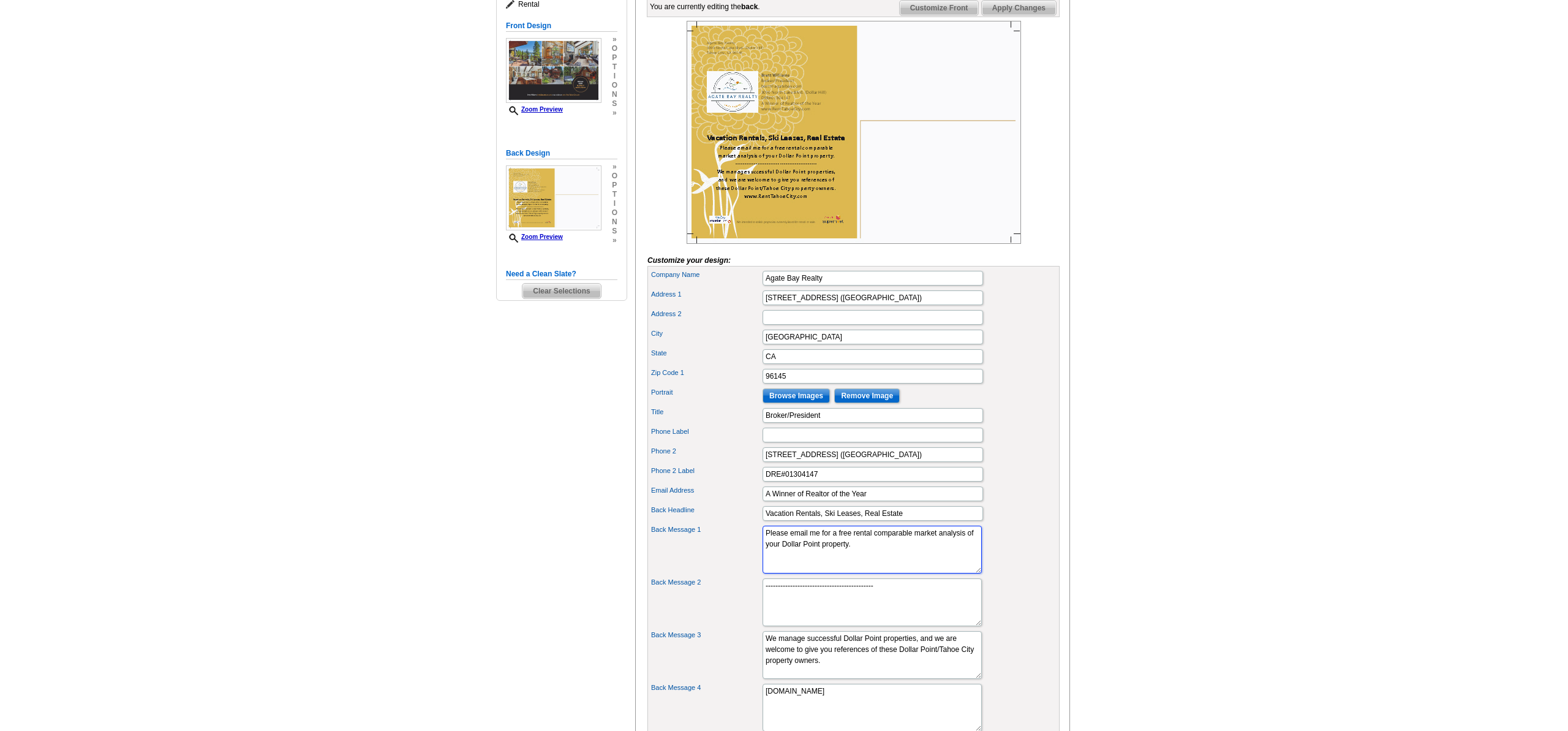
click at [871, 549] on textarea "Please email me for a free rental comparable market analysis of your Dollar Poi…" at bounding box center [871, 549] width 219 height 48
click at [834, 573] on textarea "Please email me for a free rental comparable market analysis of your Dollar Poi…" at bounding box center [871, 549] width 219 height 48
type textarea "Please email me for a free rental or sales comparable market analysis of your D…"
click at [842, 481] on input "DRE#01304147" at bounding box center [872, 474] width 220 height 15
click at [808, 658] on textarea "We manage successful Dollar Point properties, and we are welcome to give you re…" at bounding box center [871, 654] width 219 height 48
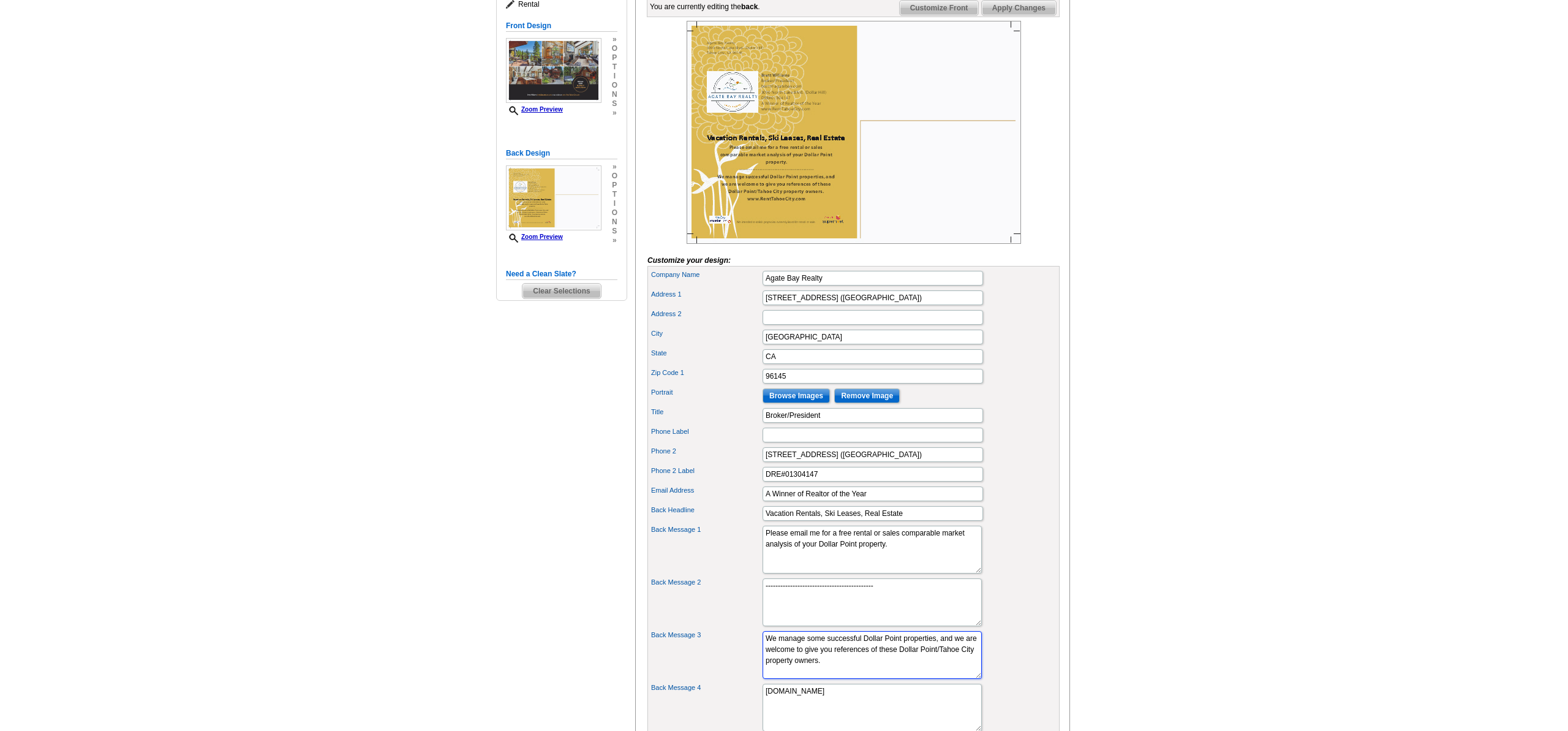
drag, startPoint x: 824, startPoint y: 659, endPoint x: 805, endPoint y: 661, distance: 19.1
click at [805, 661] on textarea "We manage successful Dollar Point properties, and we are welcome to give you re…" at bounding box center [871, 654] width 219 height 48
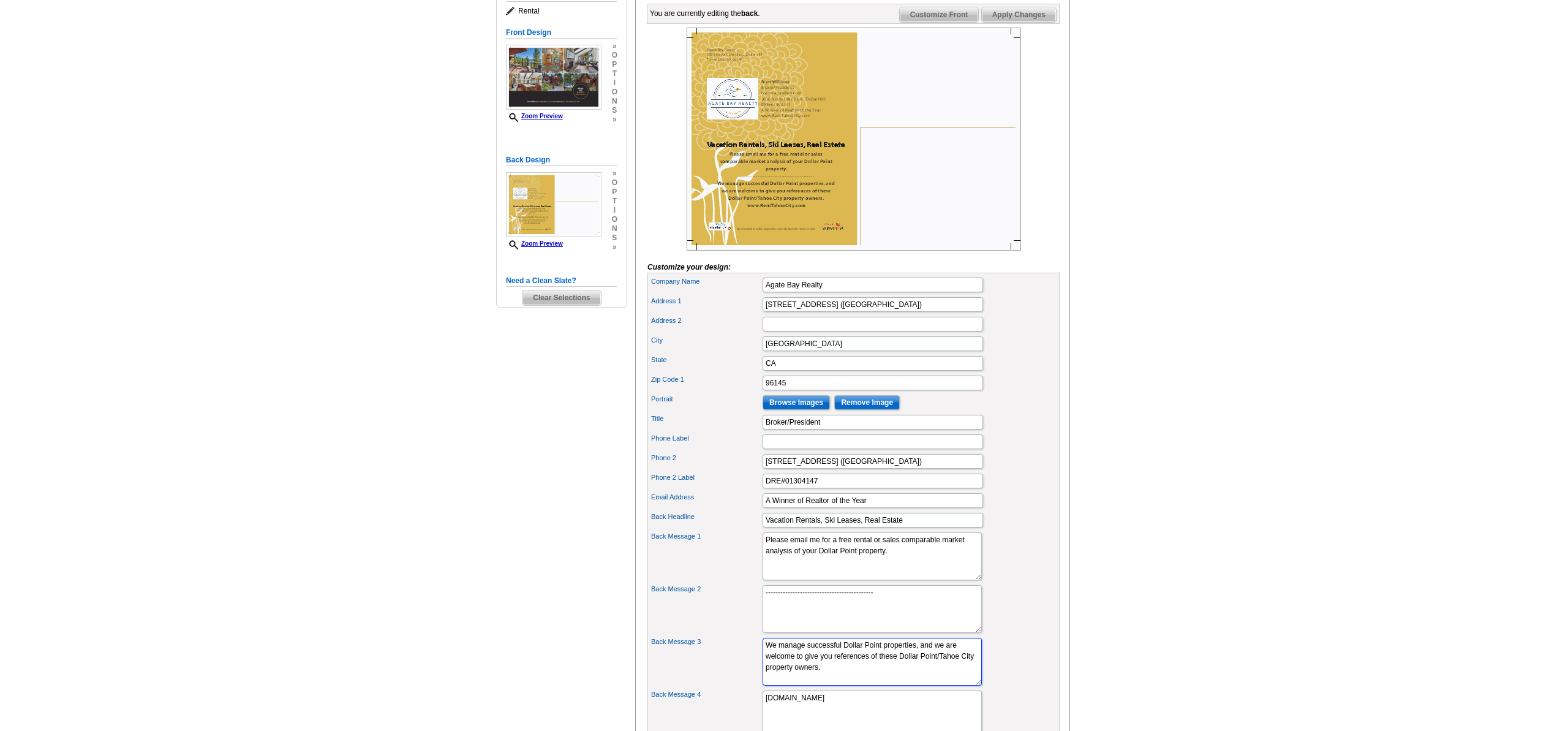
scroll to position [184, 0]
type textarea "We have successful Dollar Point properties, and we are welcome to give you refe…"
click input "Vacation Rentals, Ski Leases, Real Estate"
click textarea "Please email me for a free rental comparable market analysis of your Dollar Poi…"
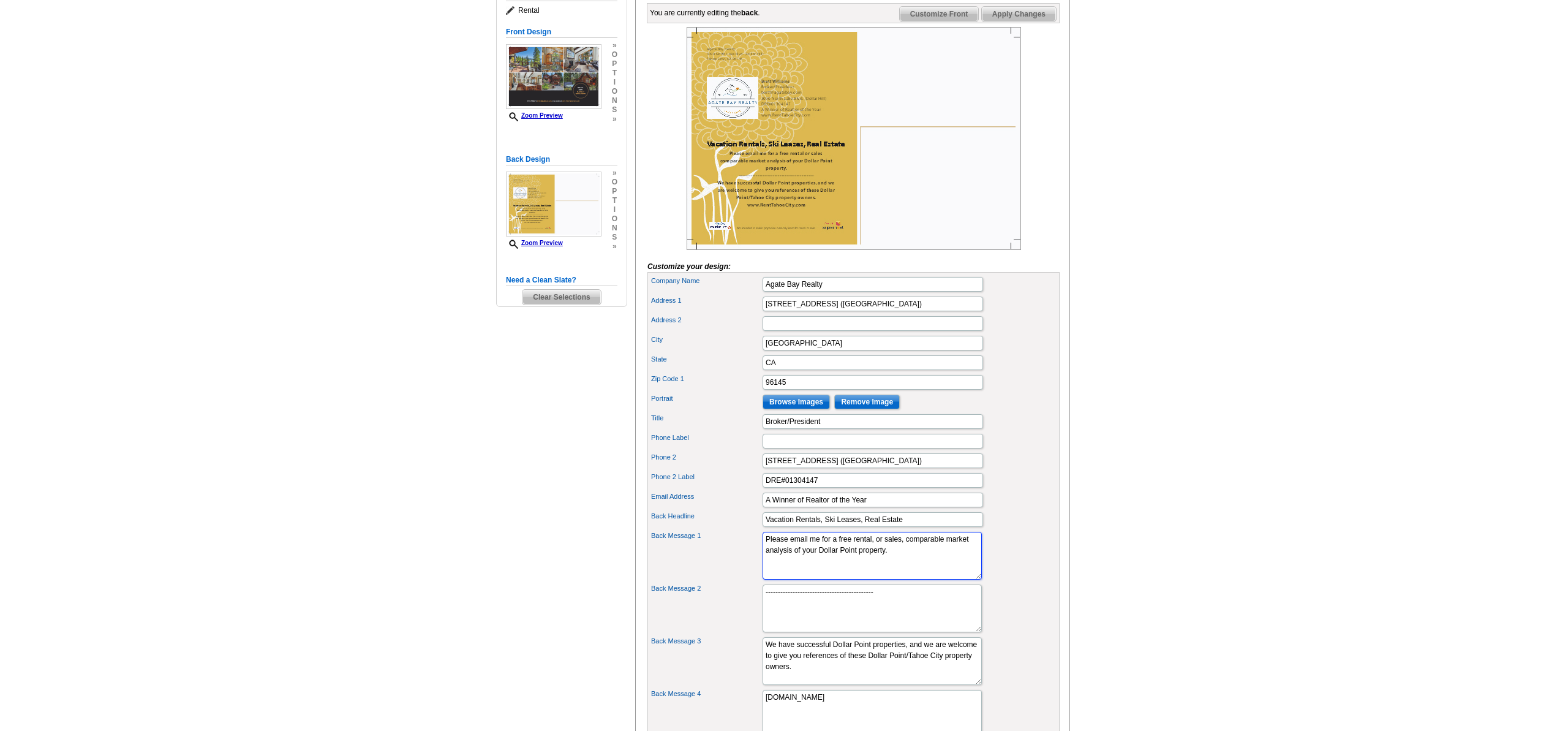
type textarea "Please email me for a free rental, or sales, comparable market analysis of your…"
click textarea "We manage successful Dollar Point properties, and we are welcome to give you re…"
click span "Next Review Print File"
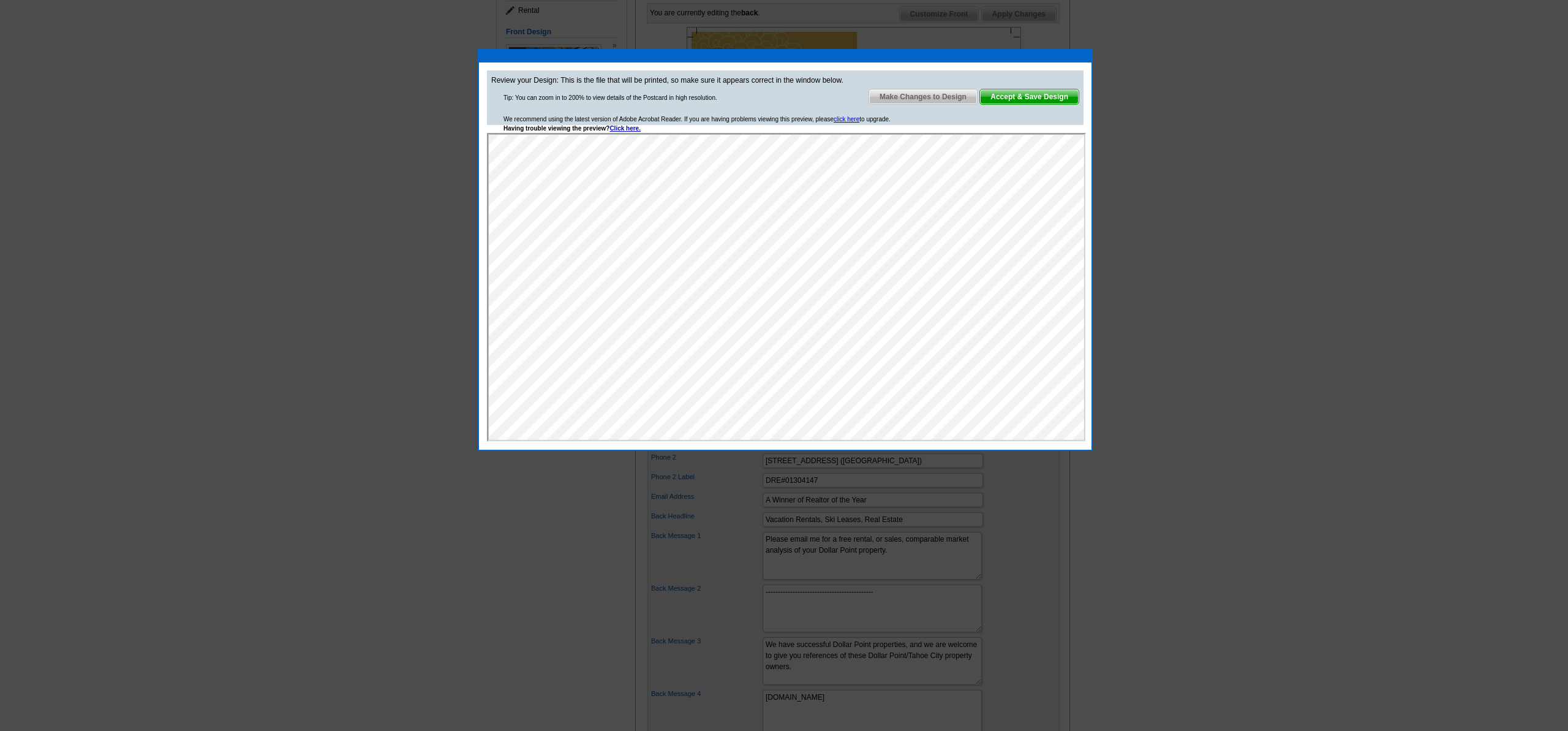
scroll to position [0, 0]
click span "Accept & Save Design"
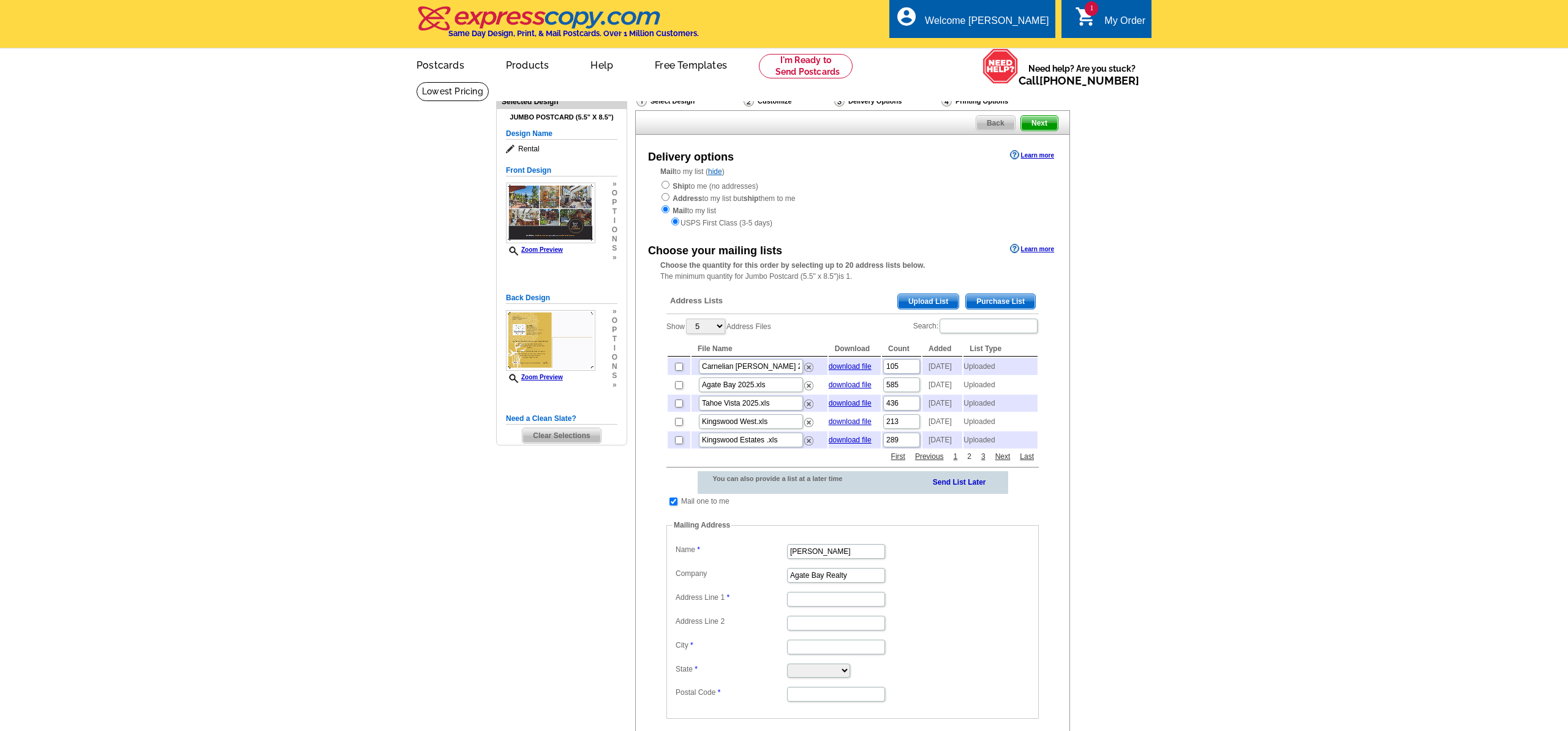
click at [969, 462] on link "2" at bounding box center [969, 456] width 10 height 11
click at [679, 444] on input "checkbox" at bounding box center [679, 440] width 8 height 8
checkbox input "true"
click at [675, 506] on input "checkbox" at bounding box center [674, 501] width 8 height 8
checkbox input "false"
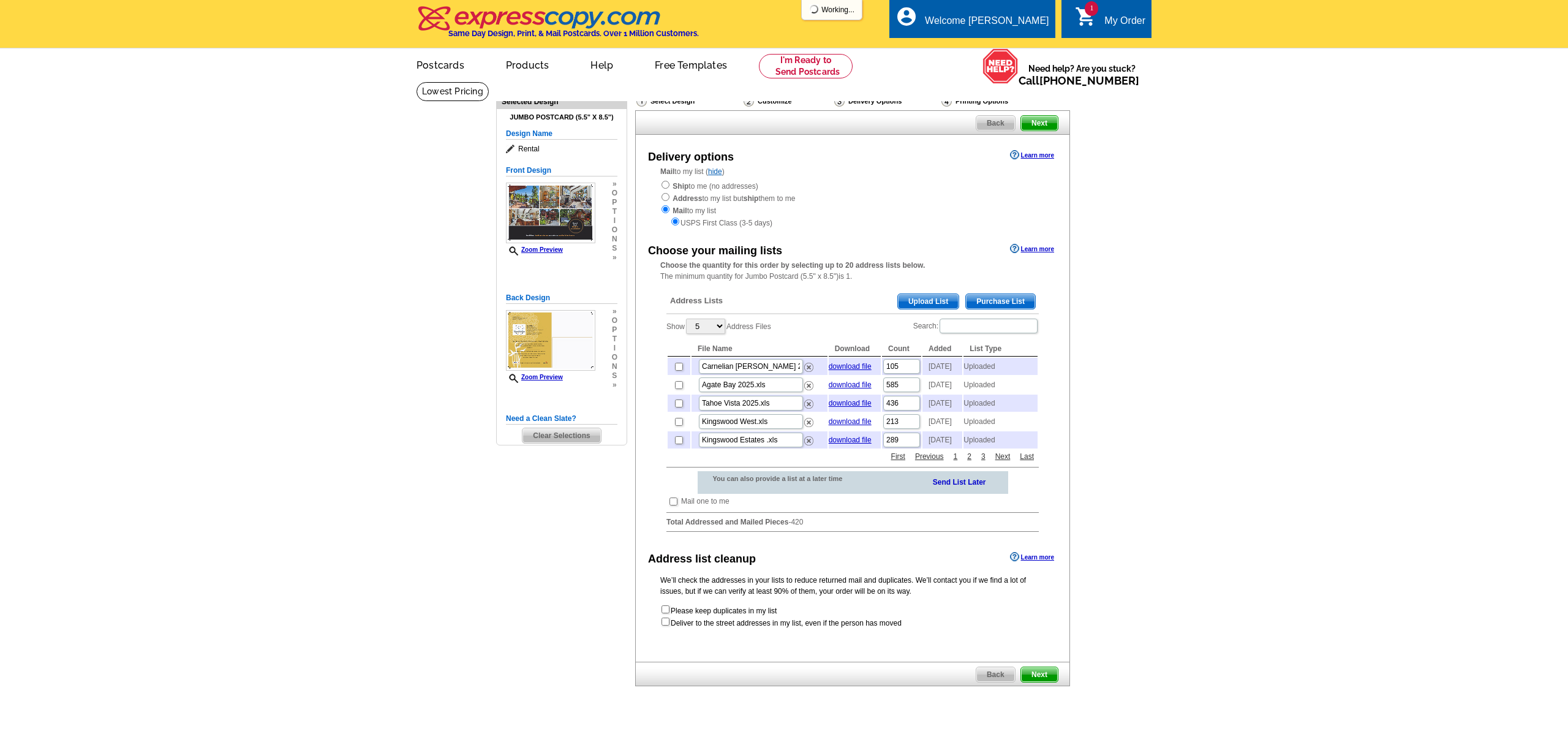
click at [1044, 682] on span "Next" at bounding box center [1039, 674] width 37 height 15
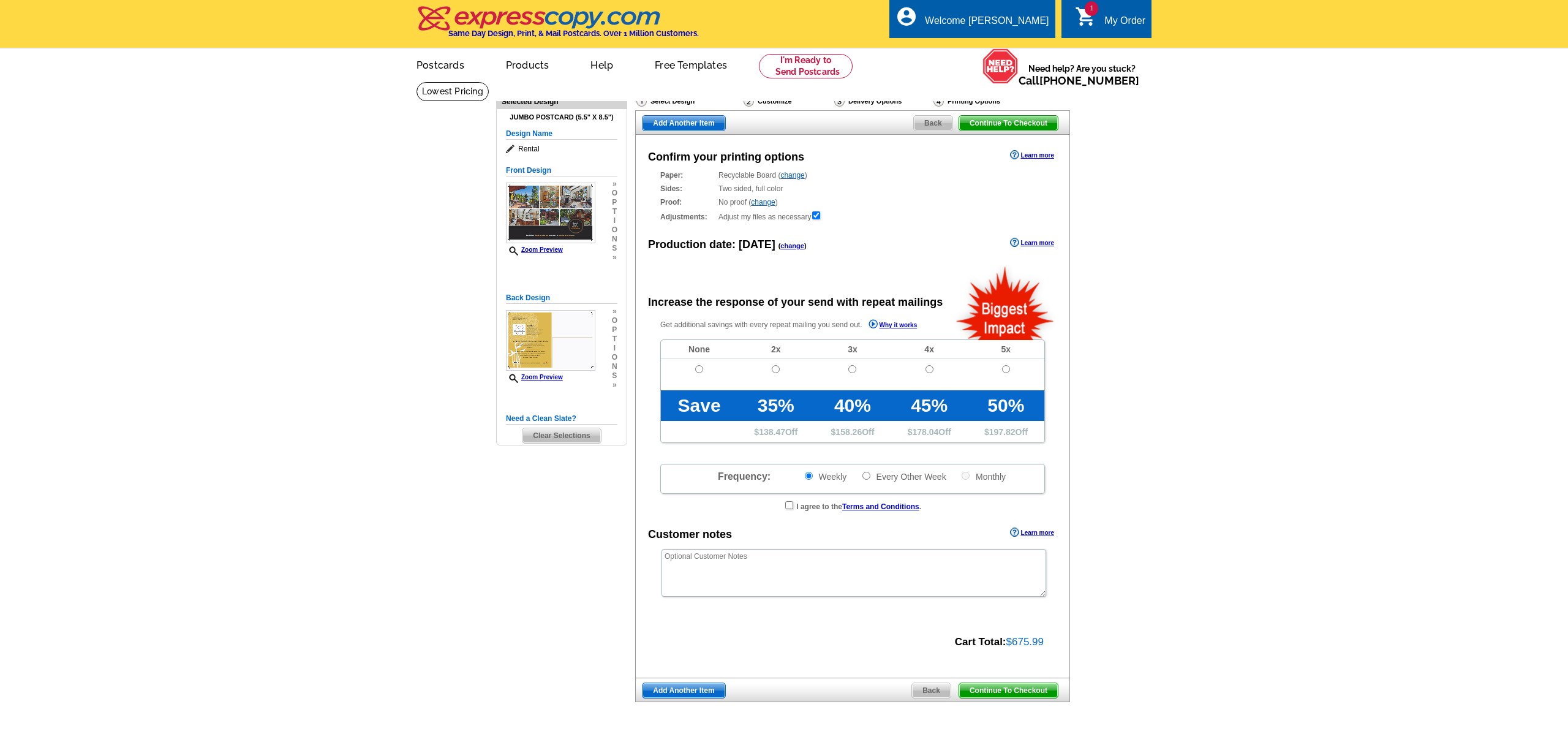
radio input "false"
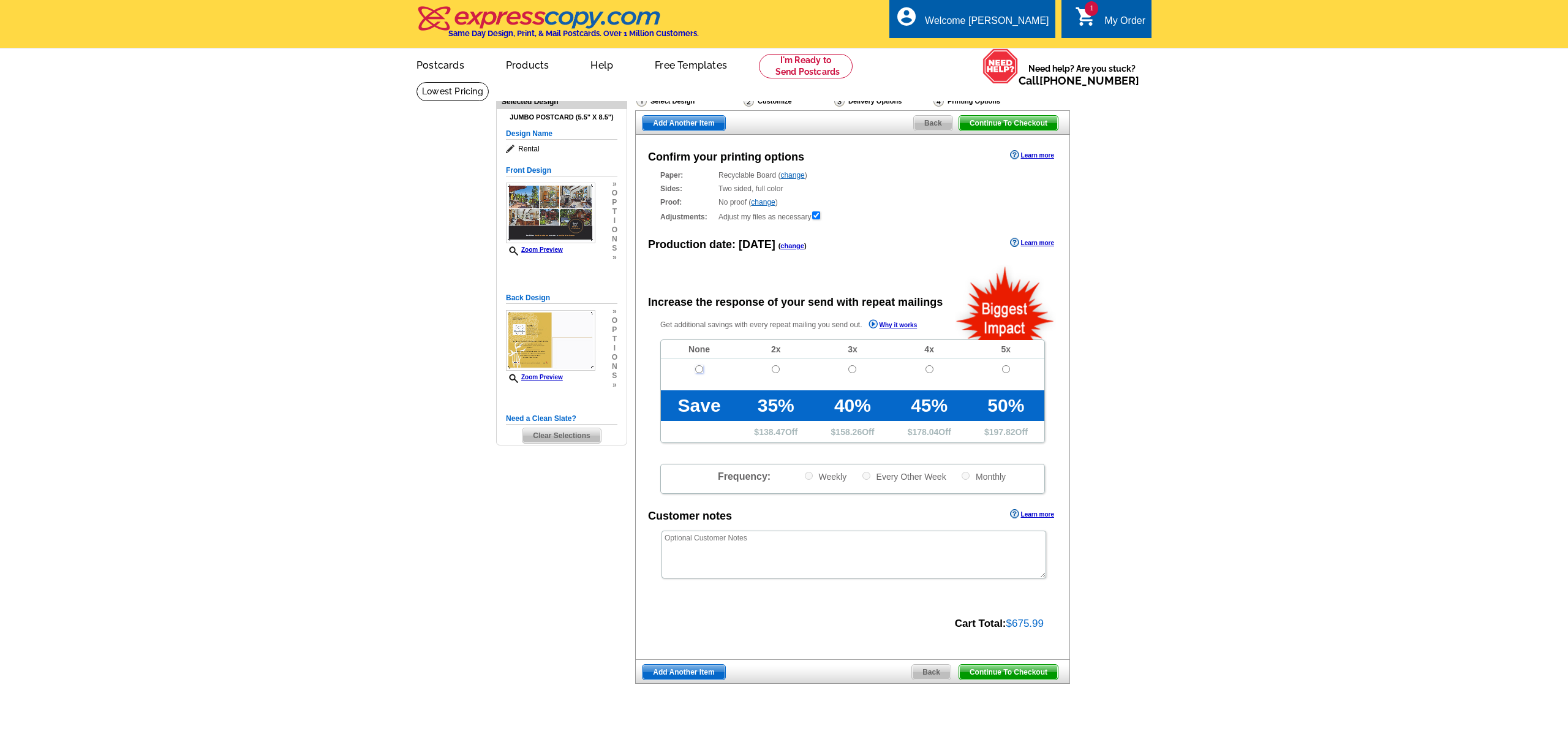
click at [702, 368] on input "radio" at bounding box center [699, 369] width 8 height 8
radio input "true"
click at [1001, 673] on span "Continue To Checkout" at bounding box center [1008, 672] width 98 height 15
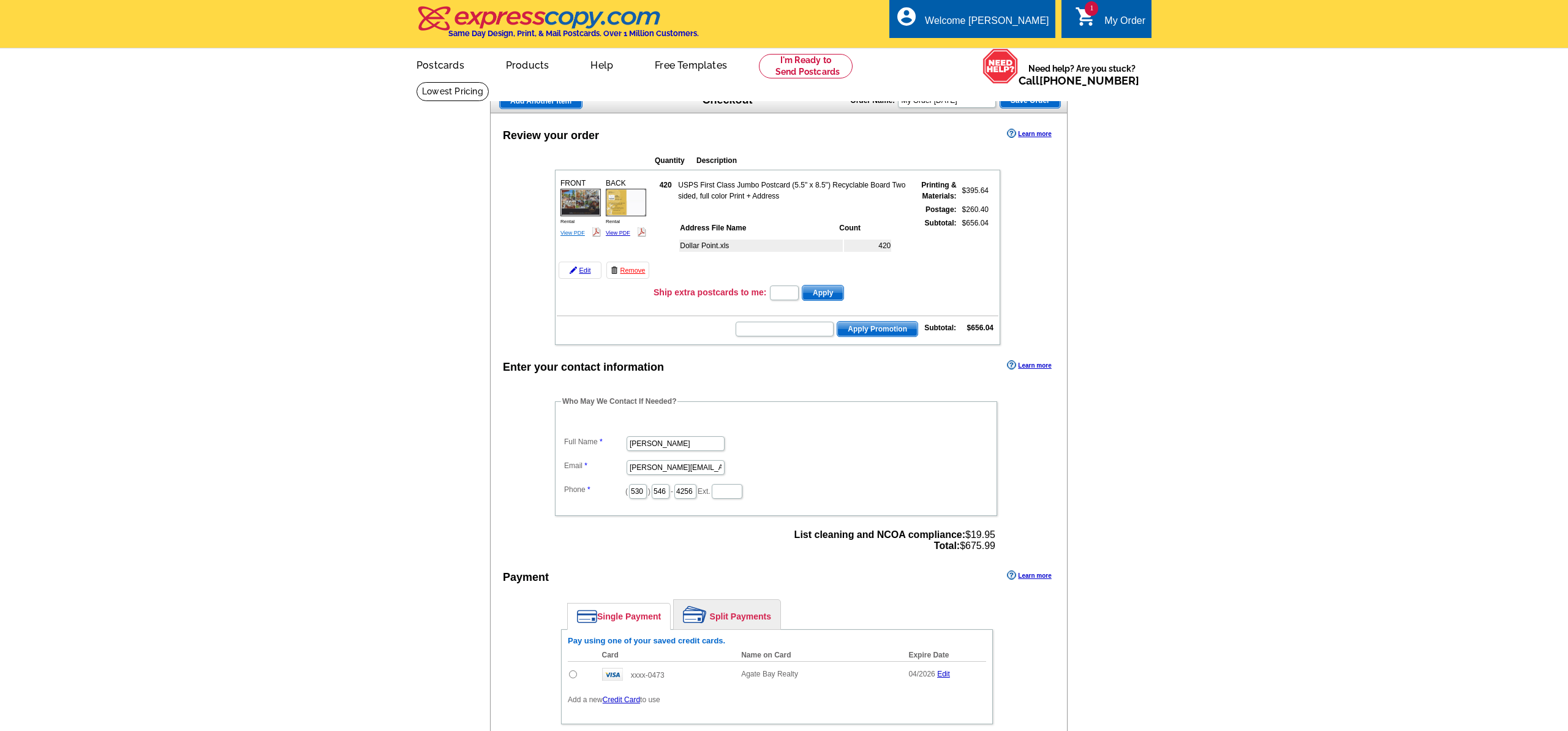
click at [570, 232] on link "View PDF" at bounding box center [573, 233] width 24 height 6
click at [617, 232] on link "View PDF" at bounding box center [618, 233] width 24 height 6
click at [1104, 22] on div "My Order" at bounding box center [1125, 24] width 41 height 17
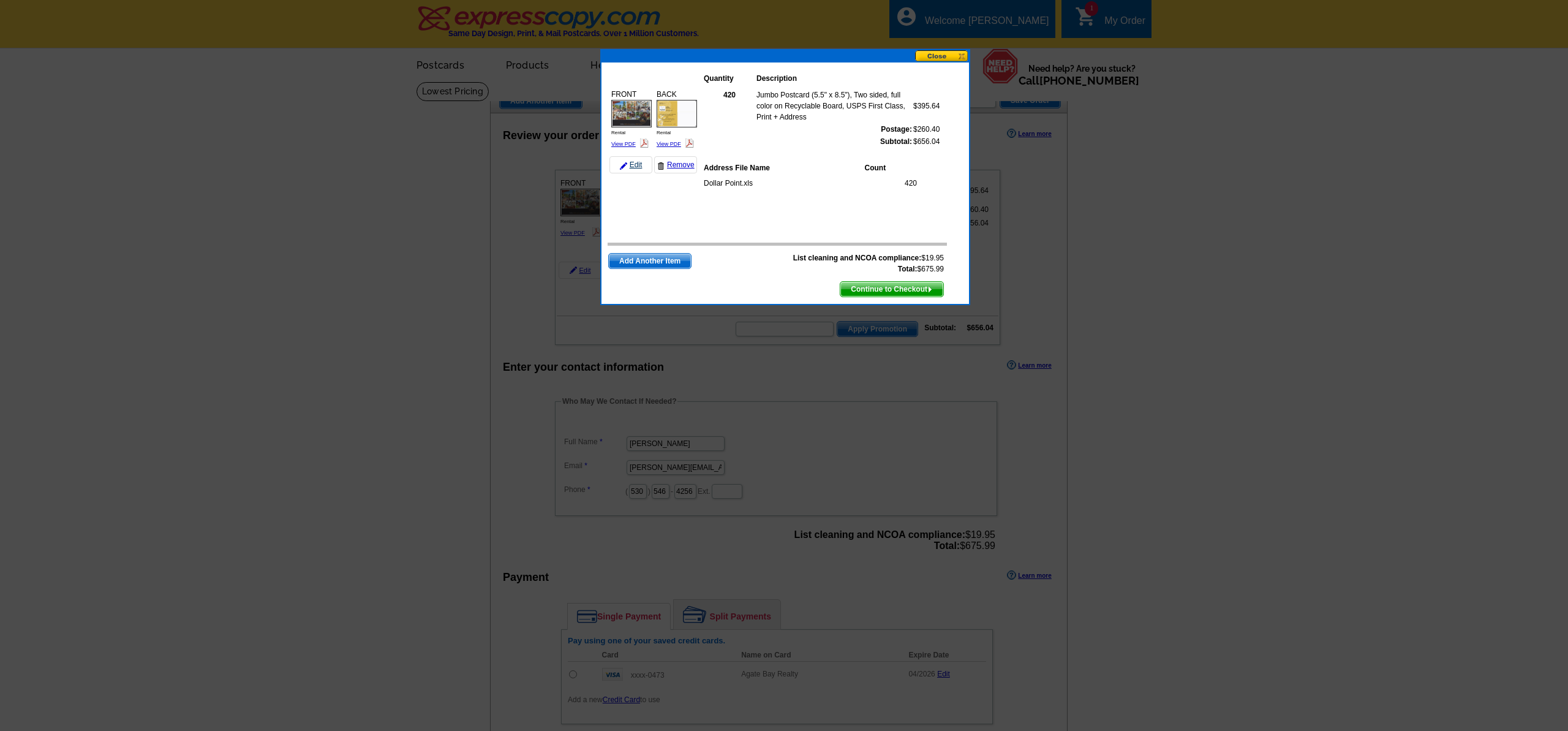
click at [632, 163] on link "Edit" at bounding box center [631, 165] width 43 height 17
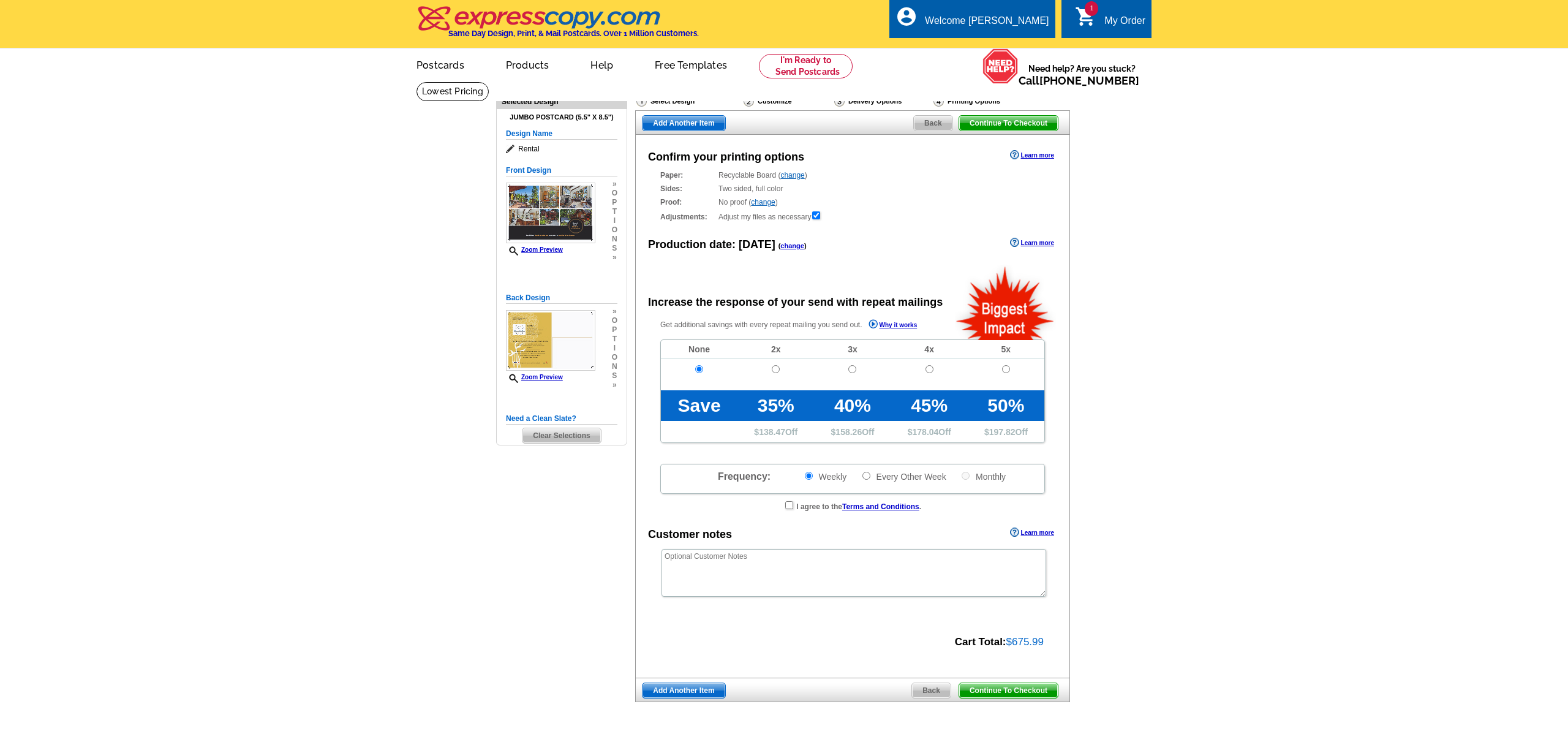
radio input "false"
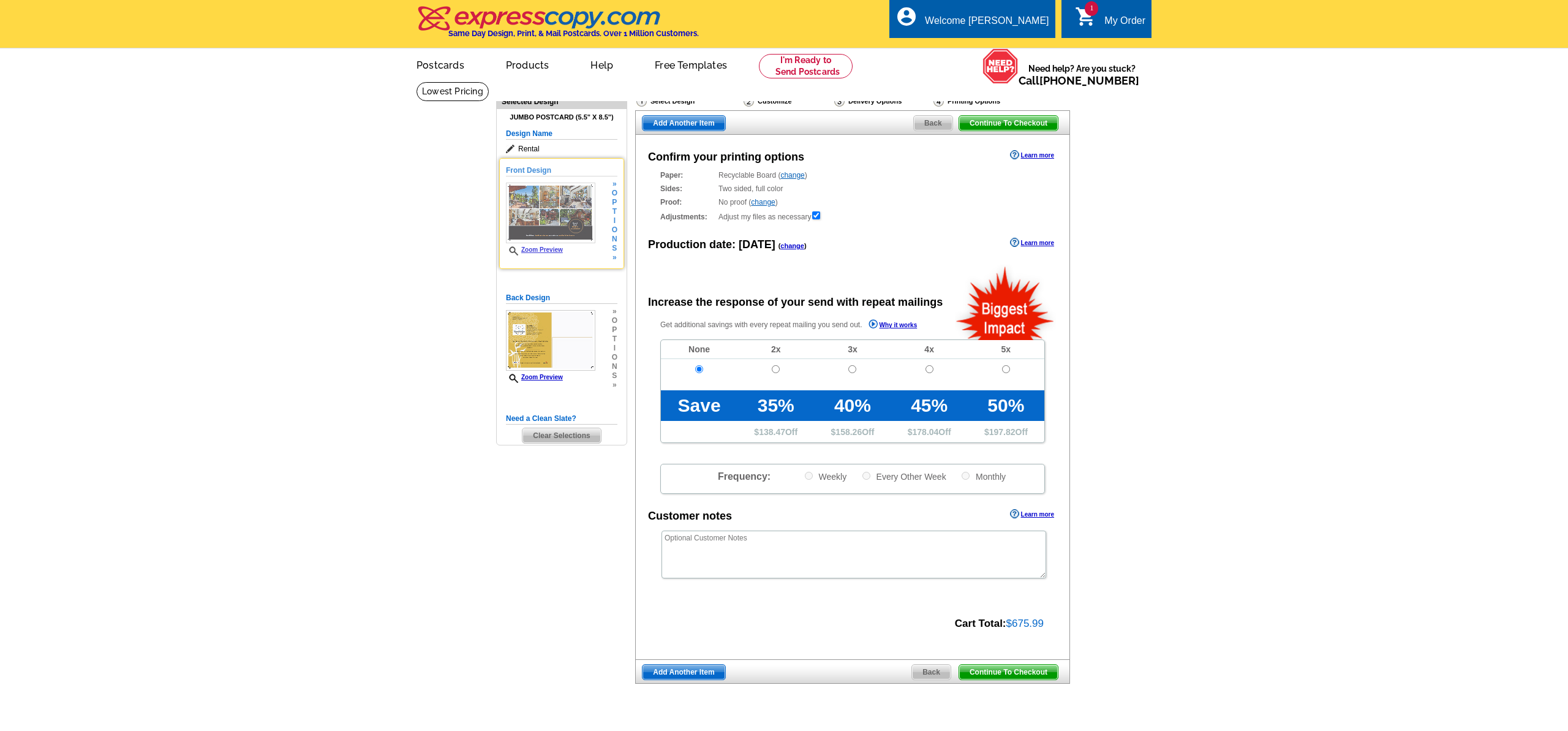
click at [571, 219] on img at bounding box center [550, 213] width 89 height 61
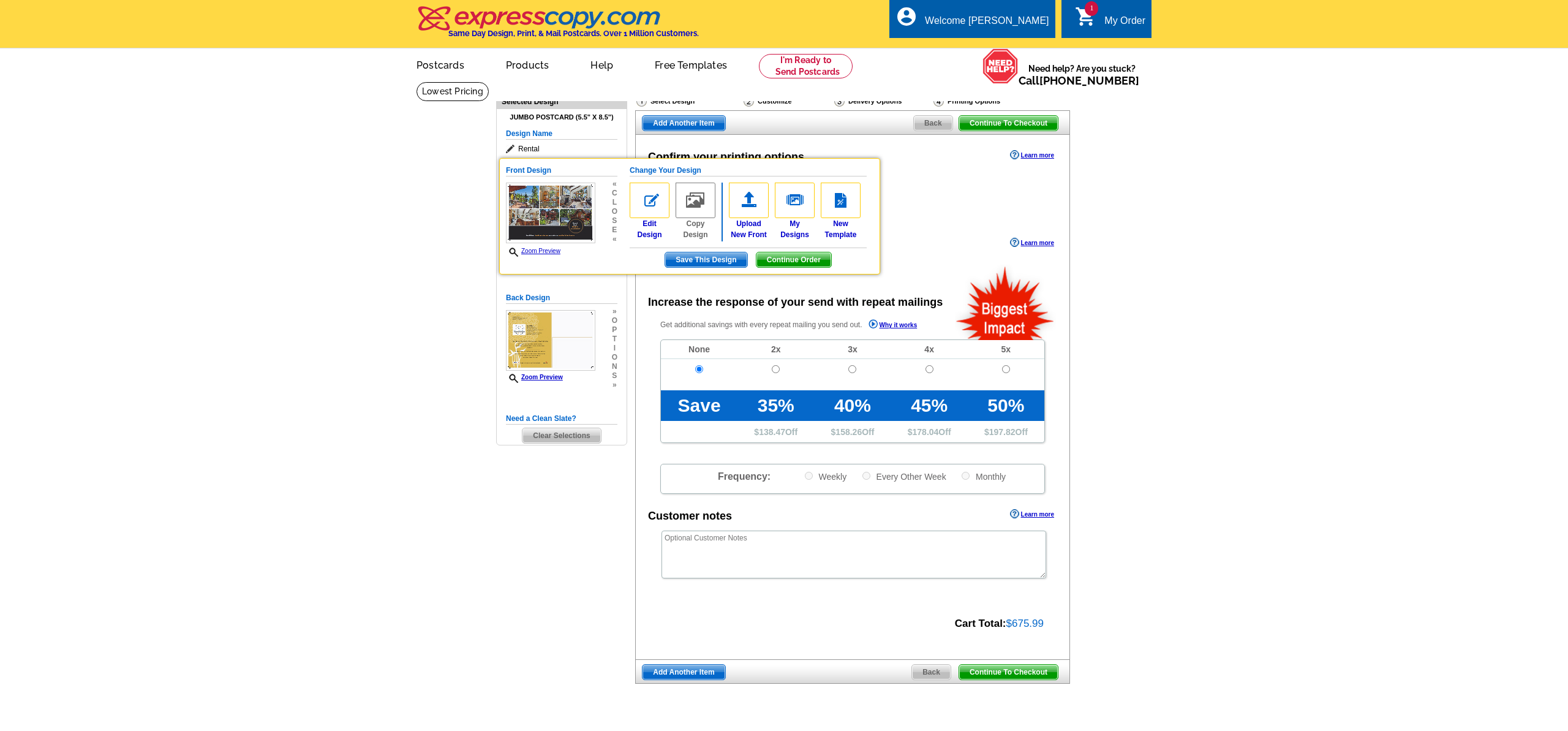
click at [441, 502] on main "Need Help? call [PHONE_NUMBER], chat with support, or have our designers make s…" at bounding box center [784, 414] width 1568 height 666
click at [935, 670] on span "Back" at bounding box center [931, 672] width 38 height 15
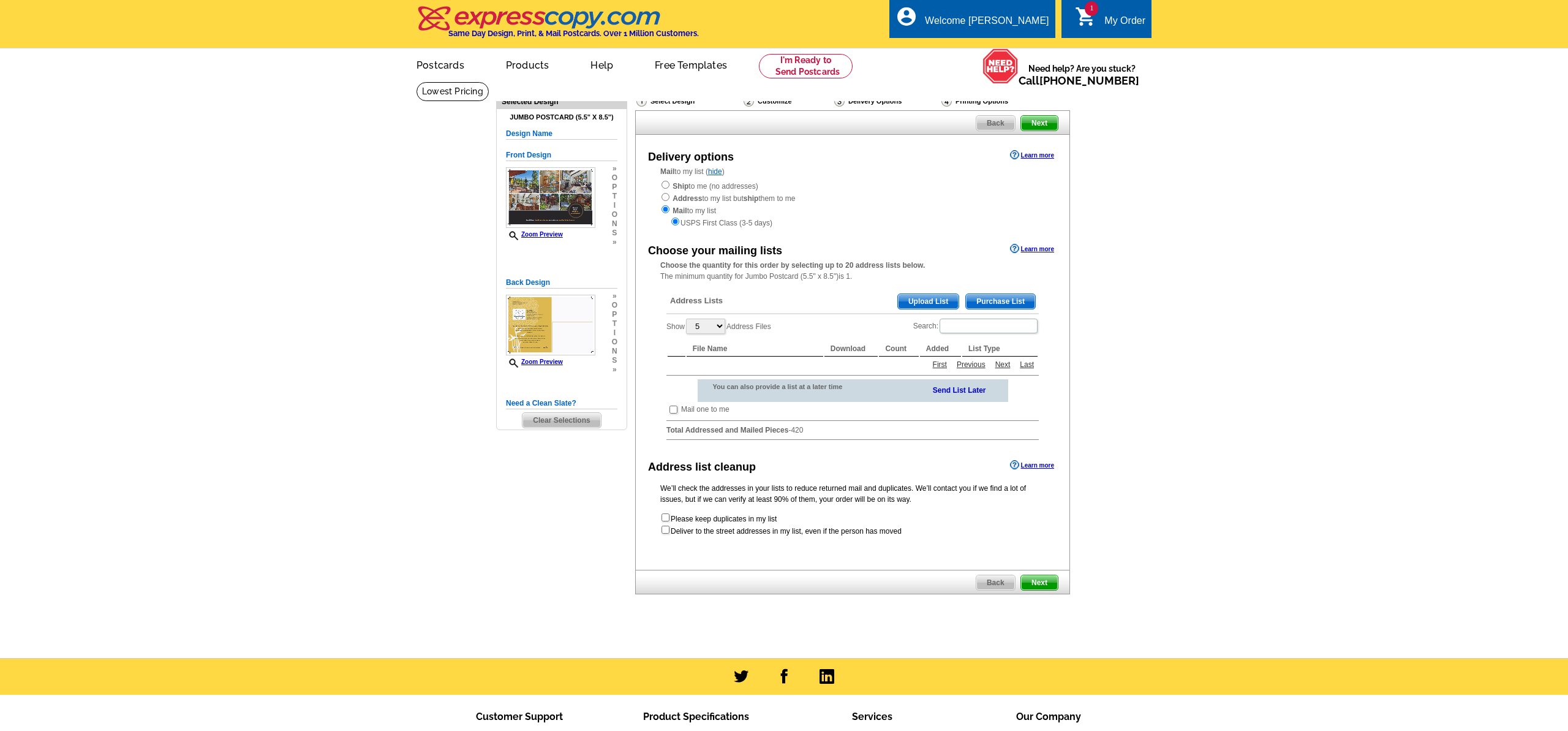
click at [928, 676] on div at bounding box center [784, 676] width 1568 height 36
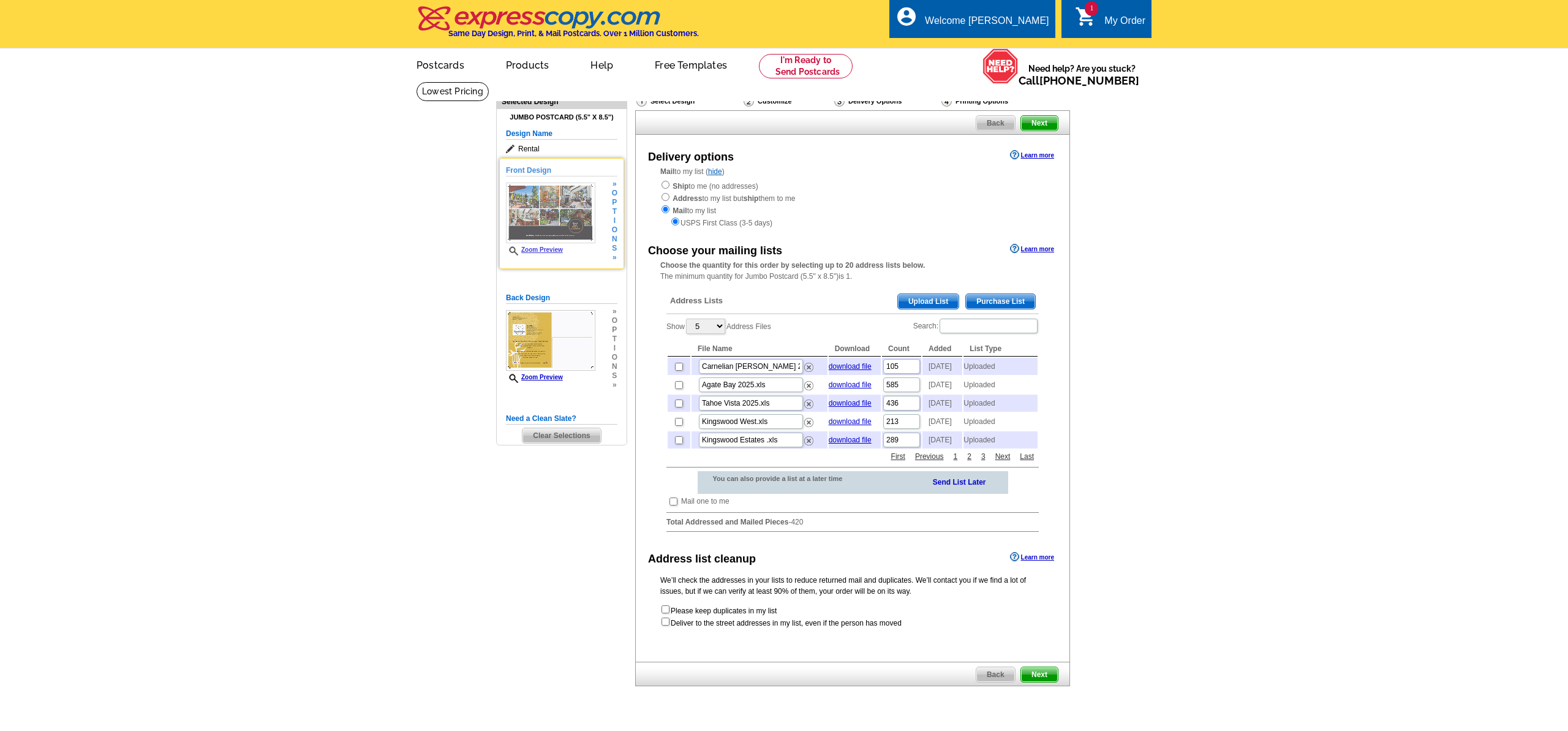
click at [594, 204] on img at bounding box center [550, 213] width 89 height 61
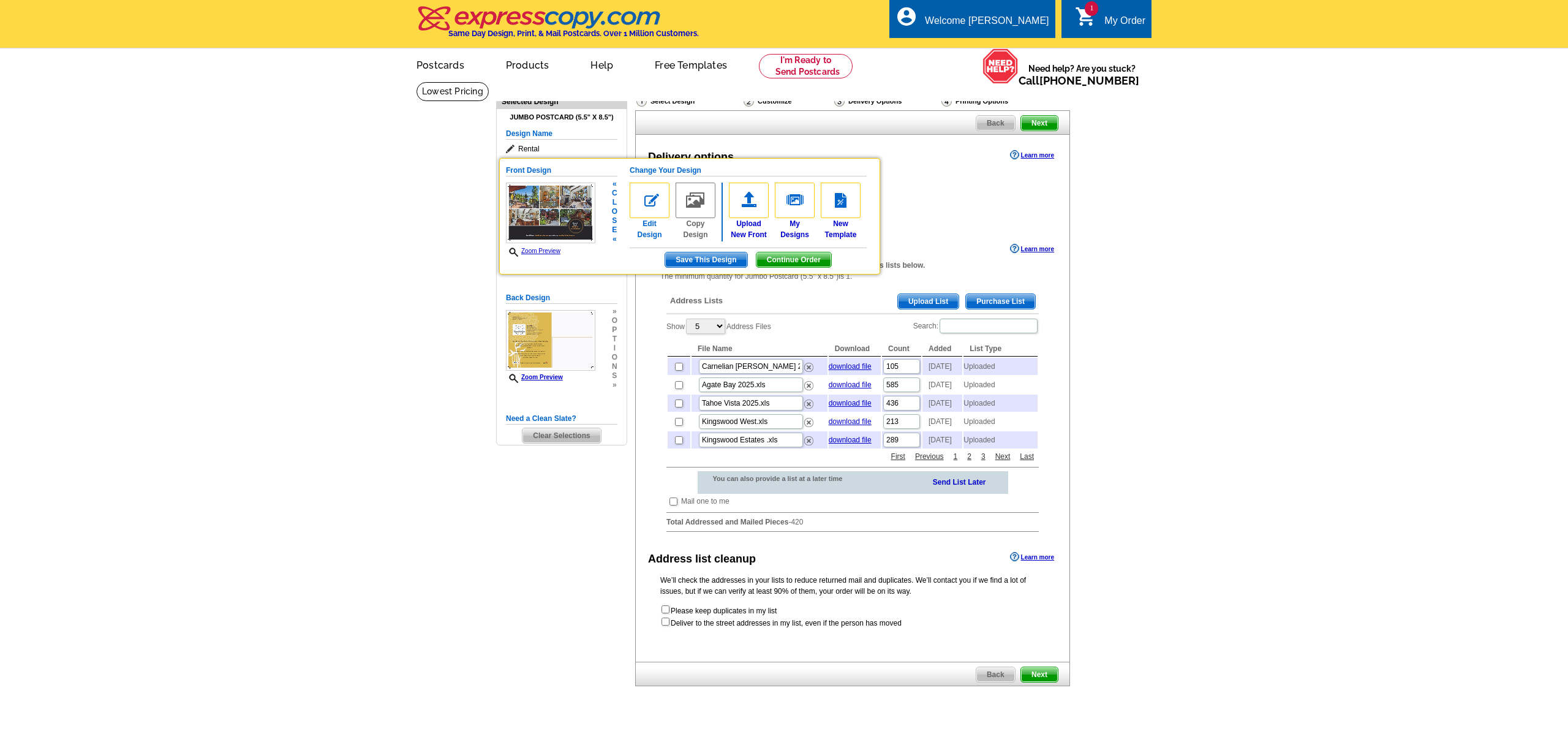
click at [645, 205] on img at bounding box center [649, 200] width 40 height 36
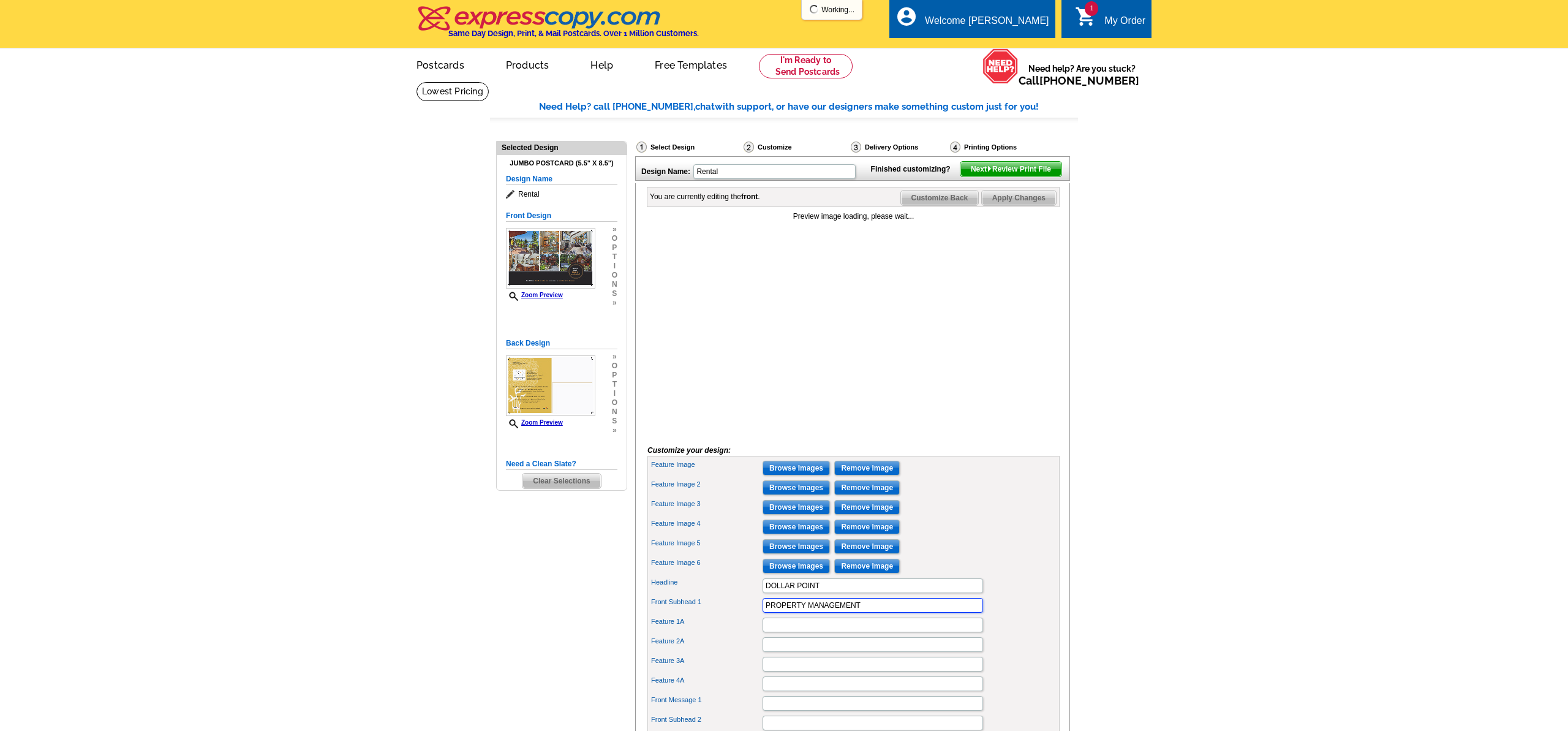
drag, startPoint x: 865, startPoint y: 624, endPoint x: 758, endPoint y: 625, distance: 107.0
click at [758, 615] on div "Front Subhead 1 PROPERTY MANAGEMENT" at bounding box center [854, 605] width 407 height 20
type input "RENTALS & SALES"
click at [774, 632] on input "Feature 1A" at bounding box center [872, 624] width 220 height 15
click at [481, 568] on main "Need Help? call 800-260-5887, chat with support, or have our designers make som…" at bounding box center [784, 520] width 1568 height 877
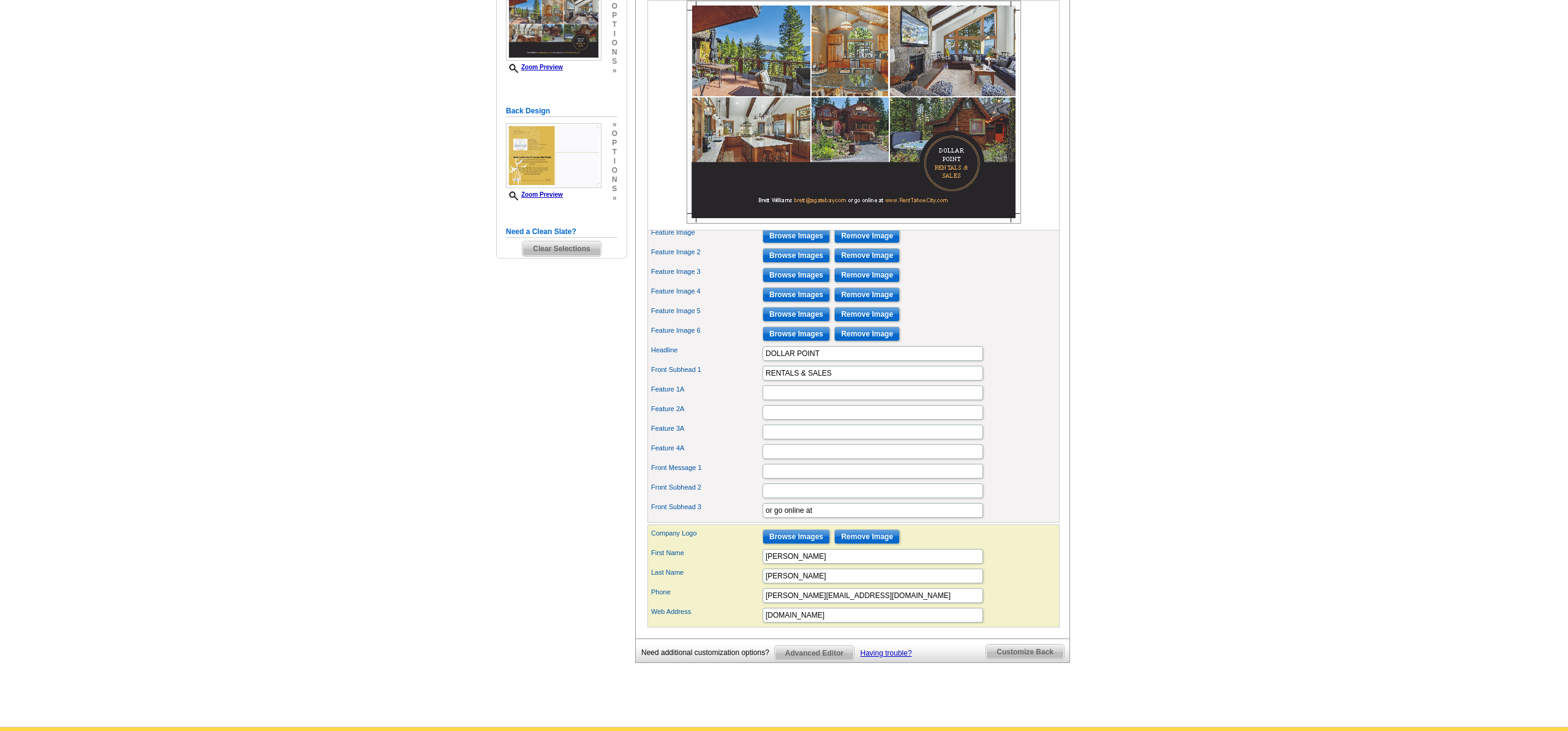
scroll to position [232, 0]
click at [1004, 659] on span "Customize Back" at bounding box center [1025, 652] width 78 height 15
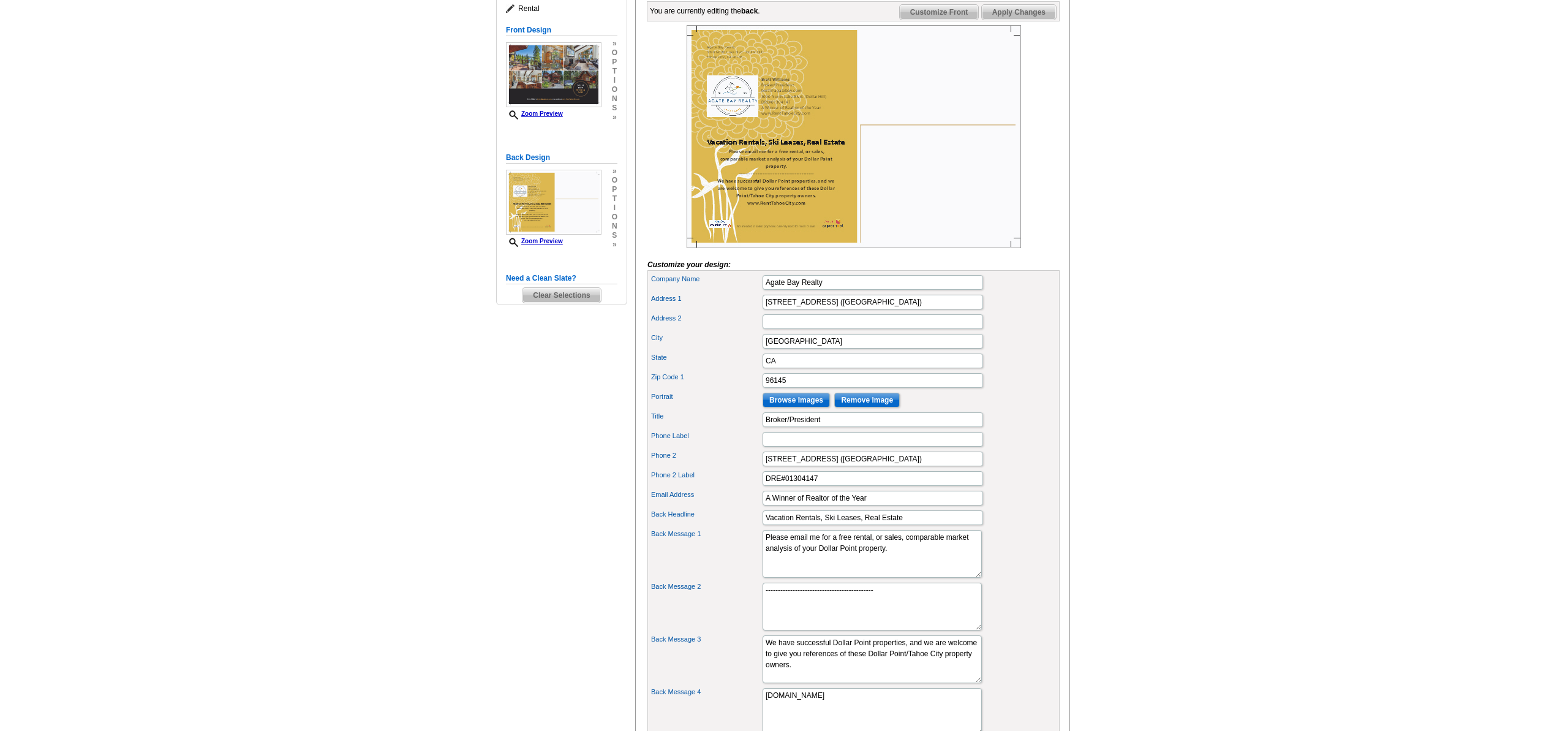
scroll to position [185, 0]
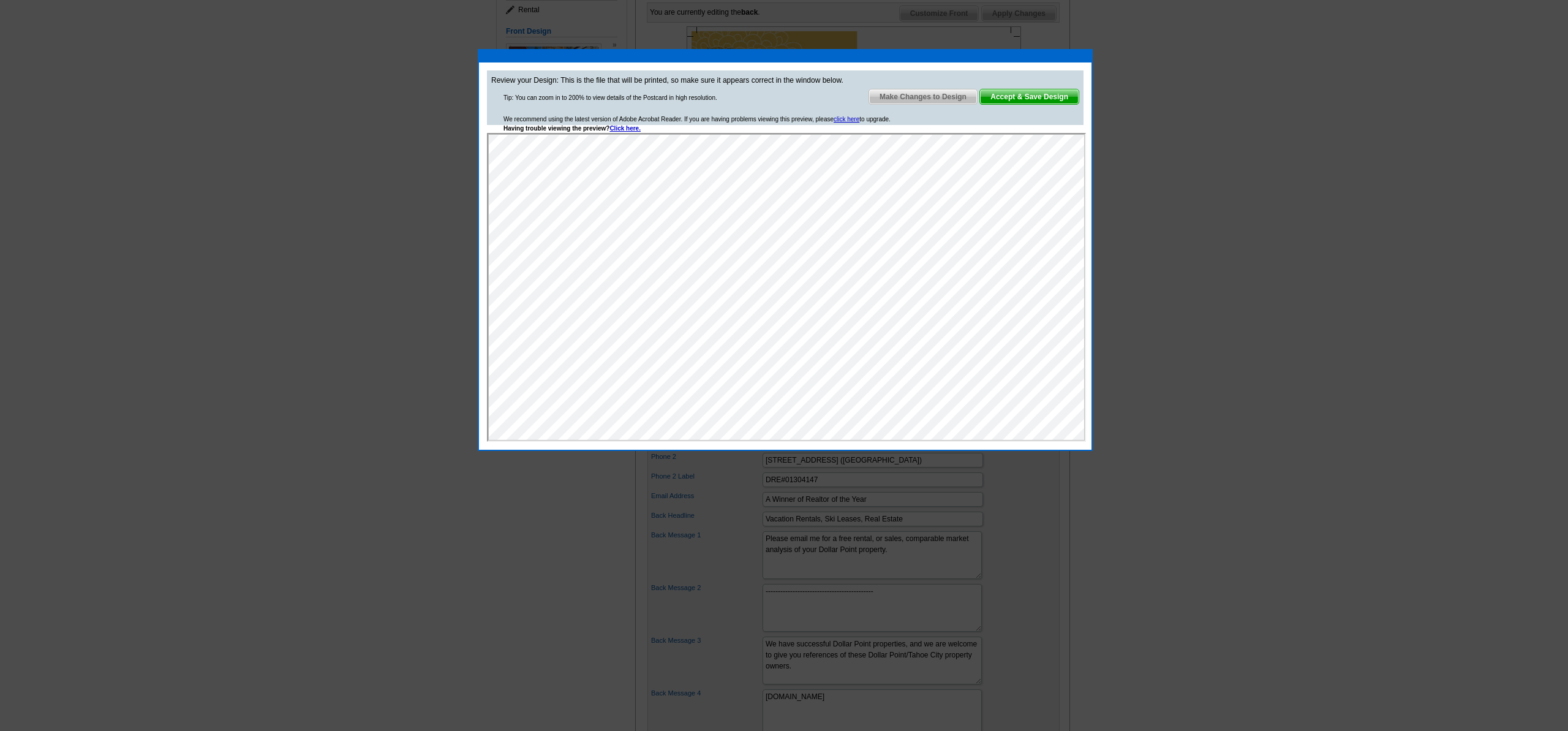
scroll to position [0, 0]
click at [1043, 100] on span "Accept & Save Design" at bounding box center [1029, 96] width 98 height 15
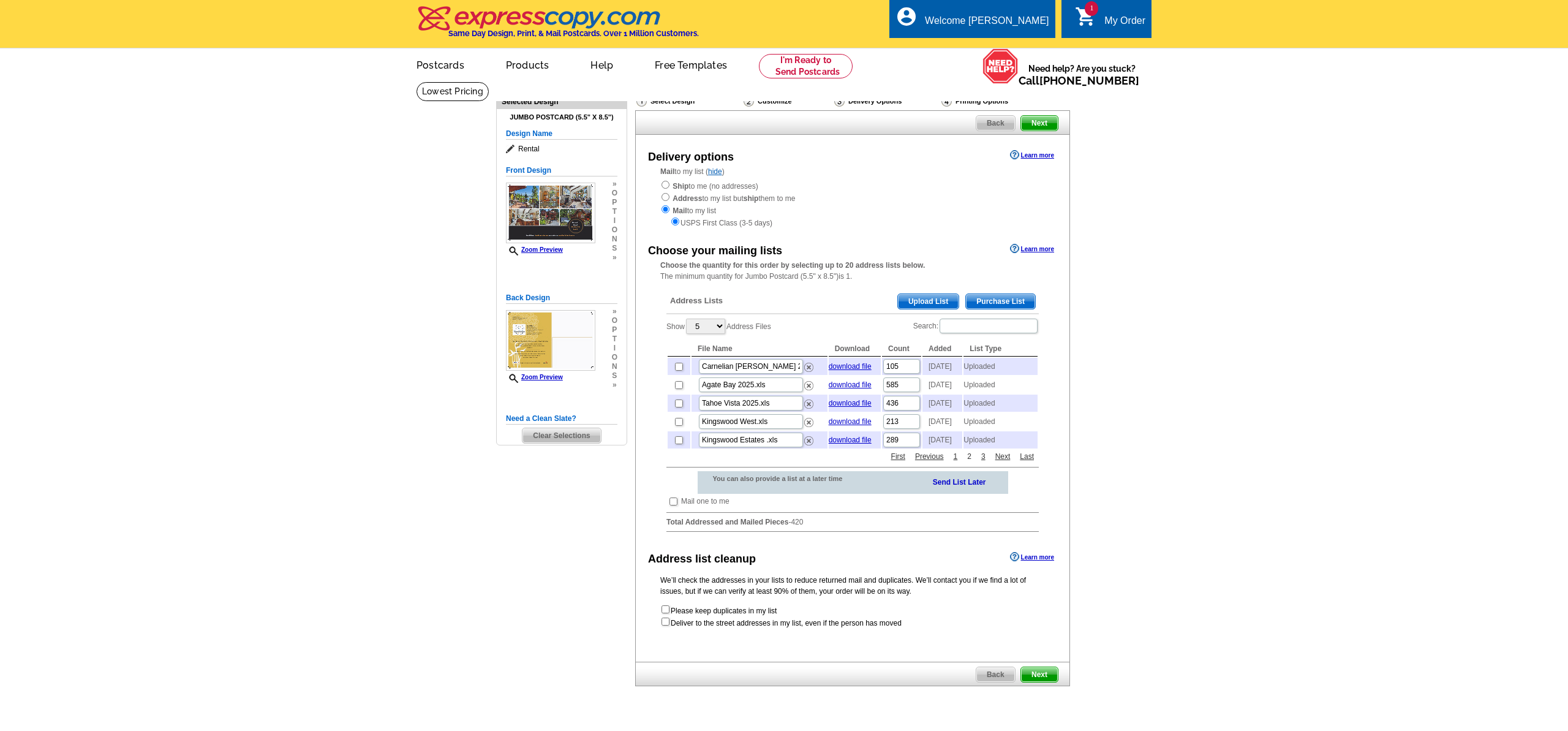
click at [968, 462] on link "2" at bounding box center [969, 456] width 10 height 11
click at [956, 462] on link "1" at bounding box center [956, 456] width 10 height 11
click at [968, 462] on link "2" at bounding box center [969, 456] width 10 height 11
click at [1034, 682] on span "Next" at bounding box center [1039, 674] width 37 height 15
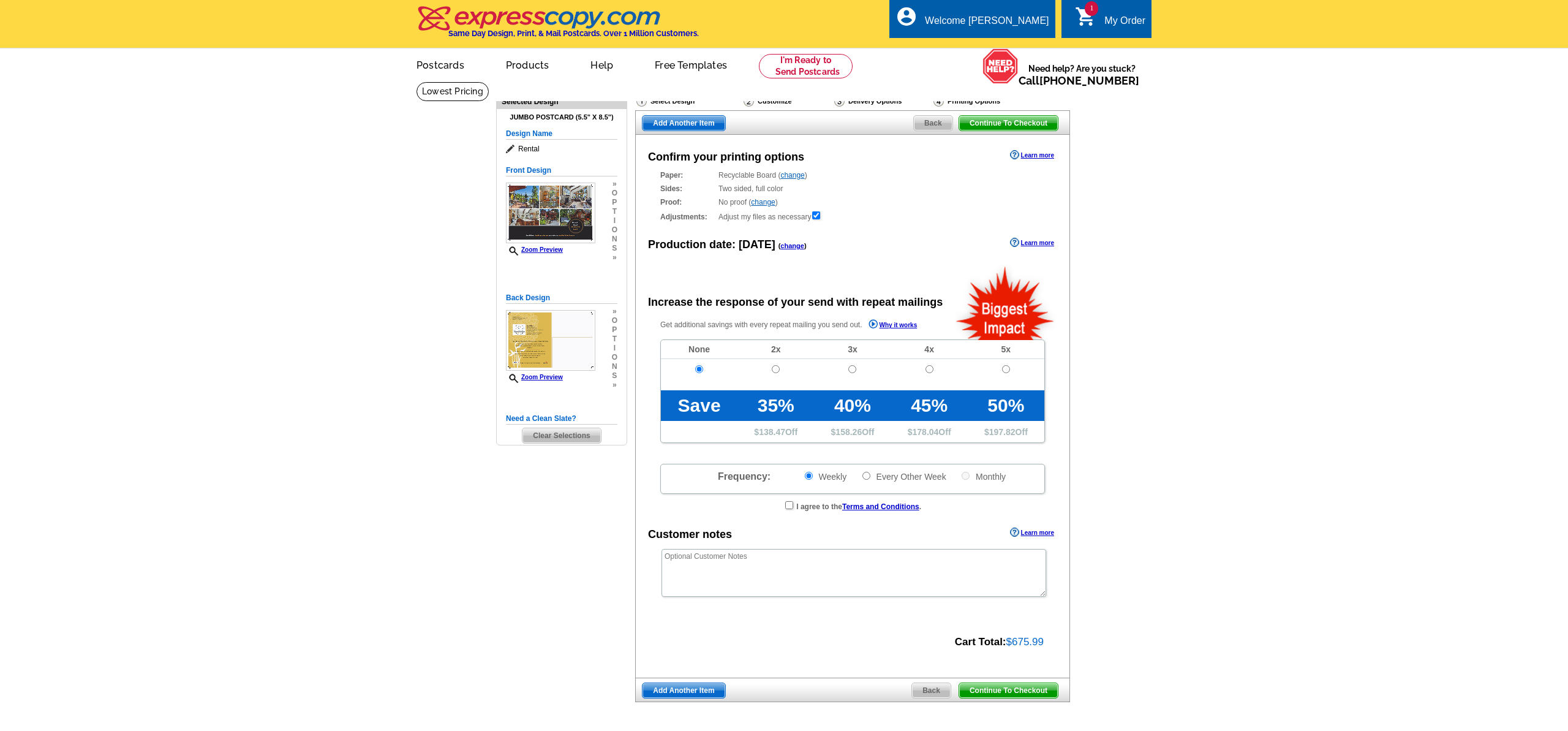
radio input "false"
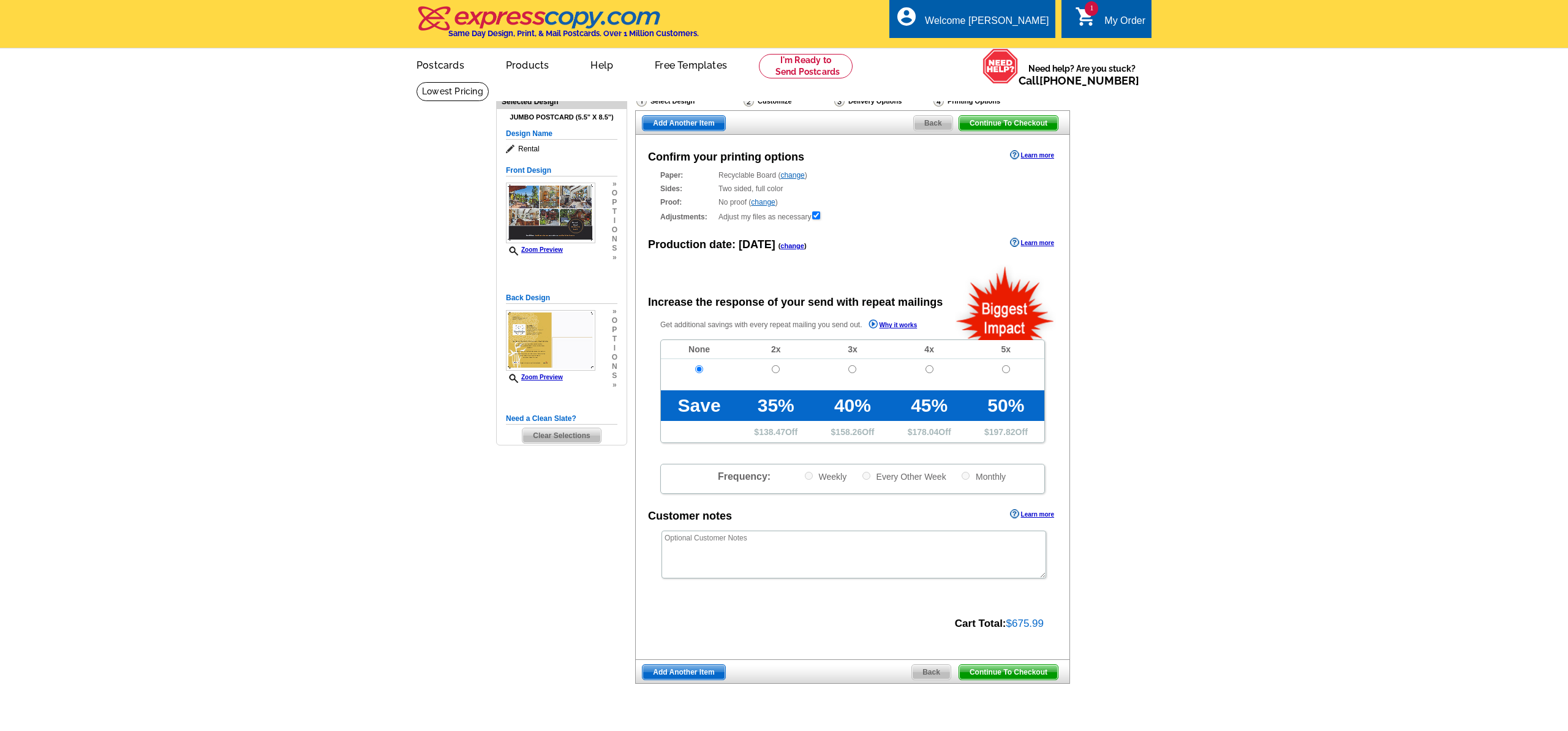
click at [999, 669] on span "Continue To Checkout" at bounding box center [1008, 672] width 98 height 15
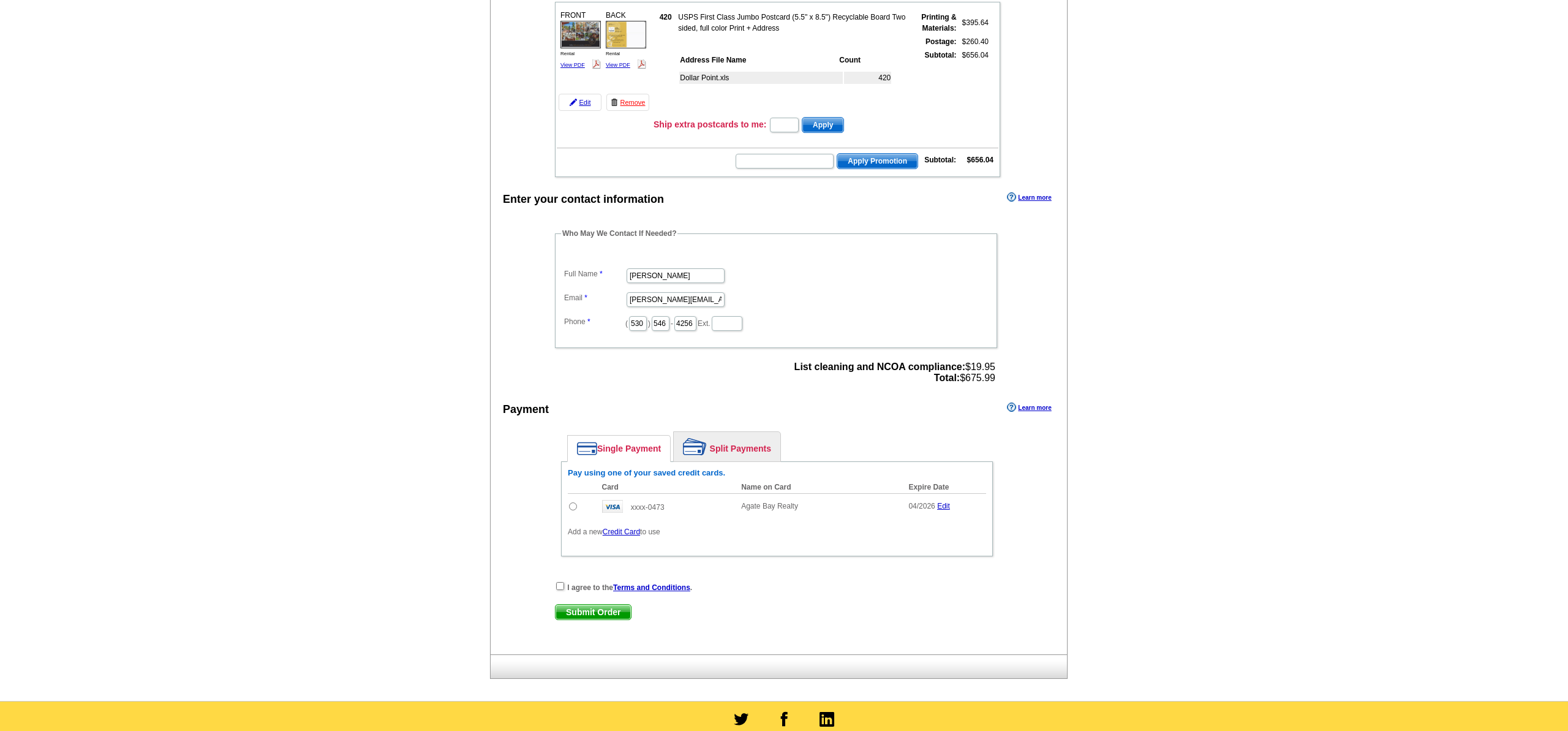
scroll to position [167, 0]
click at [574, 508] on input "radio" at bounding box center [573, 507] width 8 height 8
radio input "true"
click at [557, 585] on input "checkbox" at bounding box center [560, 586] width 8 height 8
checkbox input "true"
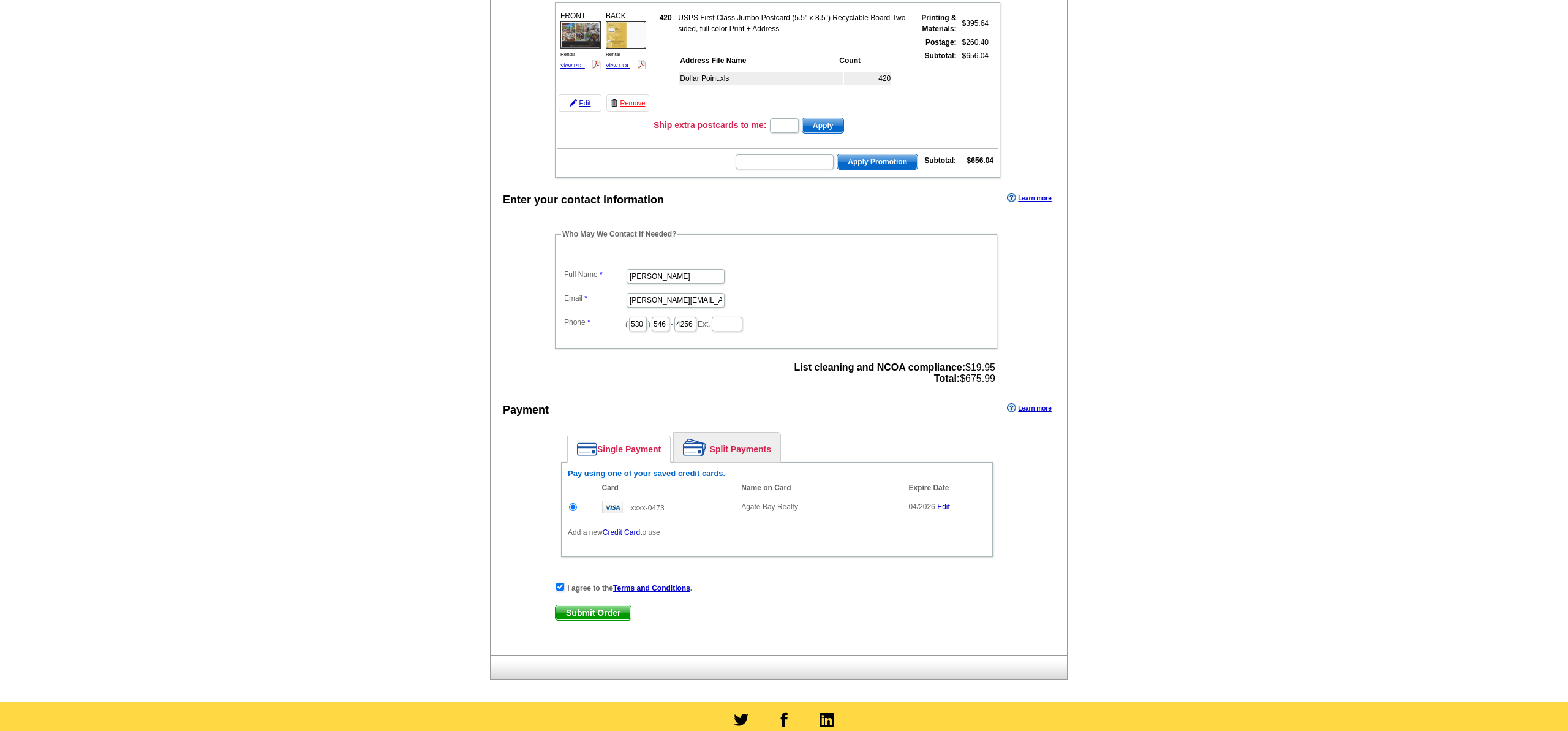
click at [596, 614] on span "Submit Order" at bounding box center [593, 612] width 75 height 15
